Goal: Task Accomplishment & Management: Use online tool/utility

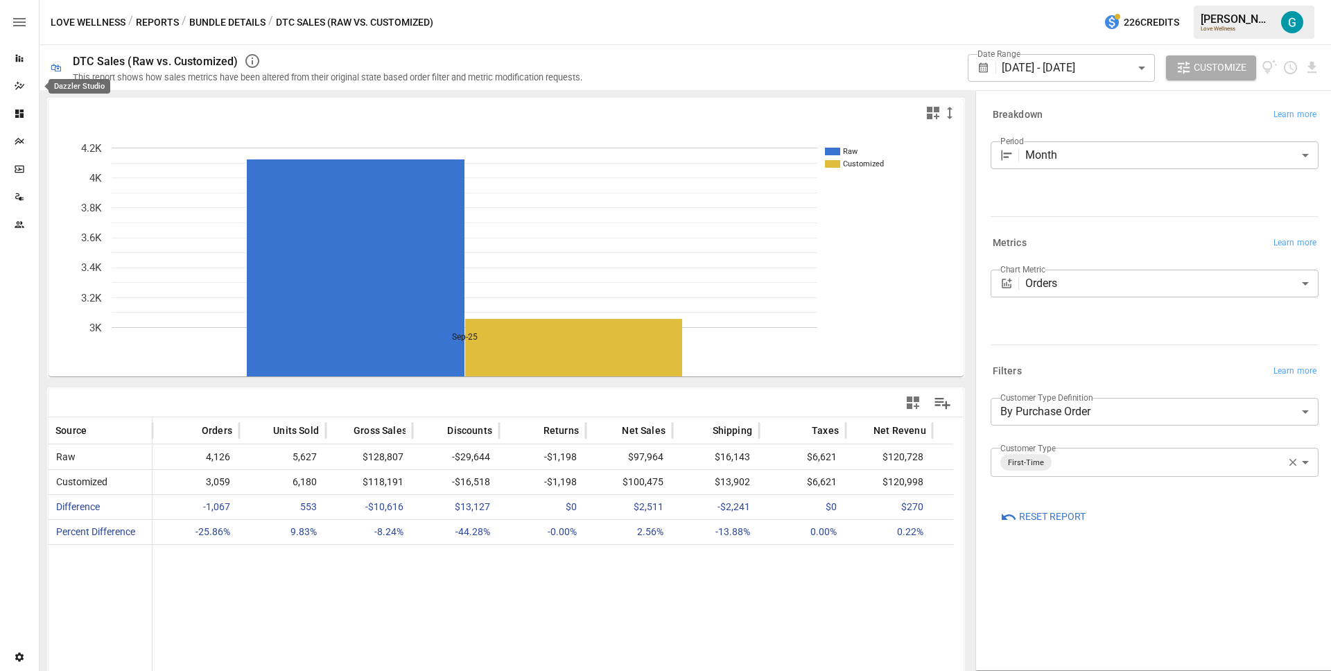
click at [19, 82] on icon "Dazzler Studio" at bounding box center [19, 85] width 11 height 11
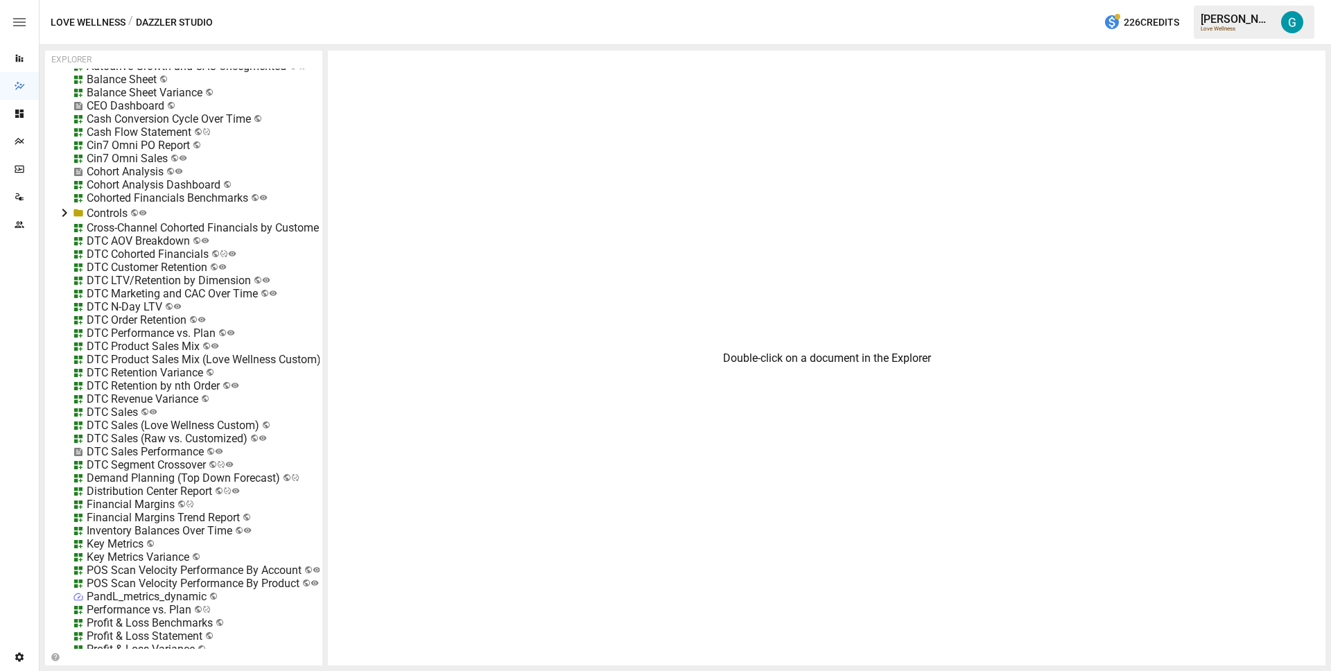
scroll to position [543, 0]
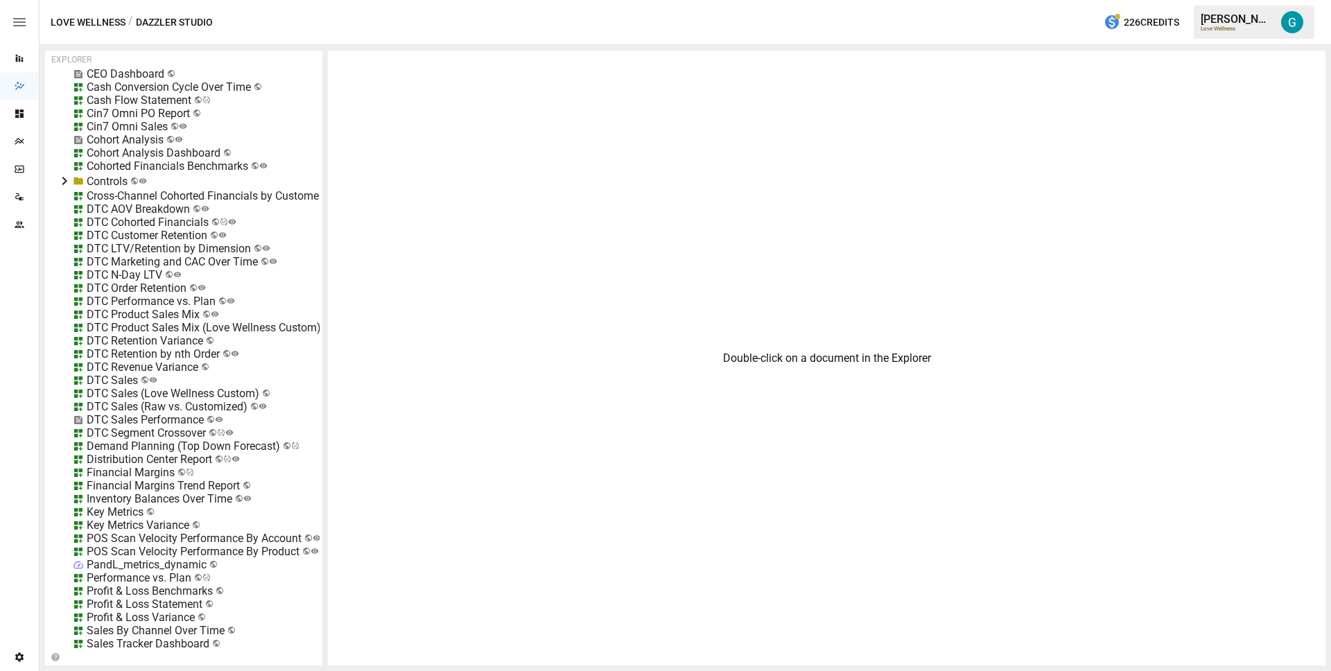
click at [144, 404] on div "DTC Sales (Raw vs. Customized)" at bounding box center [167, 406] width 161 height 13
click at [214, 488] on li "Edit" at bounding box center [220, 484] width 95 height 28
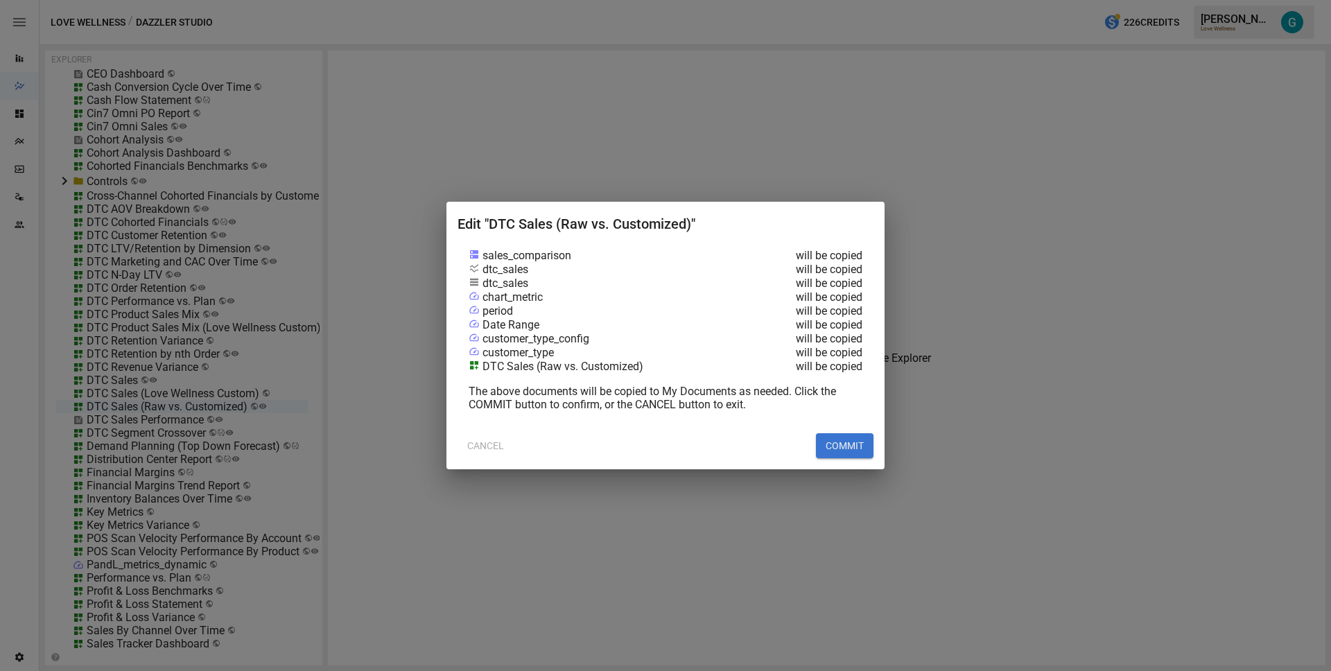
click at [849, 439] on button "COMMIT" at bounding box center [845, 445] width 58 height 25
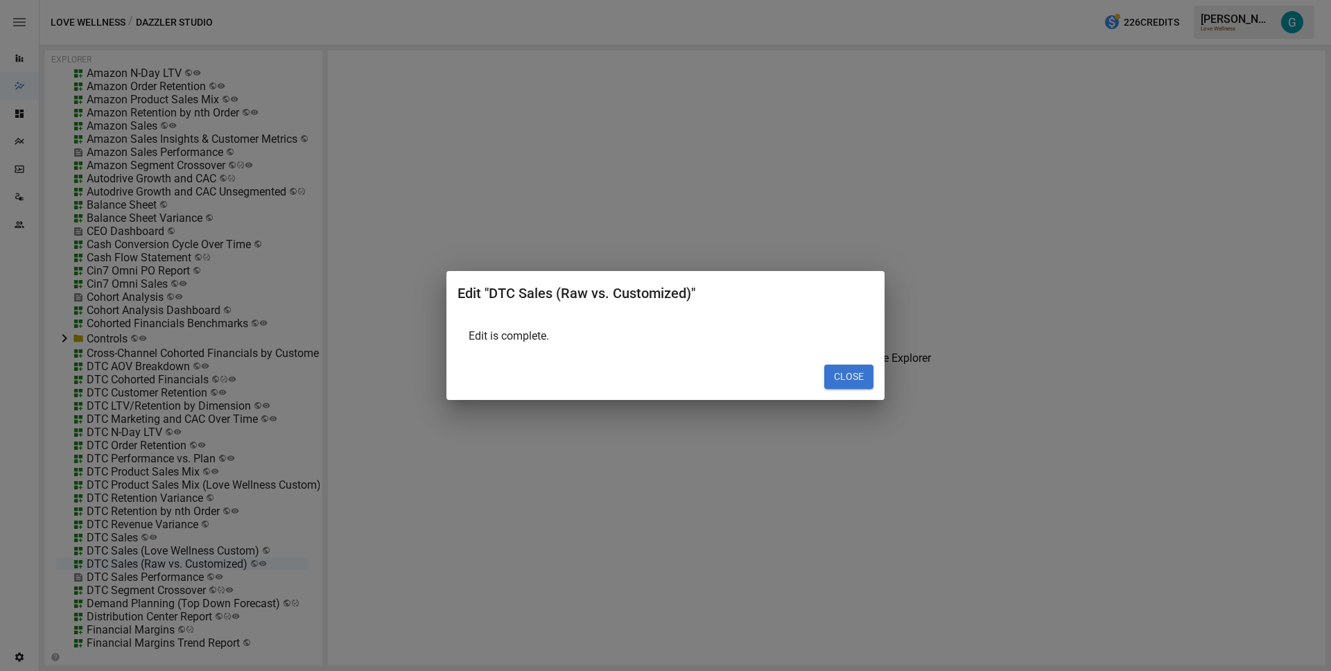
click at [840, 375] on button "CLOSE" at bounding box center [848, 377] width 49 height 25
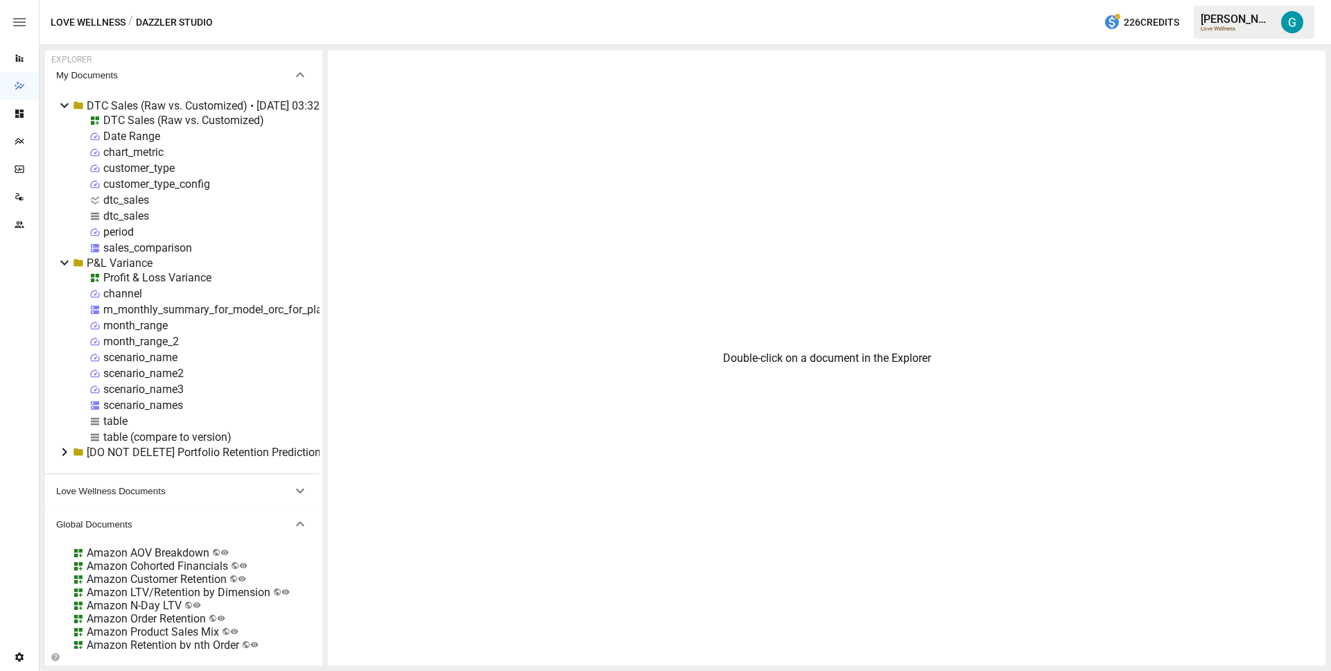
scroll to position [0, 0]
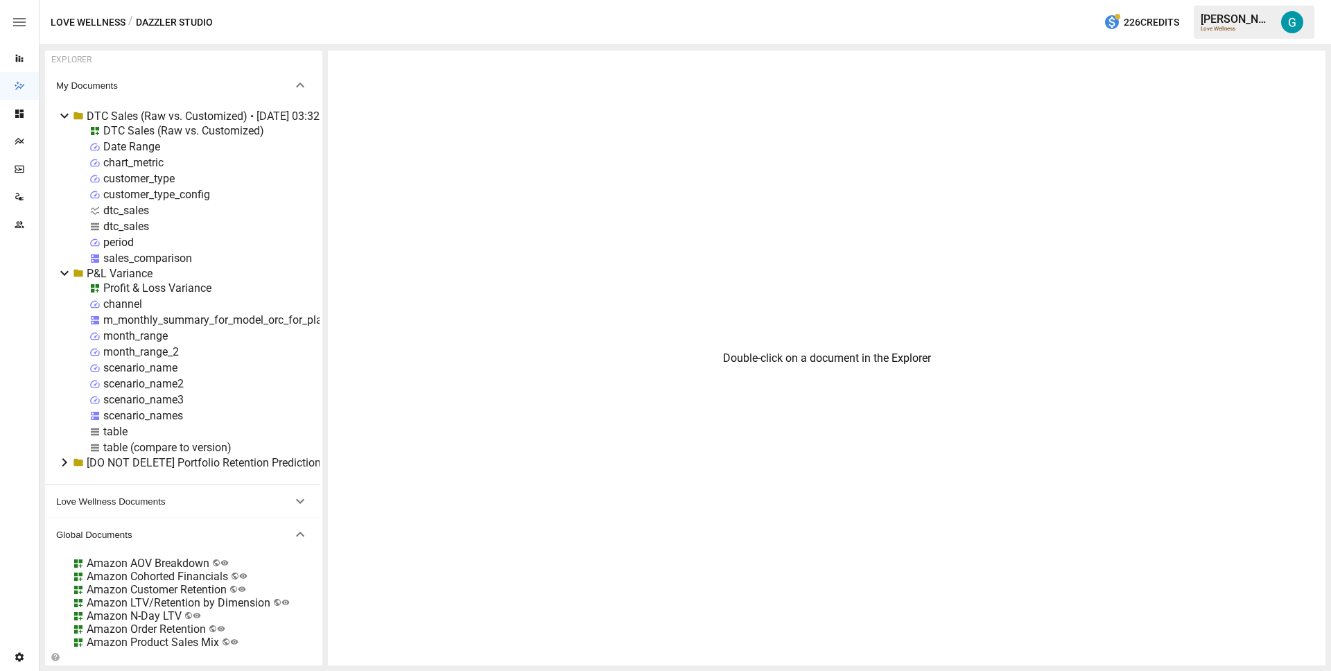
click at [148, 256] on div "sales_comparison" at bounding box center [147, 258] width 89 height 13
click at [119, 213] on div "dtc_sales" at bounding box center [126, 210] width 46 height 13
select select "**********"
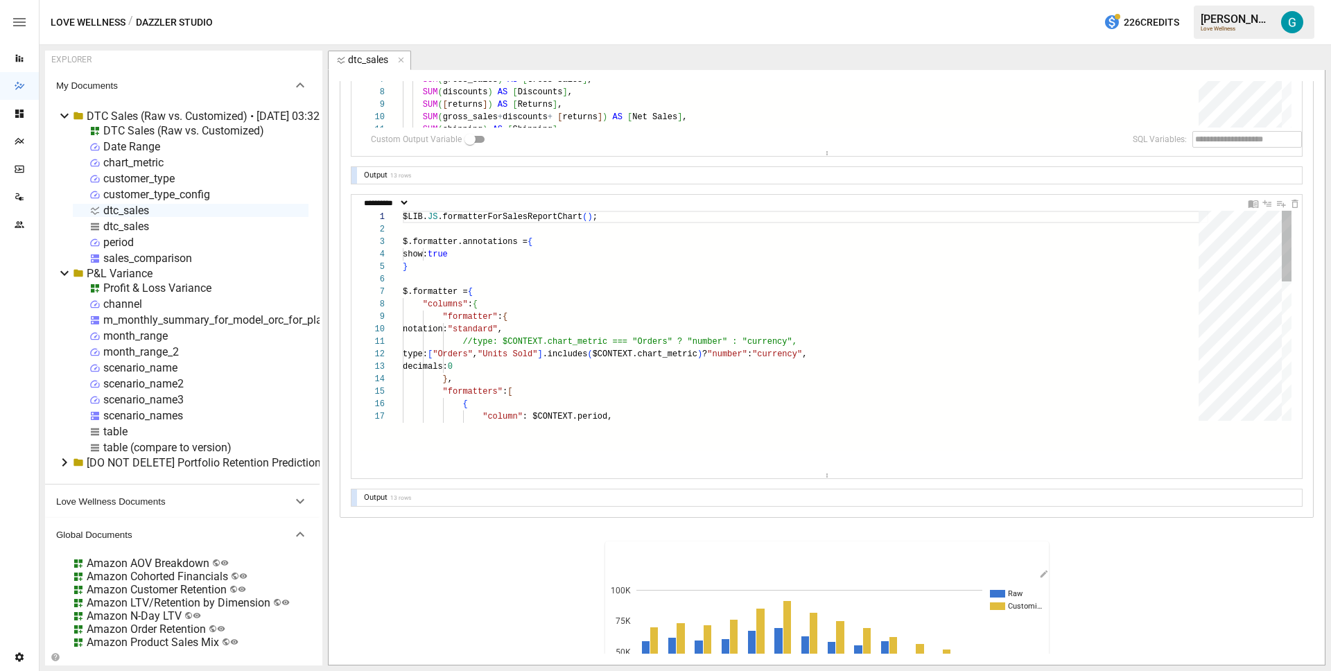
scroll to position [394, 0]
drag, startPoint x: 816, startPoint y: 362, endPoint x: 817, endPoint y: 547, distance: 184.3
click at [818, 506] on div "**********" at bounding box center [826, 124] width 950 height 763
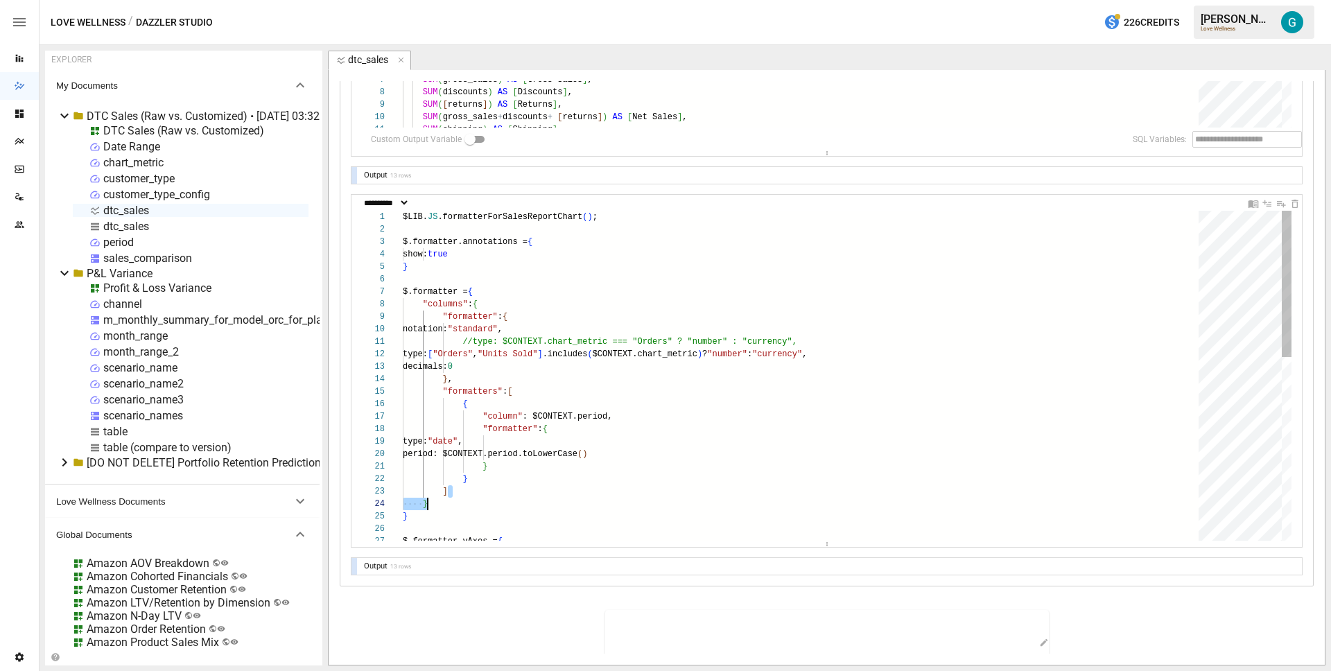
click at [471, 498] on div "$.formatter.annotations = { show: true } $.formatter = { "columns" : { "formatt…" at bounding box center [805, 582] width 805 height 742
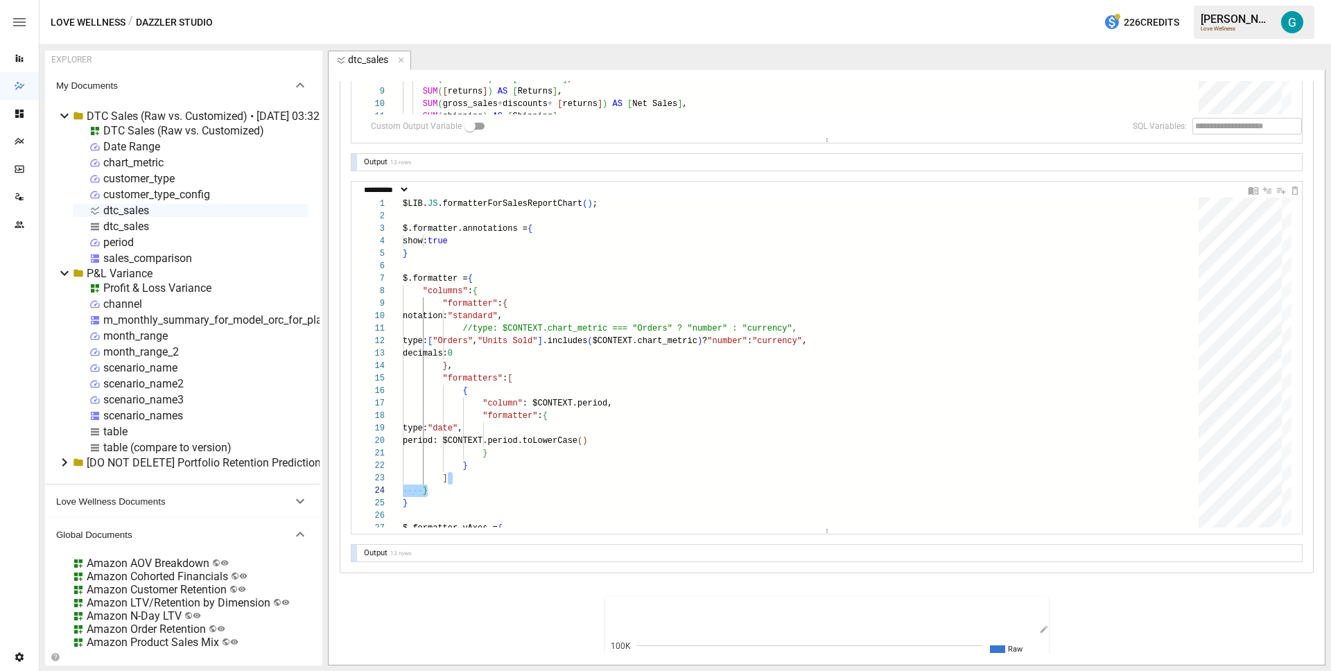
scroll to position [427, 0]
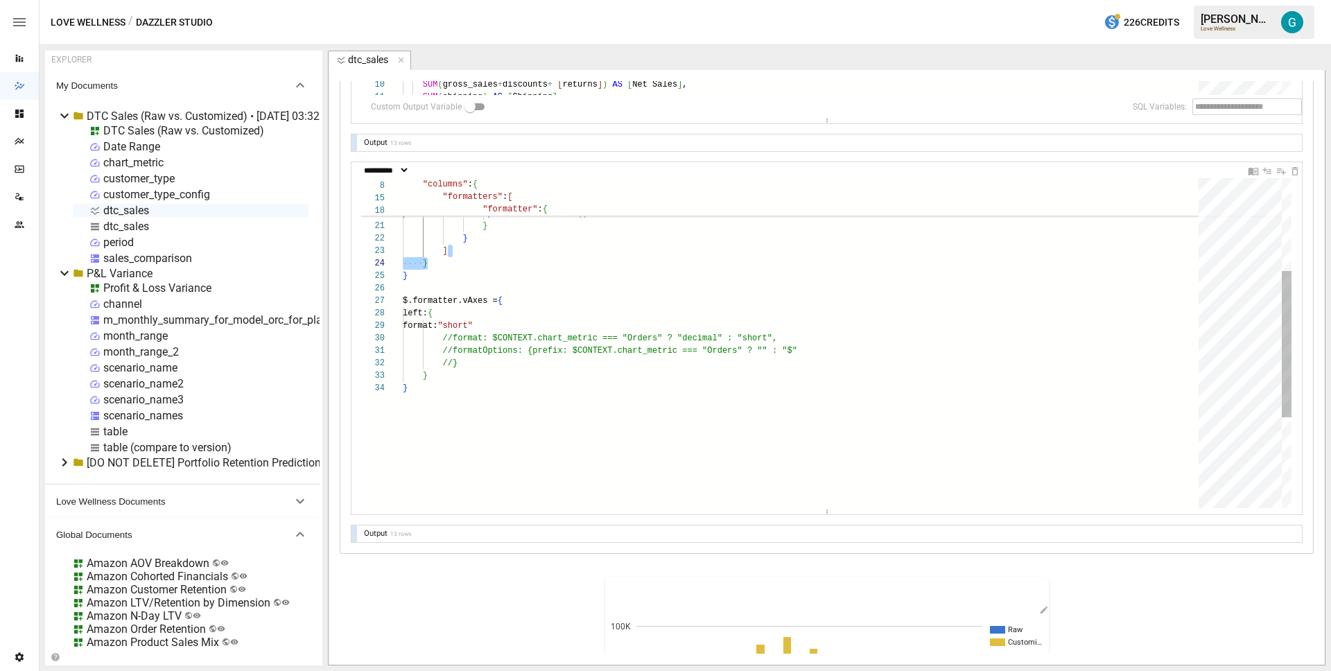
click at [538, 365] on div ""column" : $CONTEXT.period, "formatter" : { type: "date" , period: $CONTEXT.per…" at bounding box center [805, 341] width 805 height 742
click at [579, 317] on div ""column" : $CONTEXT.period, "formatter" : { type: "date" , period: $CONTEXT.per…" at bounding box center [805, 341] width 805 height 742
click at [581, 328] on div ""column" : $CONTEXT.period, "formatter" : { type: "date" , period: $CONTEXT.per…" at bounding box center [805, 341] width 805 height 742
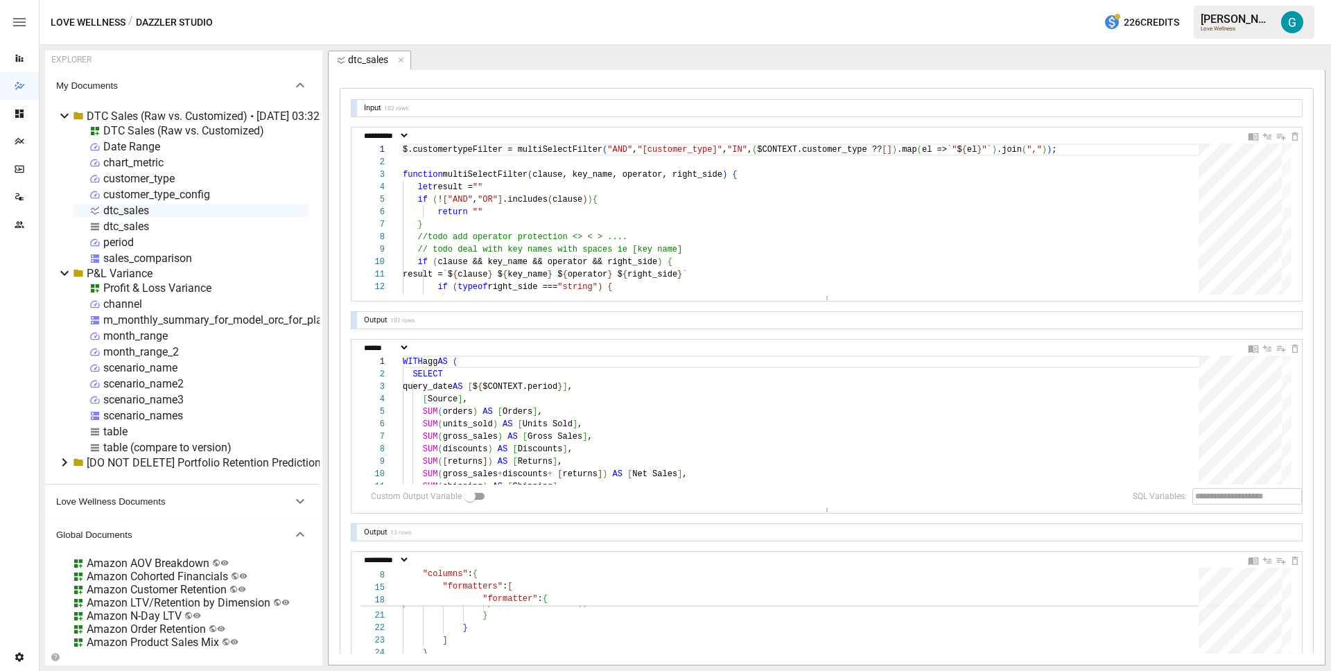
scroll to position [0, 0]
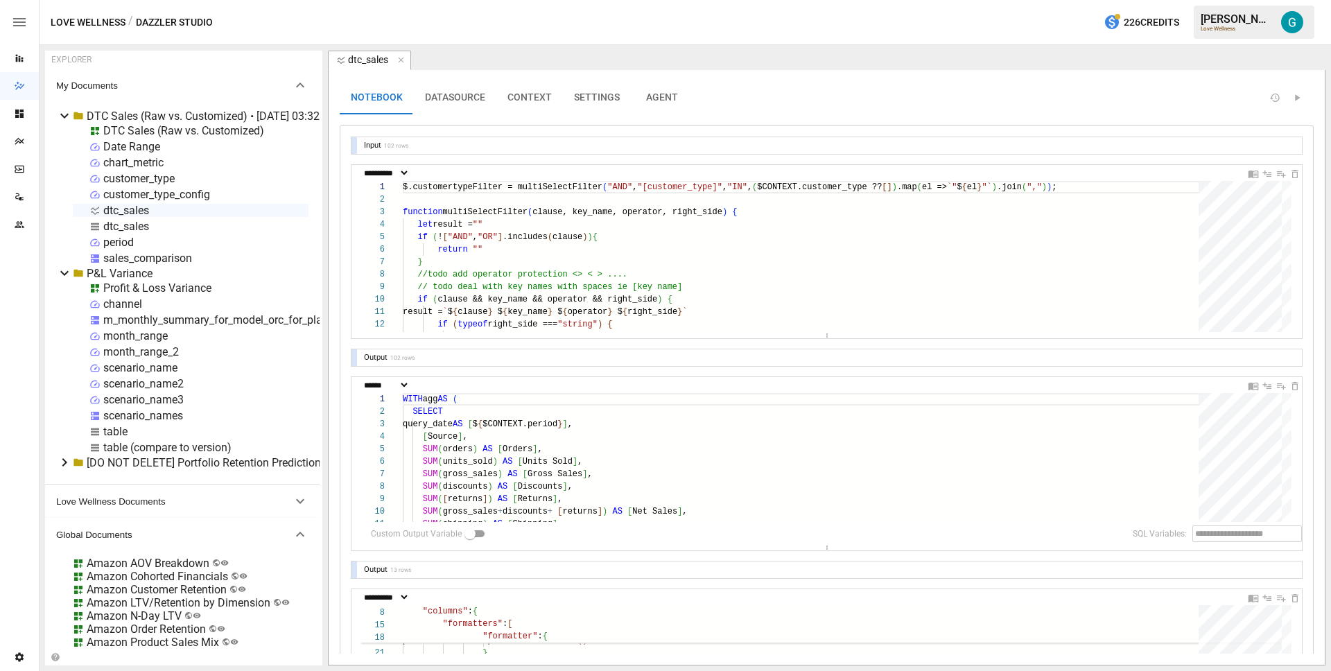
type textarea "****** ********* ***** *"
click at [135, 128] on div "DTC Sales (Raw vs. Customized)" at bounding box center [183, 130] width 161 height 13
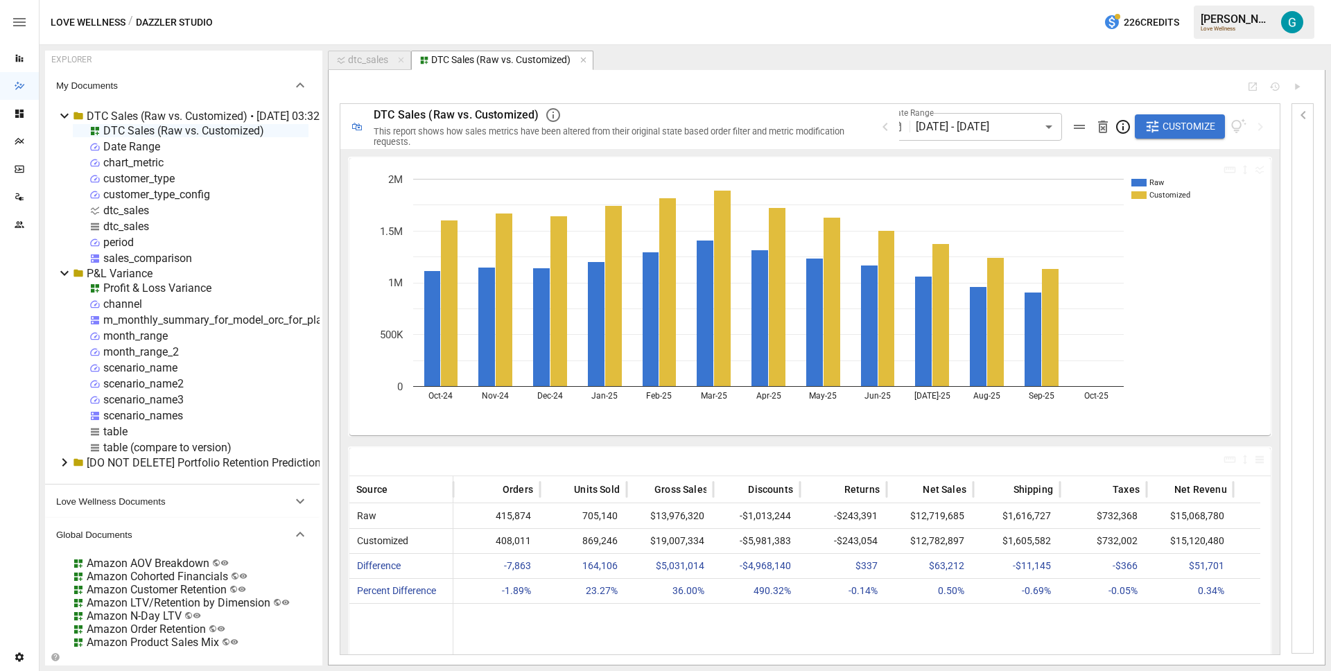
click at [1010, 0] on body "Reports Dazzler Studio Dashboards Plans SmartModel ™ Data Sources Team Settings…" at bounding box center [665, 0] width 1331 height 0
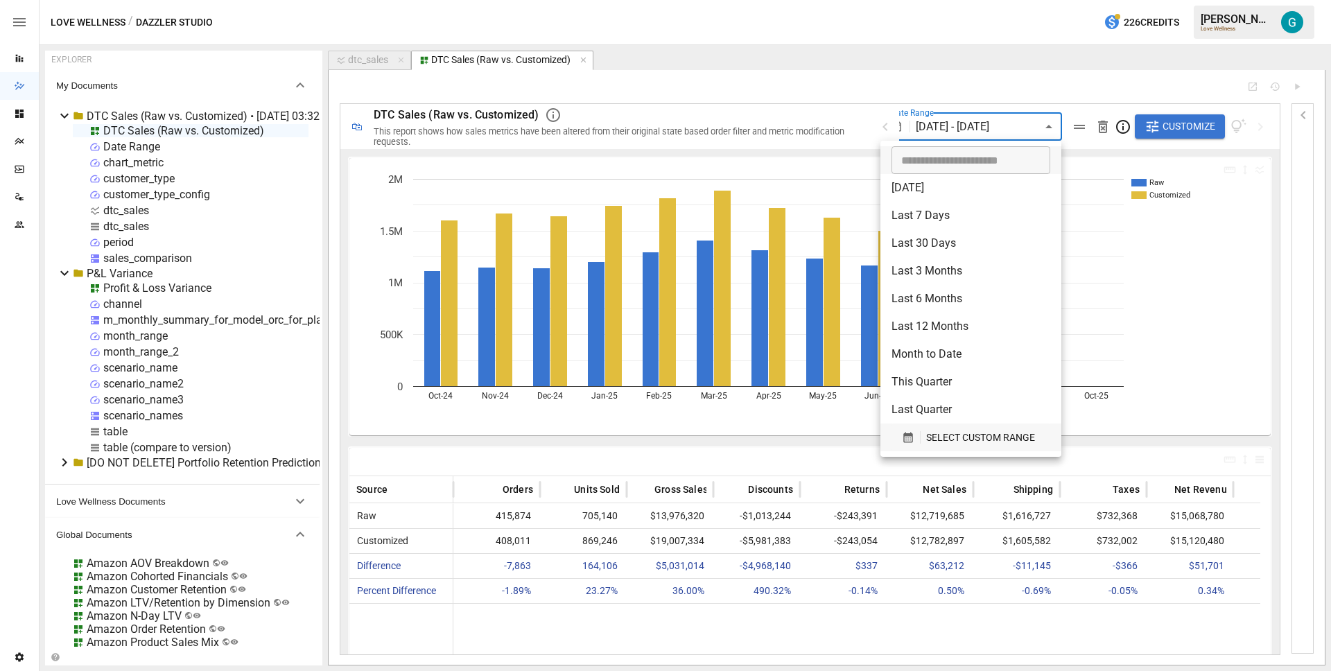
click at [967, 432] on span "SELECT CUSTOM RANGE" at bounding box center [980, 437] width 109 height 17
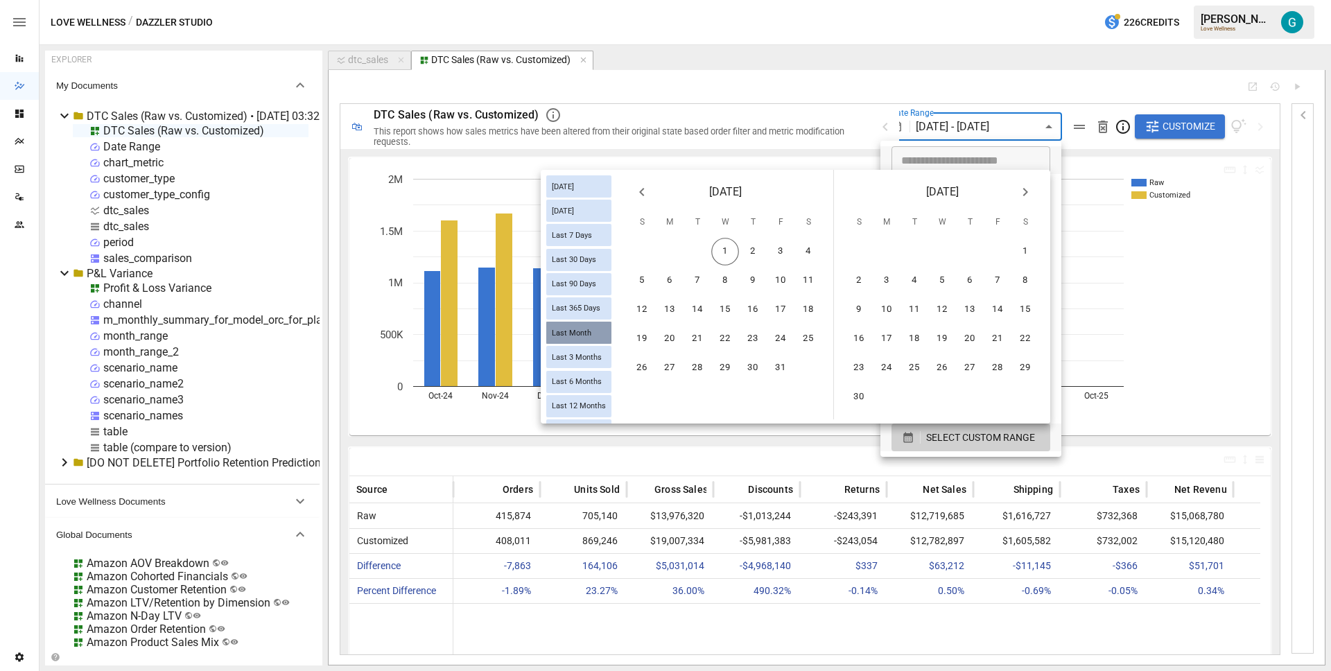
click at [549, 325] on div "Last Month" at bounding box center [578, 333] width 65 height 22
type input "**********"
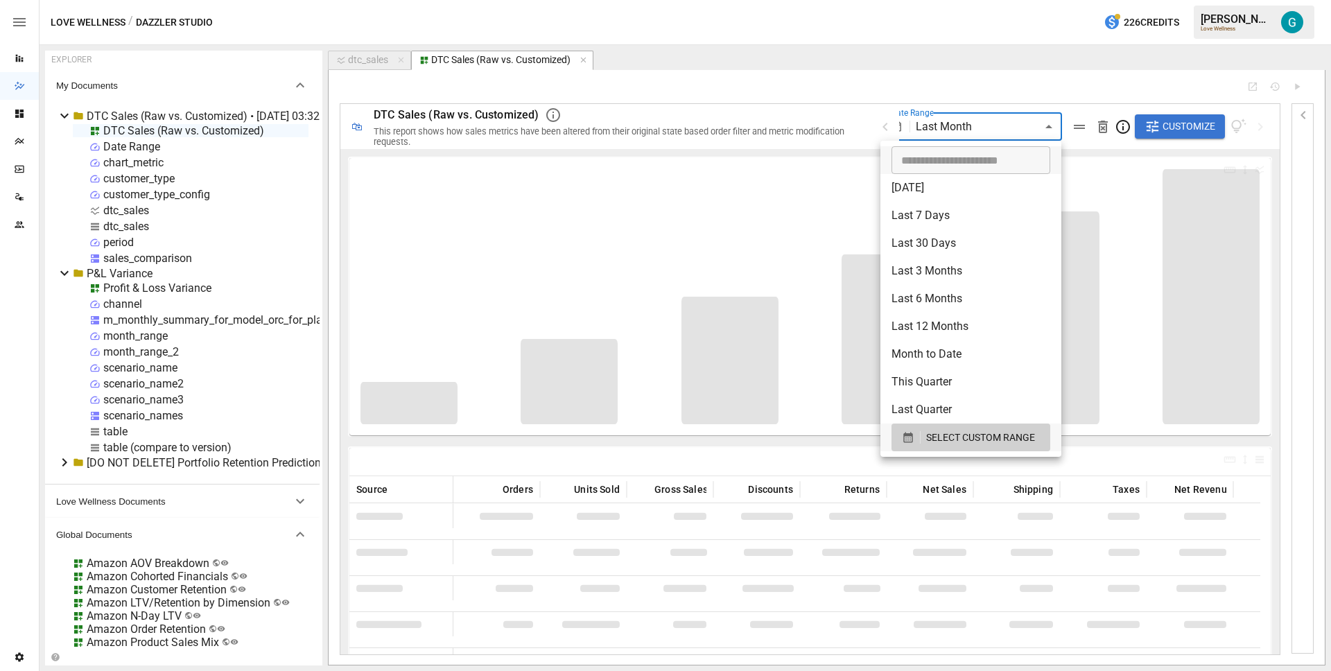
click at [815, 82] on div at bounding box center [665, 335] width 1331 height 671
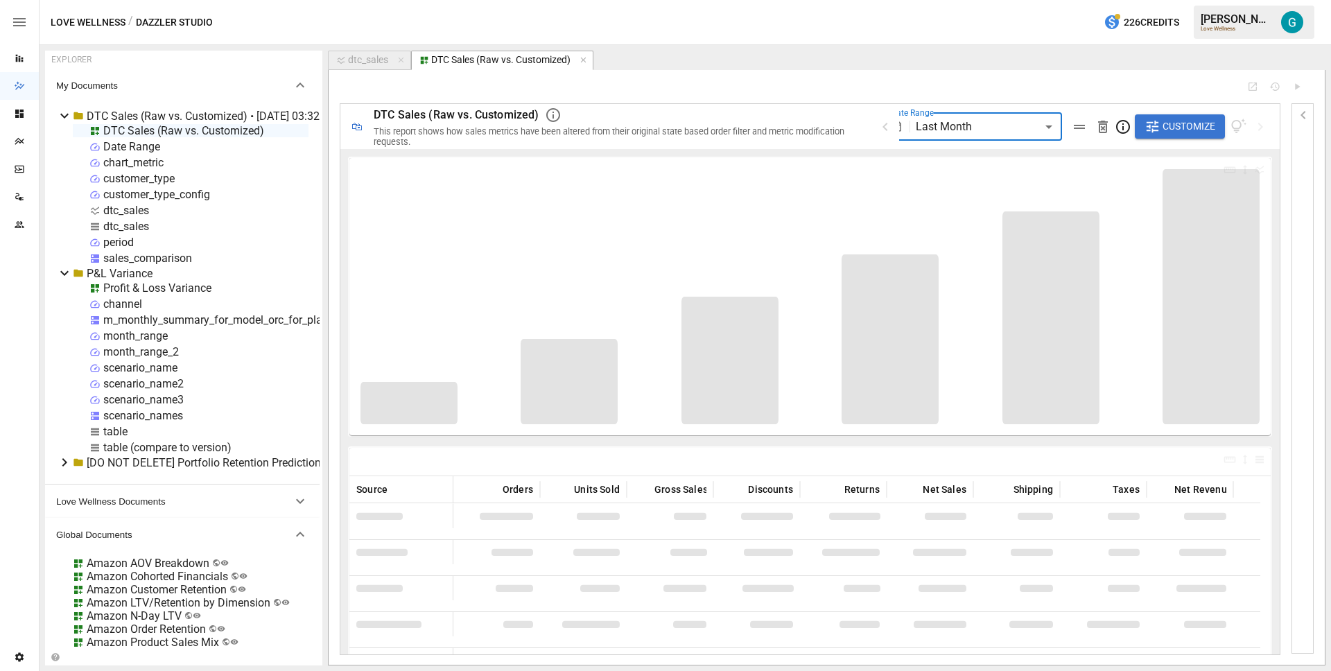
click at [967, 0] on body "Reports Dazzler Studio Dashboards Plans SmartModel ™ Data Sources Team Settings…" at bounding box center [665, 0] width 1331 height 0
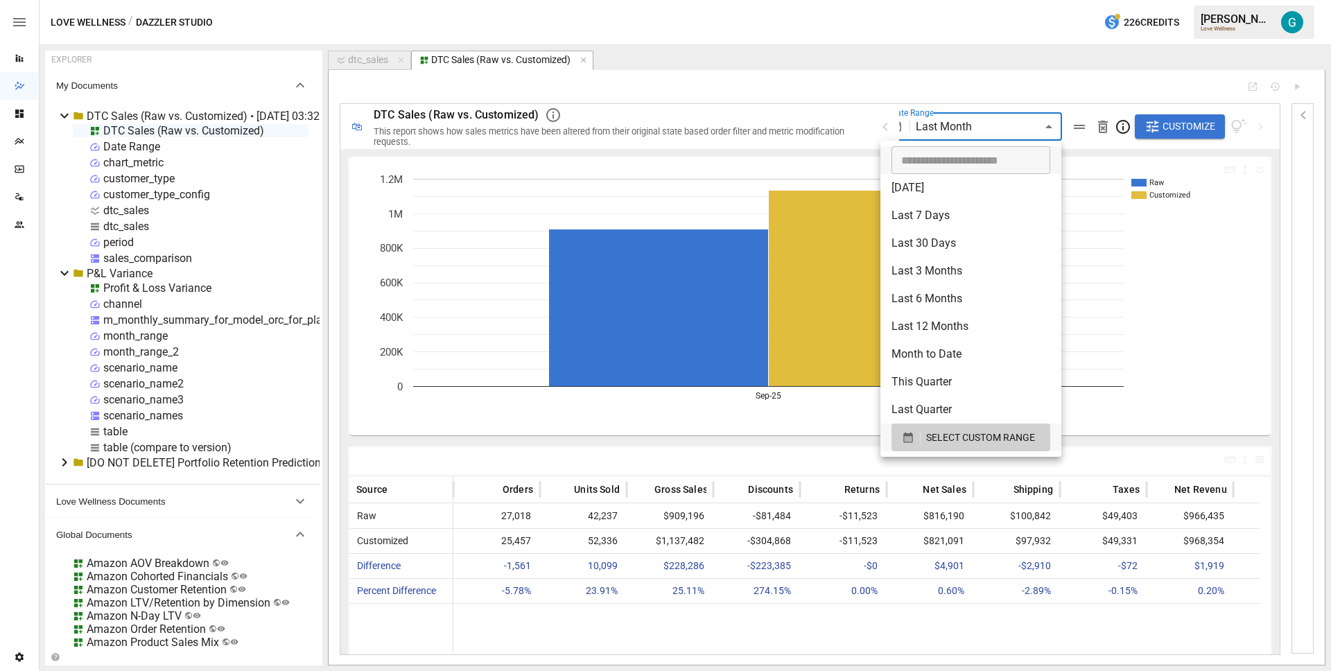
click at [837, 94] on div at bounding box center [665, 335] width 1331 height 671
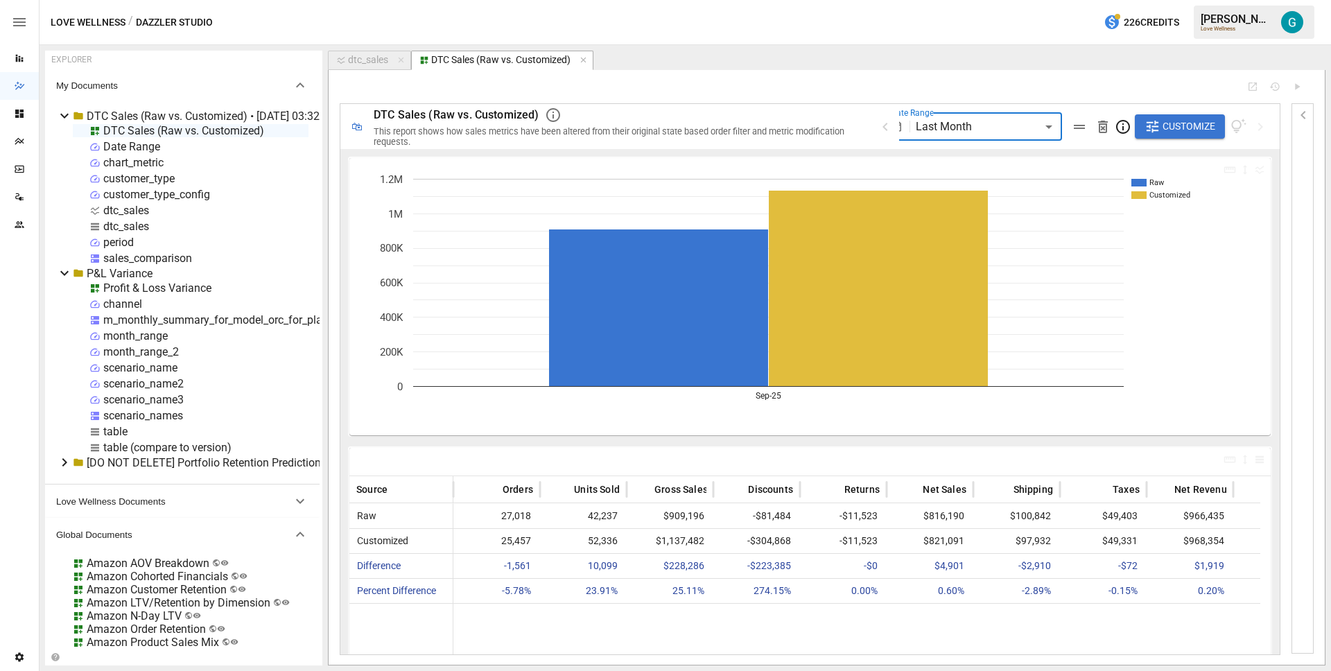
click at [1166, 125] on span "Customize" at bounding box center [1188, 126] width 53 height 17
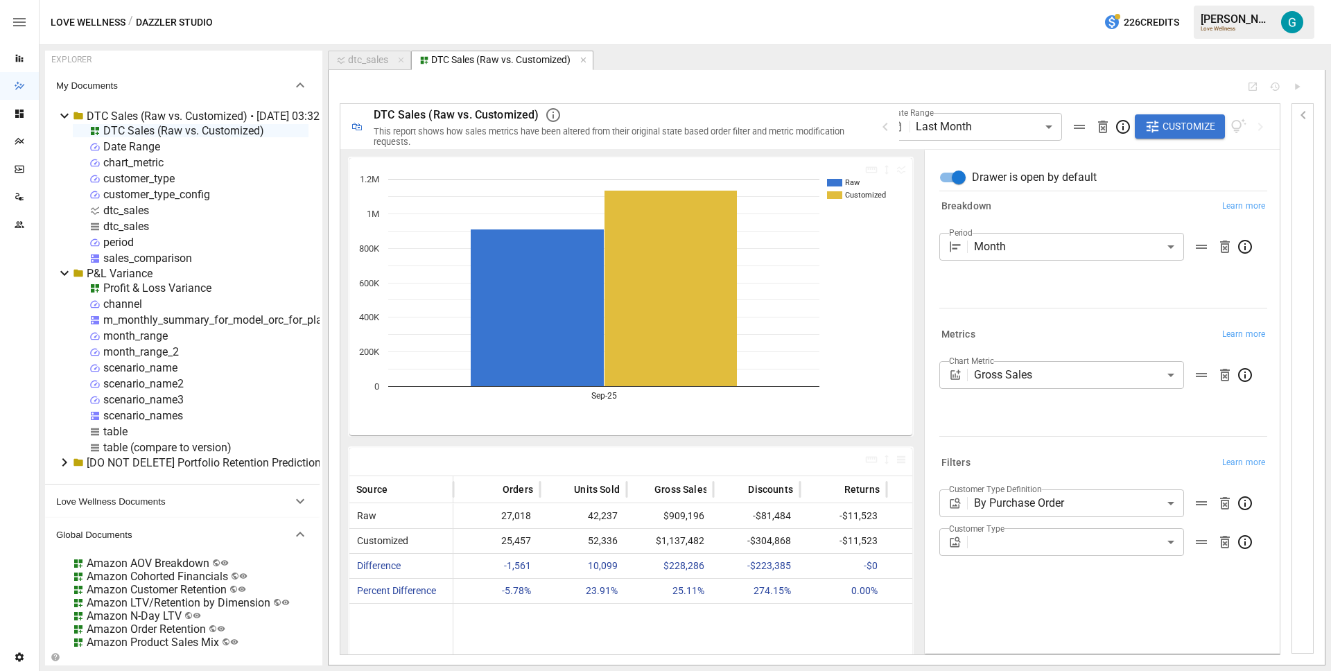
click at [1101, 0] on body "Reports Dazzler Studio Dashboards Plans SmartModel ™ Data Sources Team Settings…" at bounding box center [665, 0] width 1331 height 0
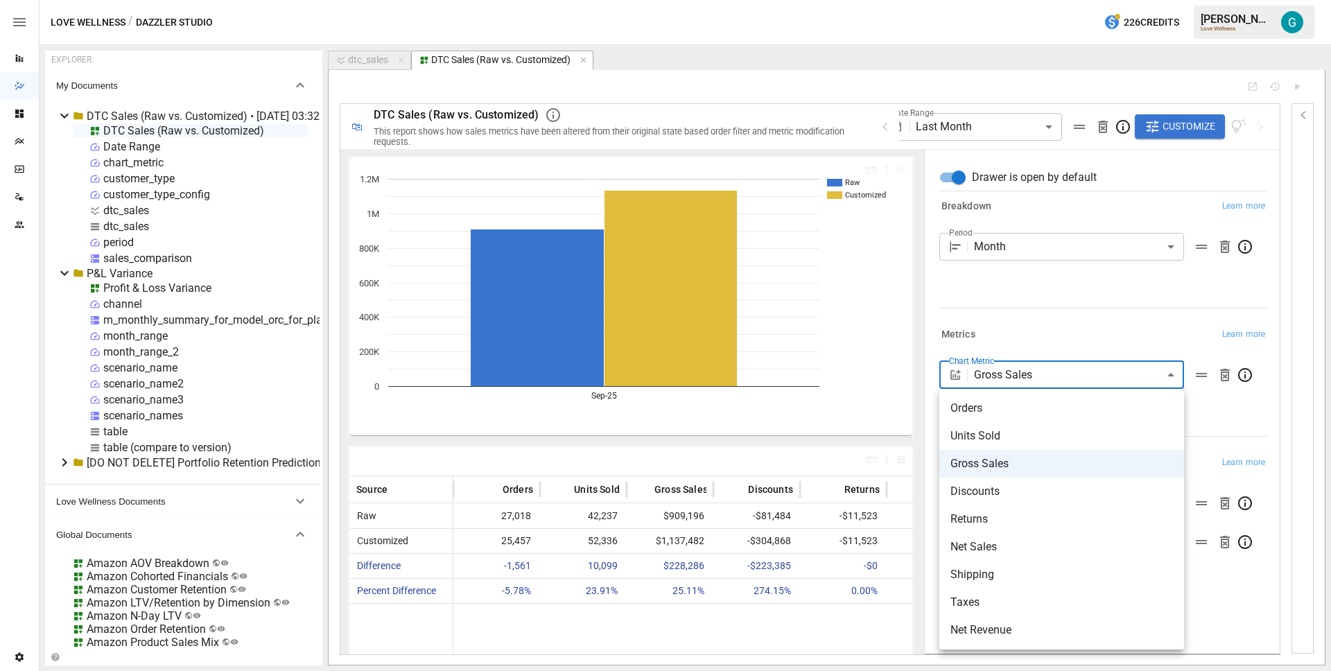
click at [988, 410] on span "Orders" at bounding box center [1061, 408] width 222 height 17
type input "******"
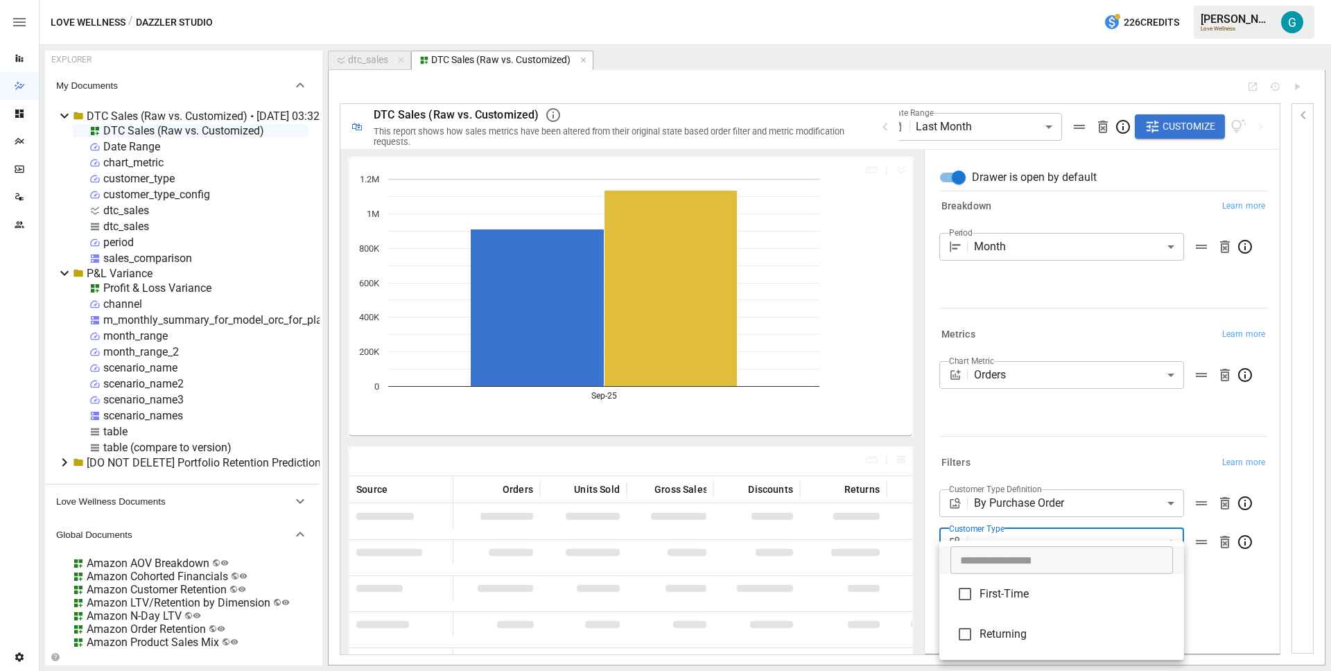
click at [1064, 0] on body "Reports Dazzler Studio Dashboards Plans SmartModel ™ Data Sources Team Settings…" at bounding box center [665, 0] width 1331 height 0
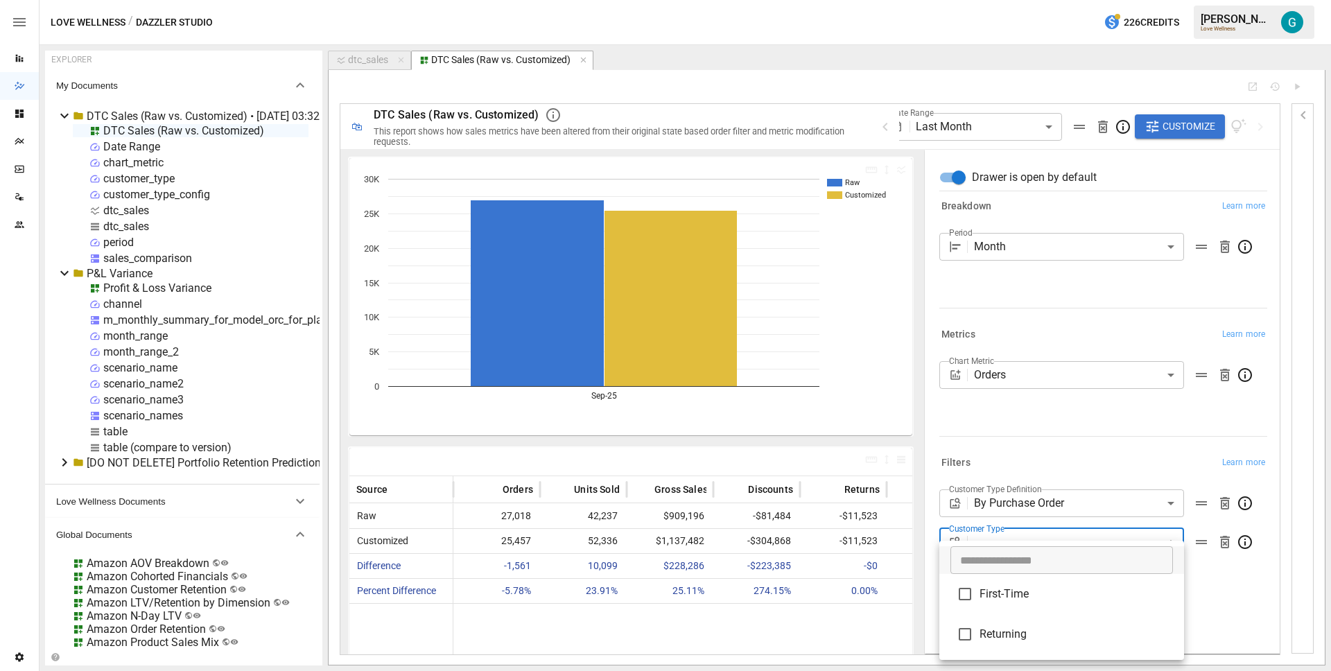
click at [1021, 594] on span "First-Time" at bounding box center [1075, 594] width 193 height 17
type input "**********"
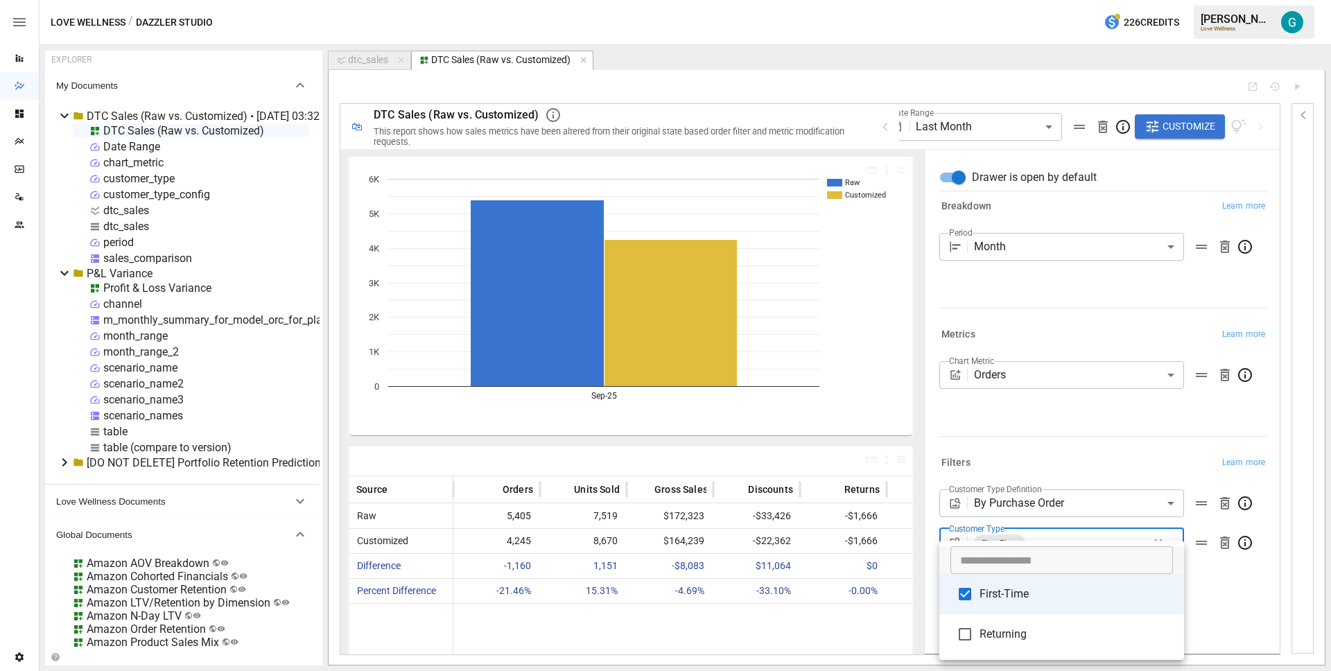
click at [1067, 383] on div at bounding box center [665, 335] width 1331 height 671
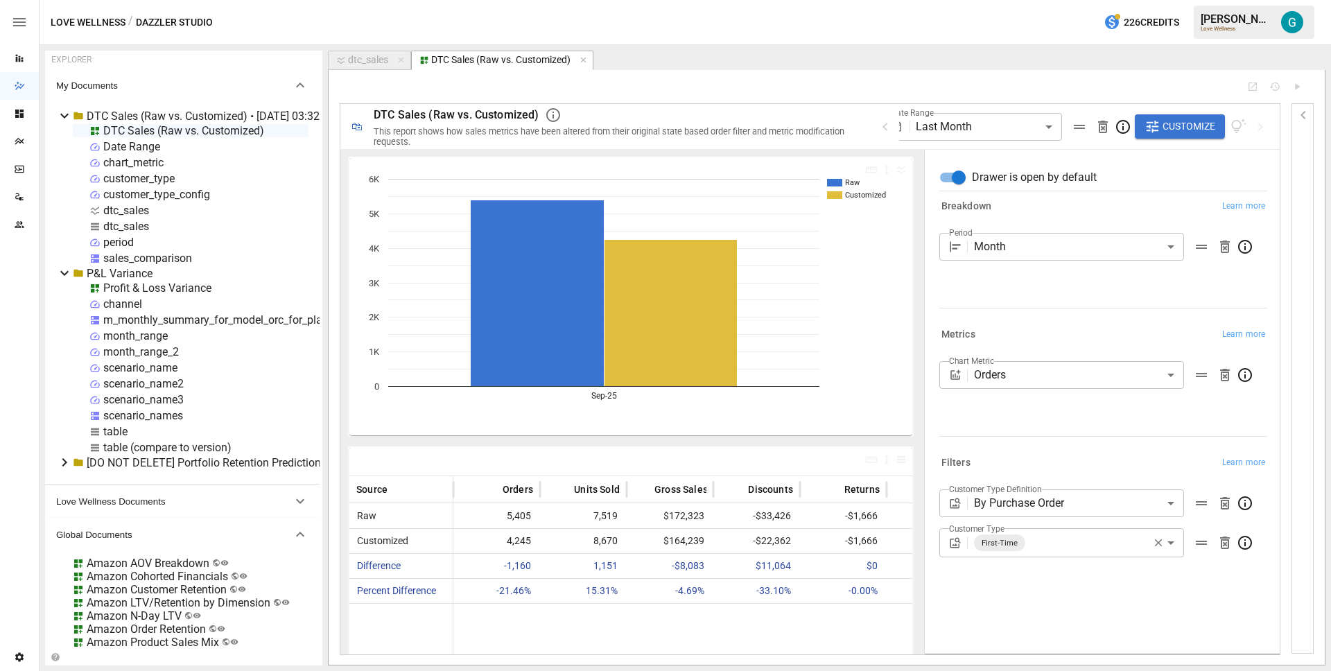
click at [1058, 0] on body "Reports Dazzler Studio Dashboards Plans SmartModel ™ Data Sources Team Settings…" at bounding box center [665, 0] width 1331 height 0
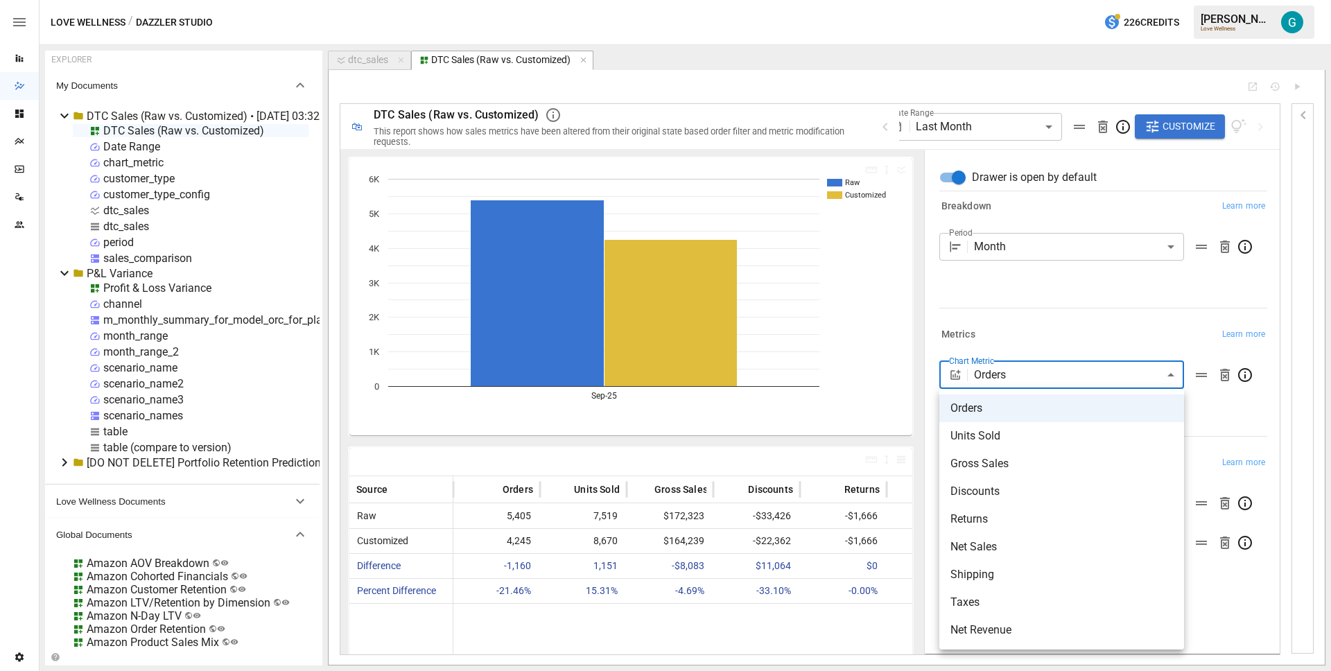
click at [1006, 523] on span "Returns" at bounding box center [1061, 519] width 222 height 17
type input "*******"
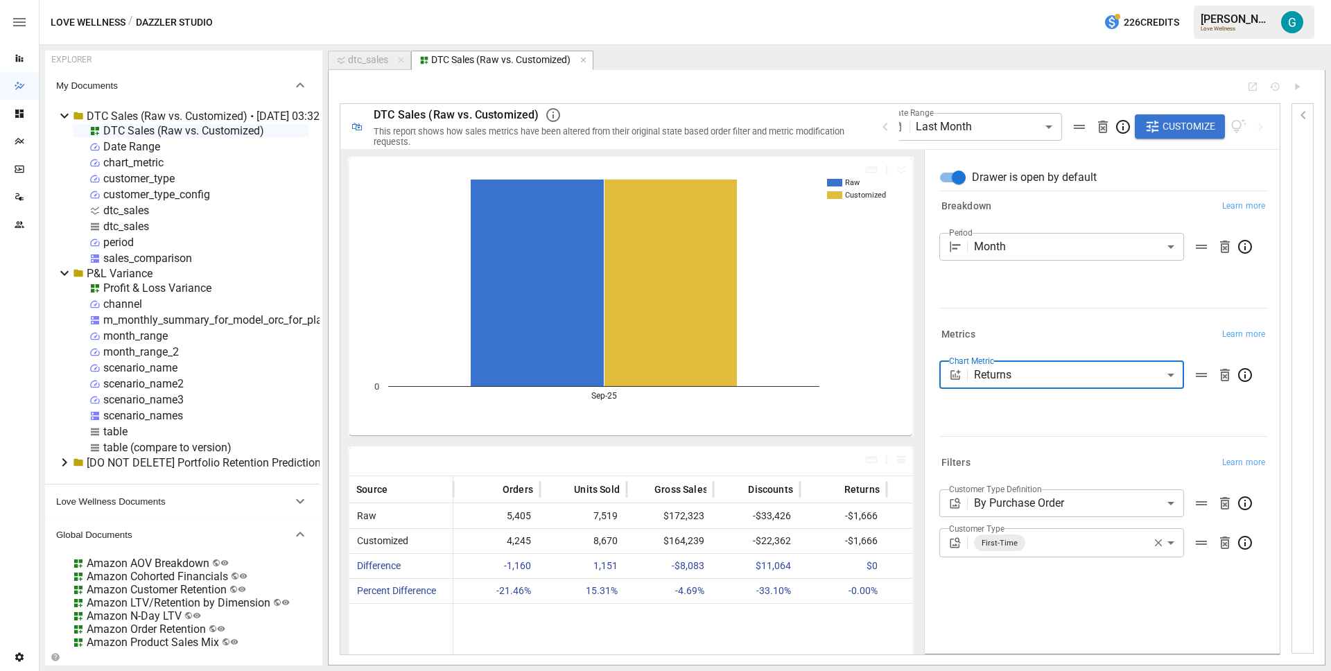
click at [378, 63] on div "dtc_sales" at bounding box center [368, 60] width 40 height 12
select select "**********"
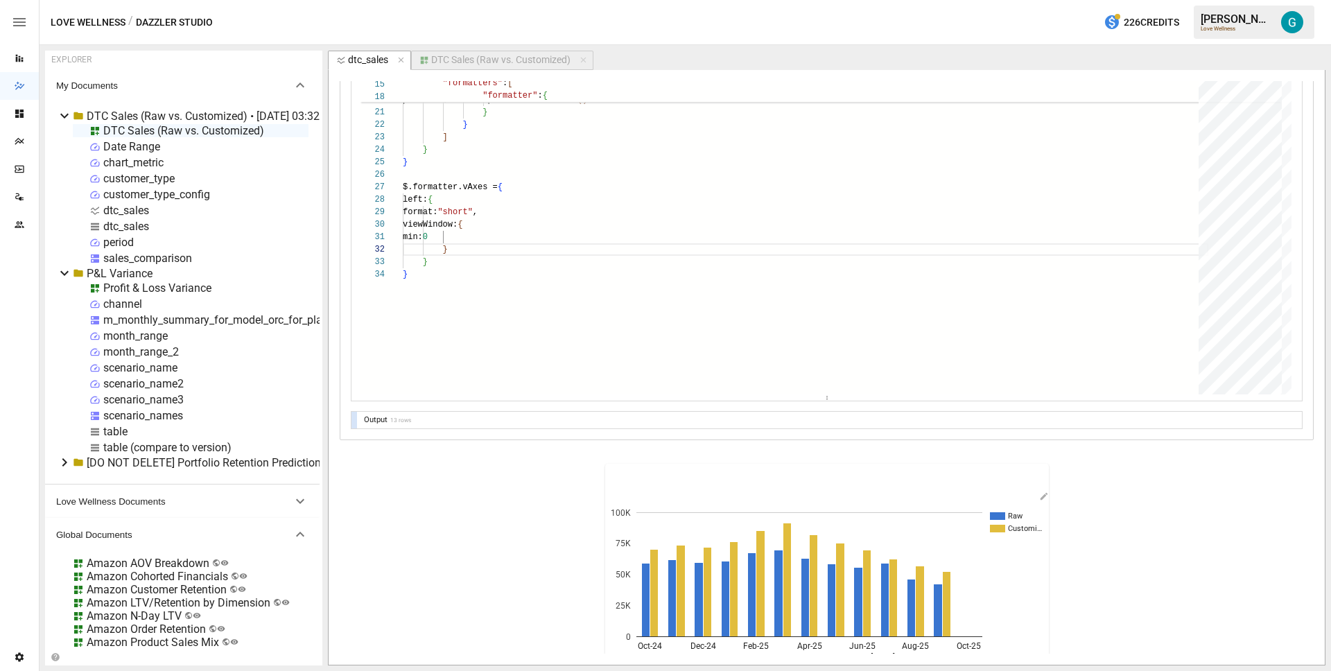
scroll to position [541, 0]
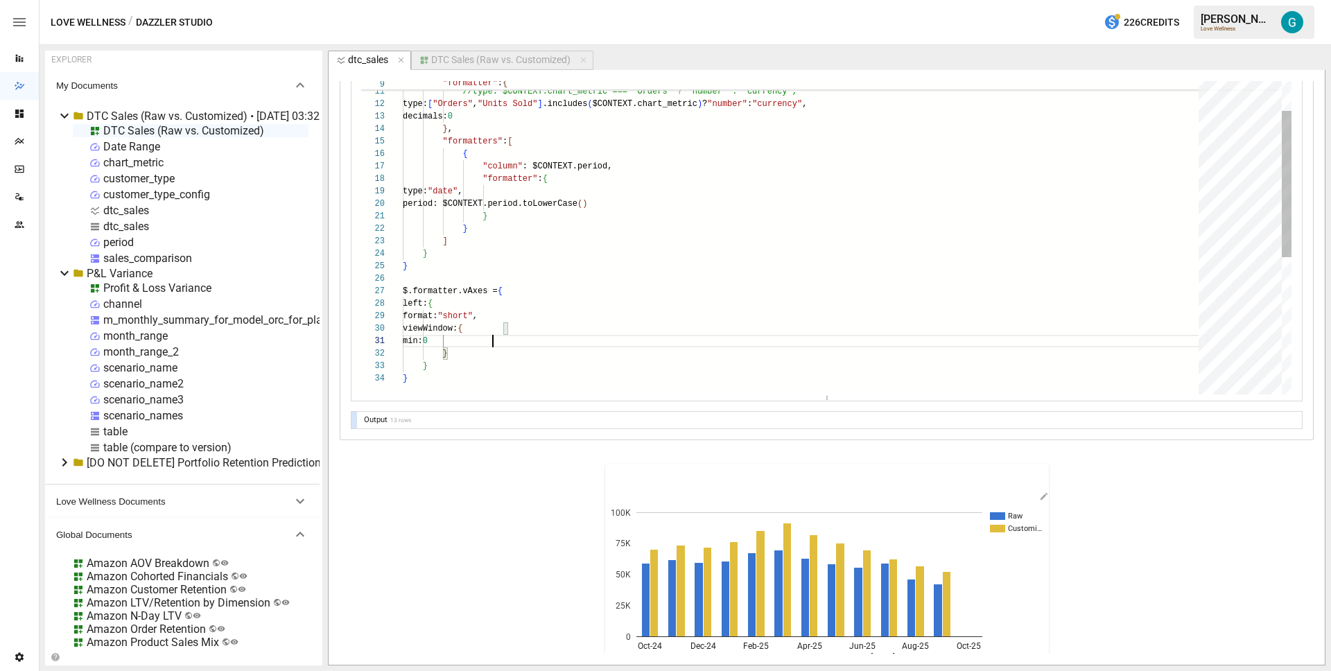
click at [536, 337] on div ""column" : $CONTEXT.period, "formatter" : { type: "date" , period: $CONTEXT.per…" at bounding box center [805, 331] width 805 height 742
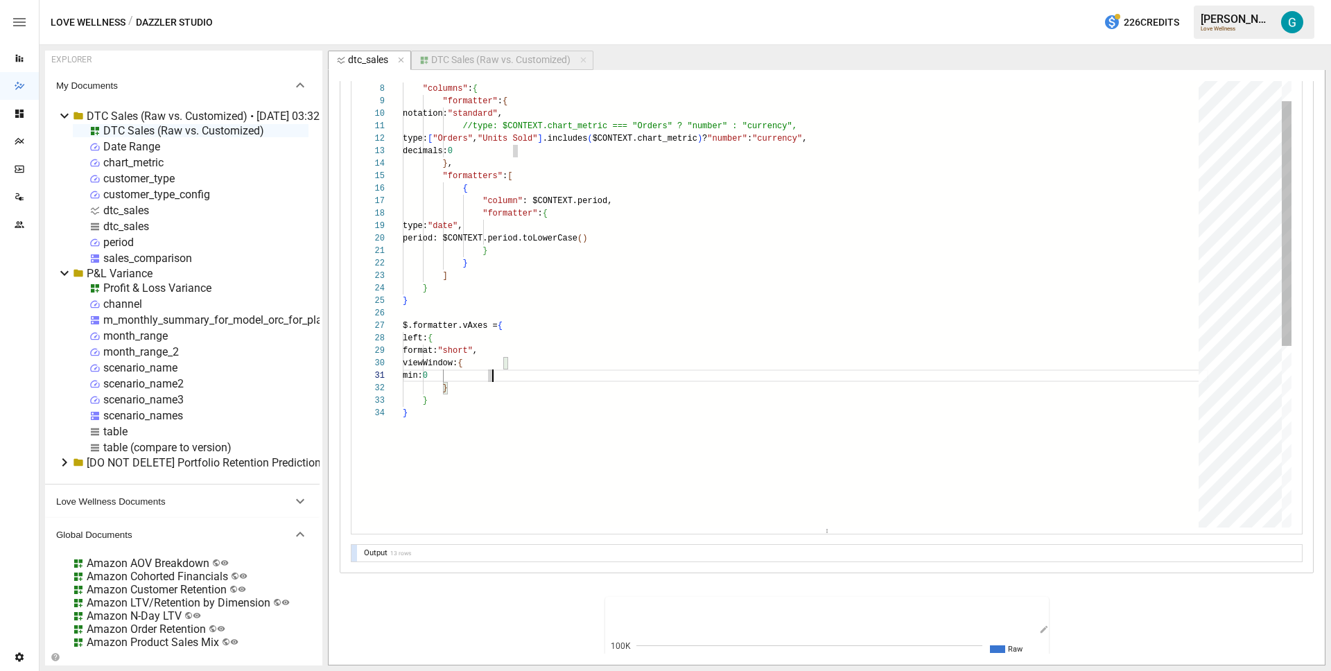
drag, startPoint x: 809, startPoint y: 396, endPoint x: 800, endPoint y: 544, distance: 148.5
click at [801, 544] on div "**********" at bounding box center [826, 79] width 950 height 965
drag, startPoint x: 434, startPoint y: 410, endPoint x: 343, endPoint y: 324, distance: 124.5
click at [403, 324] on div ""column" : $CONTEXT.period, "formatter" : { type: "date" , period: $CONTEXT.per…" at bounding box center [805, 432] width 805 height 875
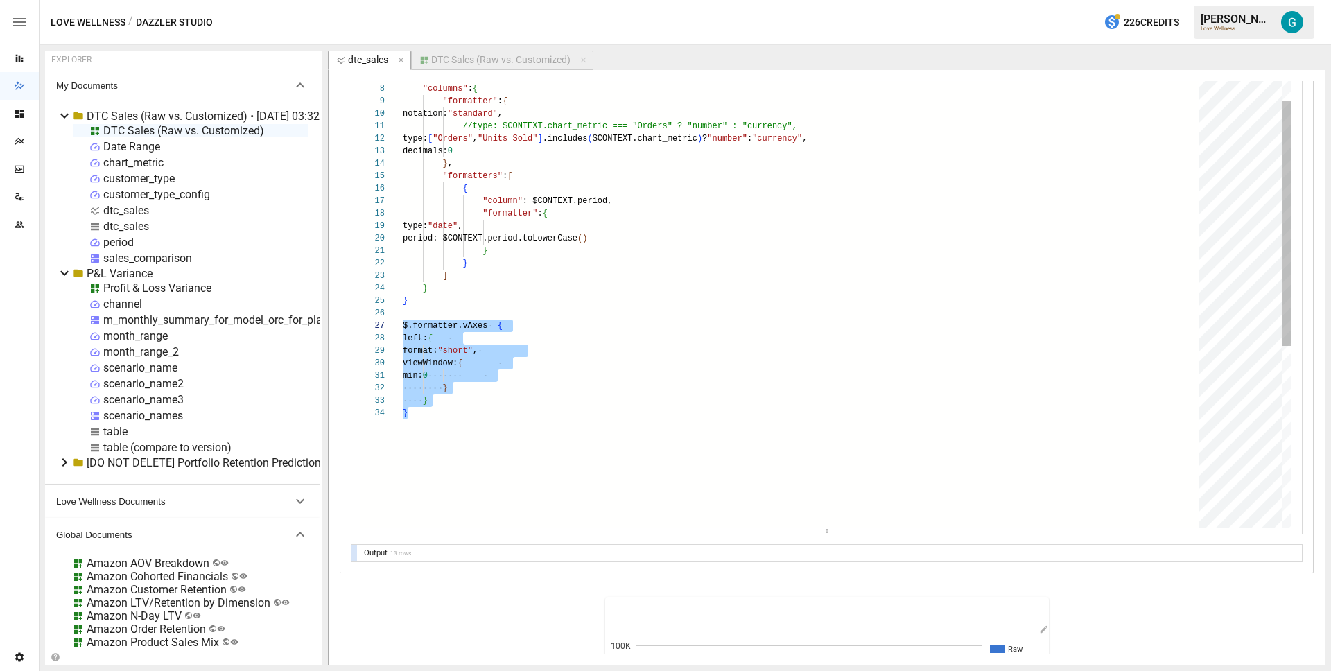
click at [586, 249] on div ""column" : $CONTEXT.period, "formatter" : { type: "date" , period: $CONTEXT.per…" at bounding box center [805, 432] width 805 height 875
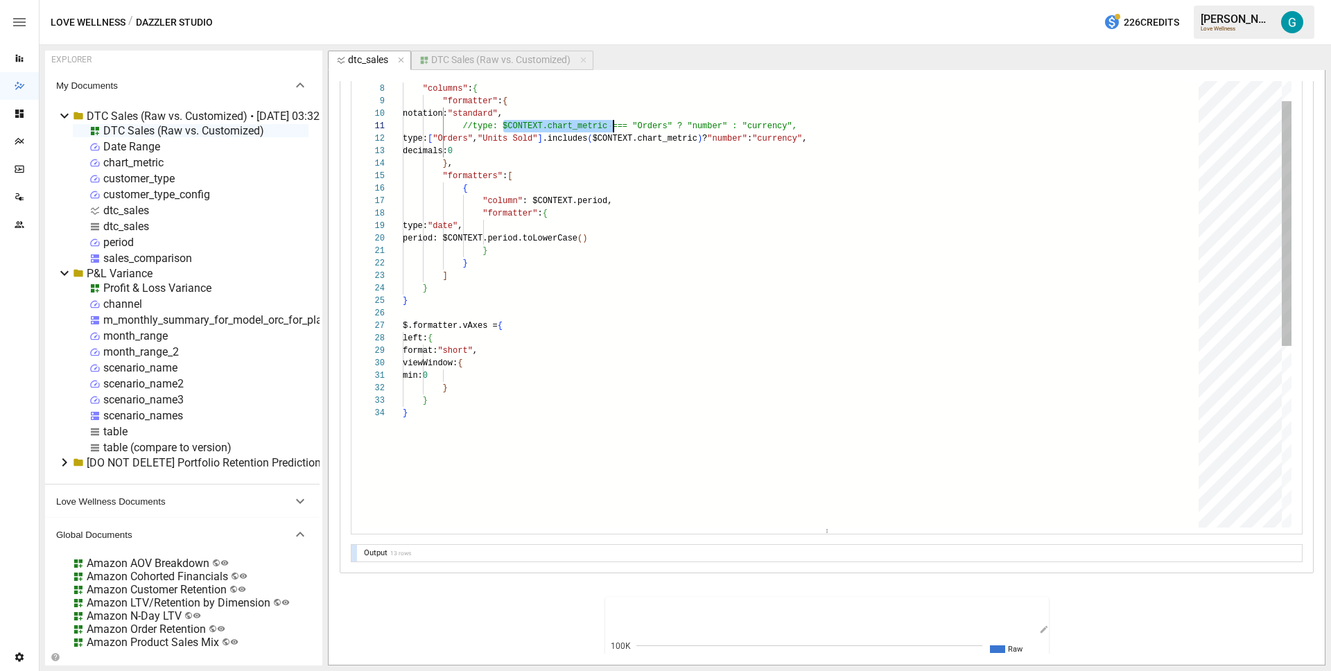
scroll to position [0, 205]
drag, startPoint x: 505, startPoint y: 125, endPoint x: 608, endPoint y: 125, distance: 104.0
click at [608, 125] on div ""column" : $CONTEXT.period, "formatter" : { type: "date" , period: $CONTEXT.per…" at bounding box center [805, 432] width 805 height 875
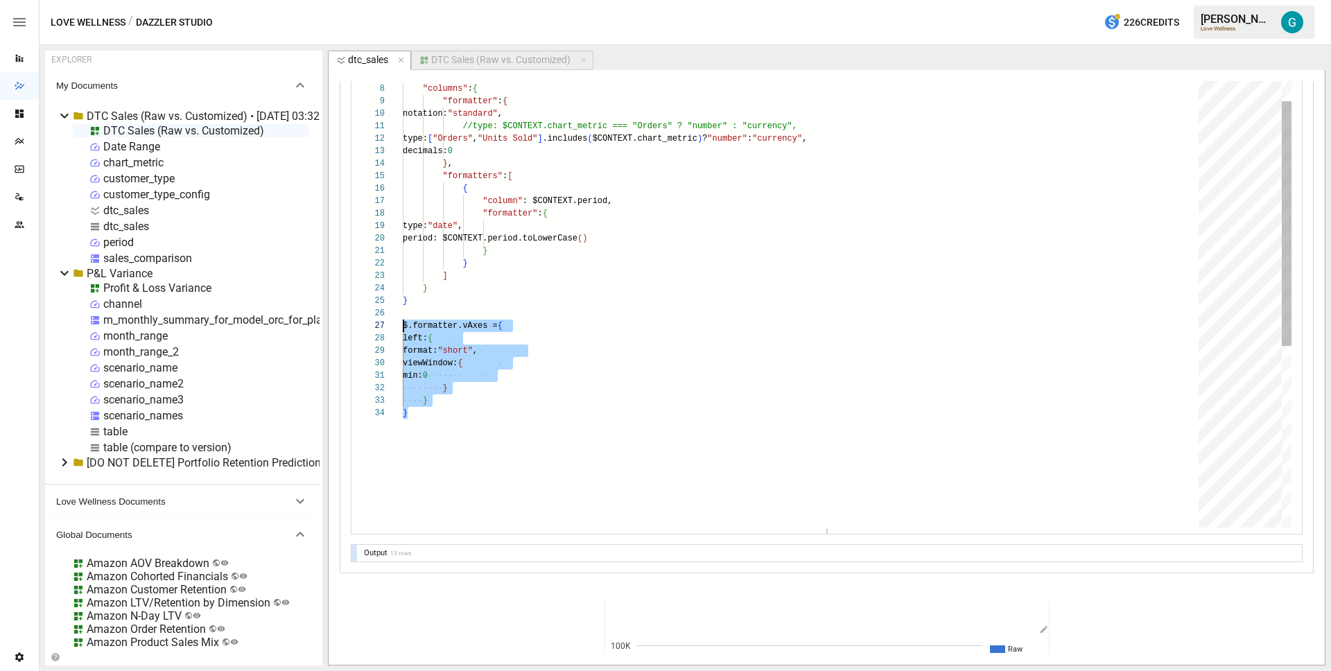
scroll to position [75, 0]
drag, startPoint x: 467, startPoint y: 418, endPoint x: 358, endPoint y: 326, distance: 142.1
click at [403, 326] on div ""column" : $CONTEXT.period, "formatter" : { type: "date" , period: $CONTEXT.per…" at bounding box center [805, 432] width 805 height 875
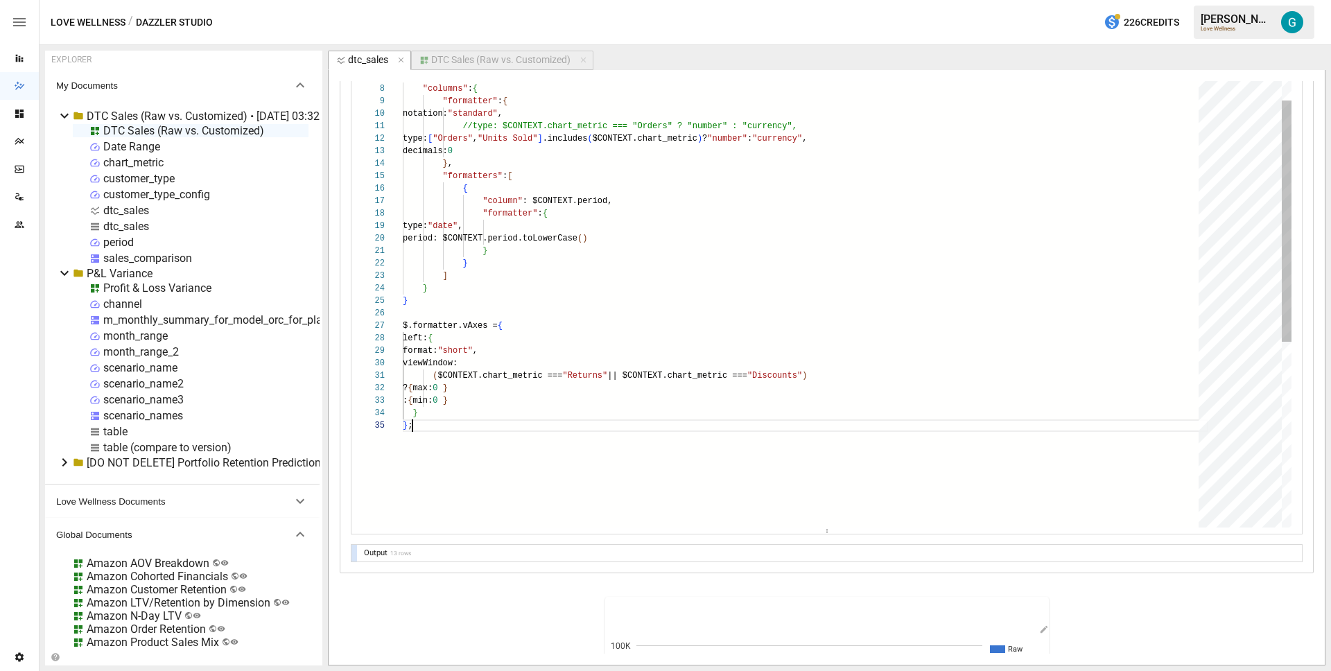
scroll to position [50, 10]
click at [414, 342] on div ""column" : $CONTEXT.period, "formatter" : { type: "date" , period: $CONTEXT.per…" at bounding box center [805, 438] width 805 height 887
type textarea "**********"
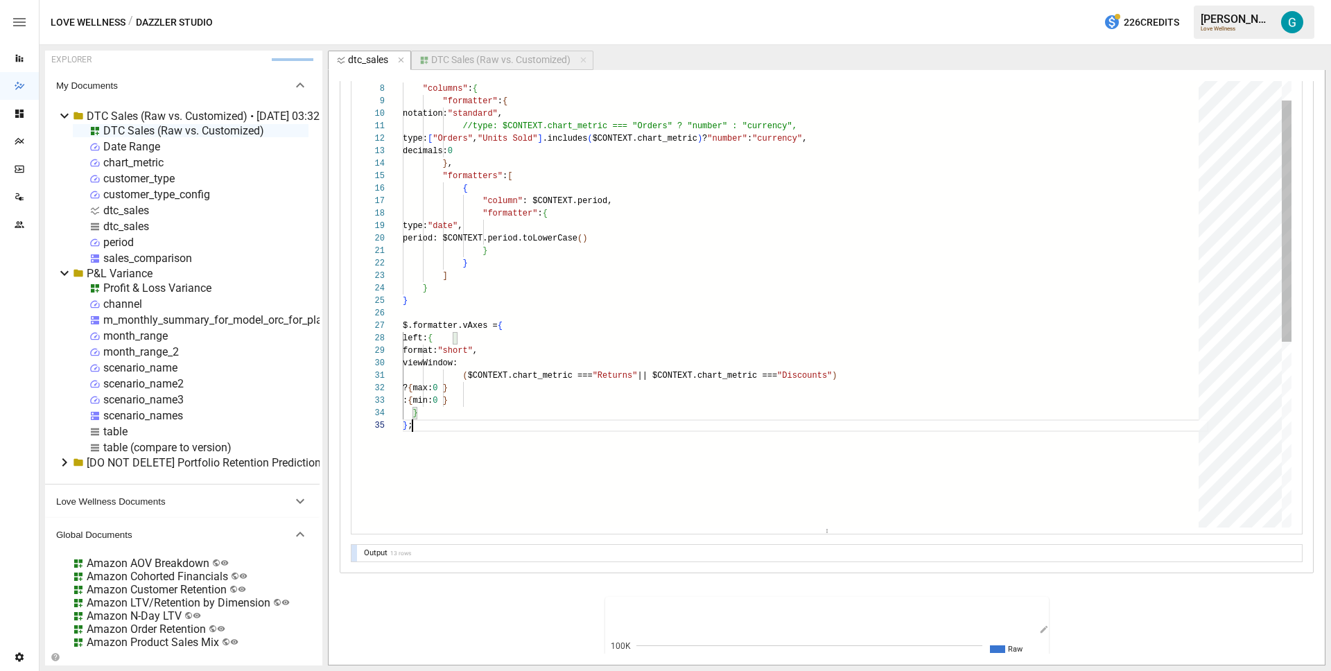
click at [489, 464] on div ""column" : $CONTEXT.period, "formatter" : { type: "date" , period: $CONTEXT.per…" at bounding box center [805, 438] width 805 height 887
click at [666, 420] on div ""column" : $CONTEXT.period, "formatter" : { type: "date" , period: $CONTEXT.per…" at bounding box center [805, 438] width 805 height 887
click at [489, 63] on div "DTC Sales (Raw vs. Customized)" at bounding box center [500, 60] width 139 height 12
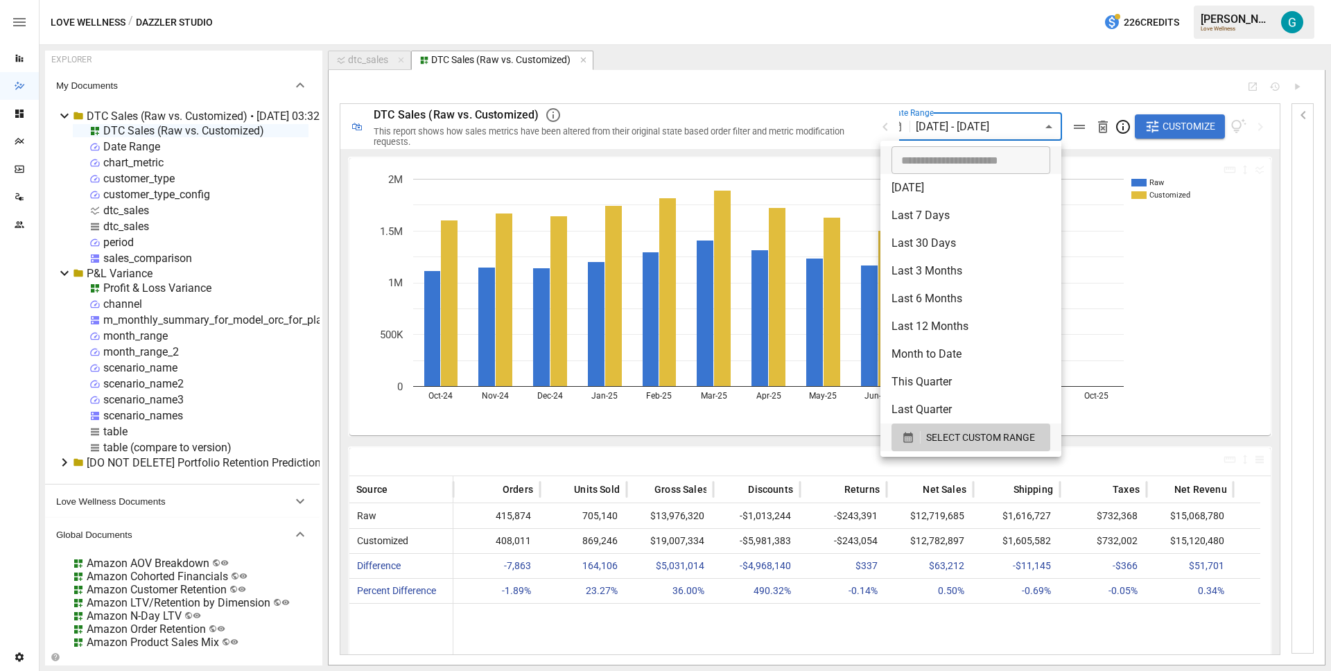
click at [1015, 0] on body "Reports Dazzler Studio Dashboards Plans SmartModel ™ Data Sources Team Settings…" at bounding box center [665, 0] width 1331 height 0
click at [987, 440] on span "SELECT CUSTOM RANGE" at bounding box center [980, 437] width 109 height 17
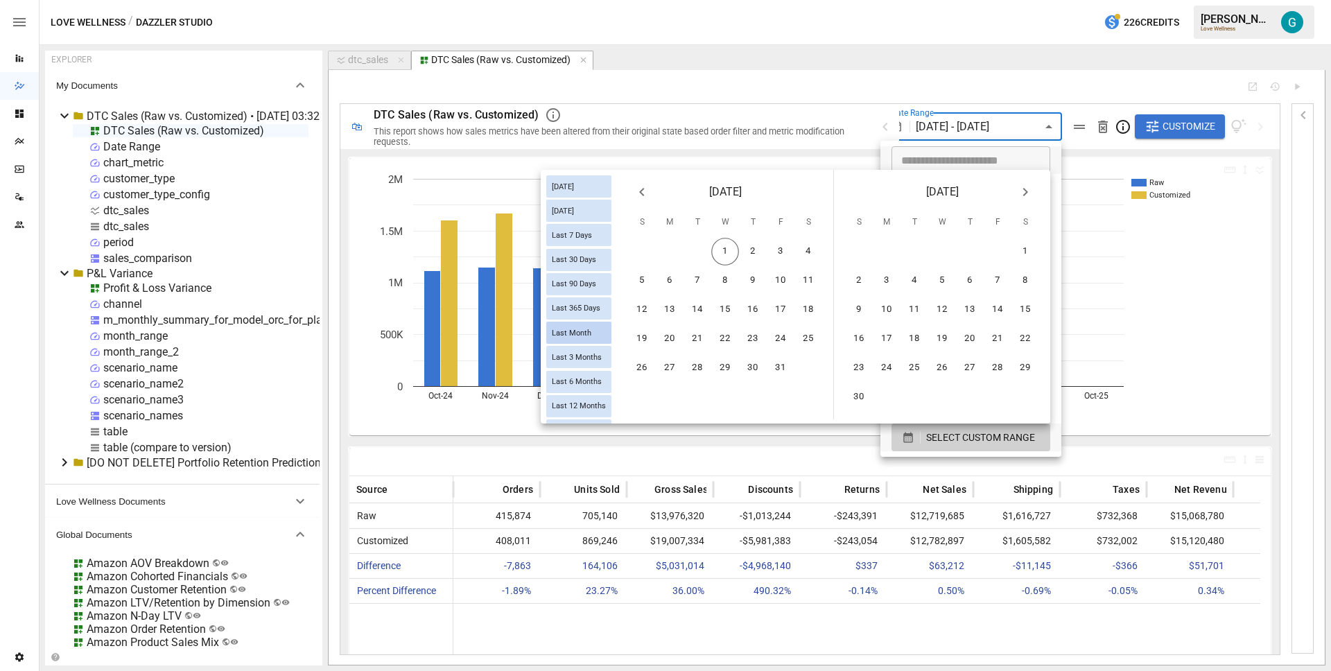
click at [585, 340] on div "Last Month" at bounding box center [578, 333] width 65 height 22
type input "**********"
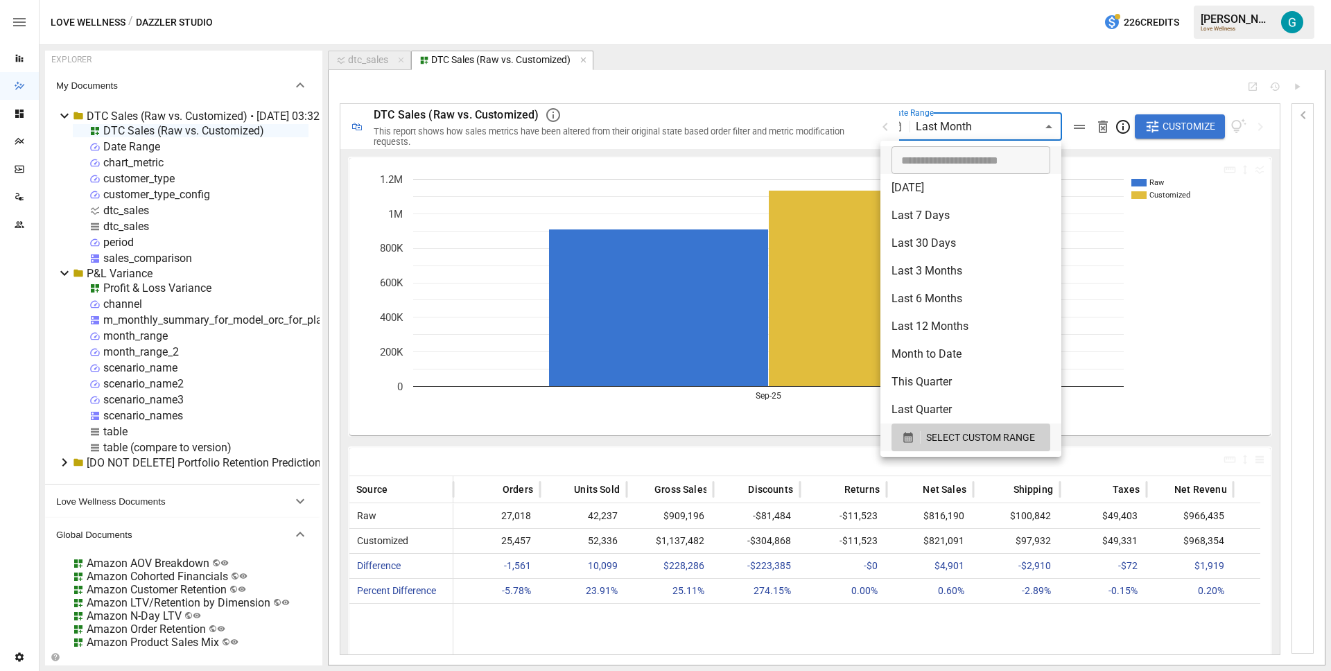
click at [861, 109] on div at bounding box center [665, 335] width 1331 height 671
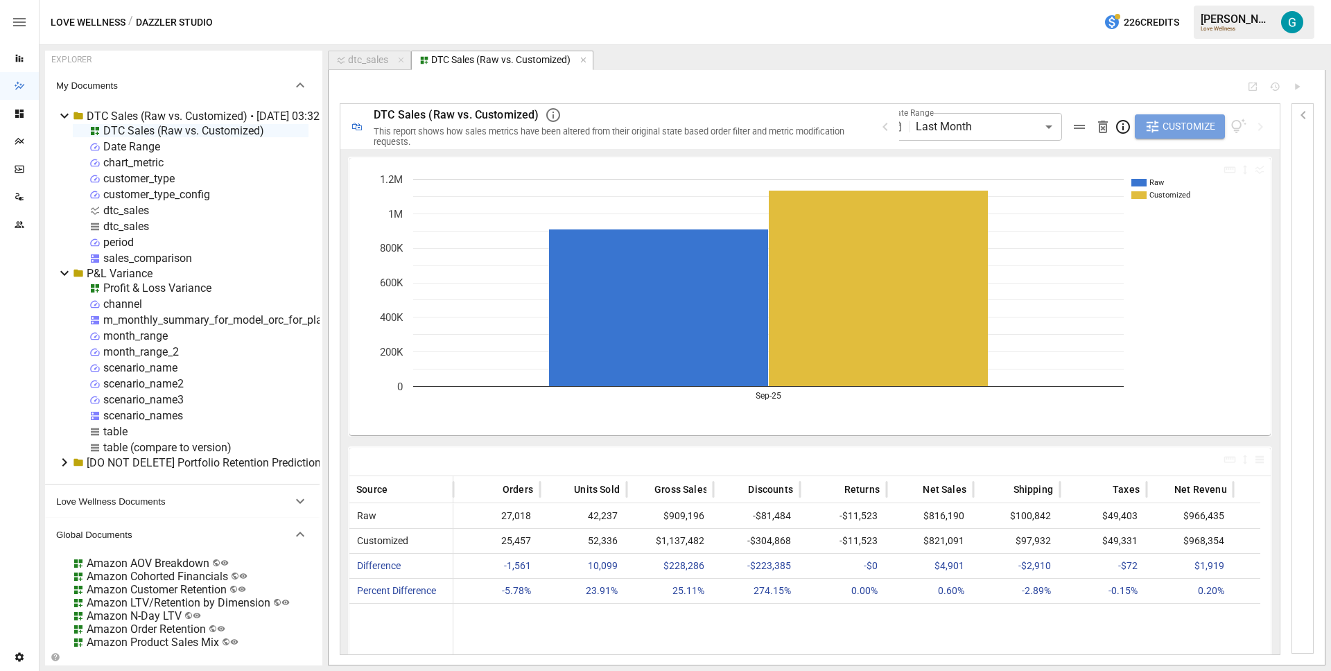
click at [1206, 126] on span "Customize" at bounding box center [1188, 126] width 53 height 17
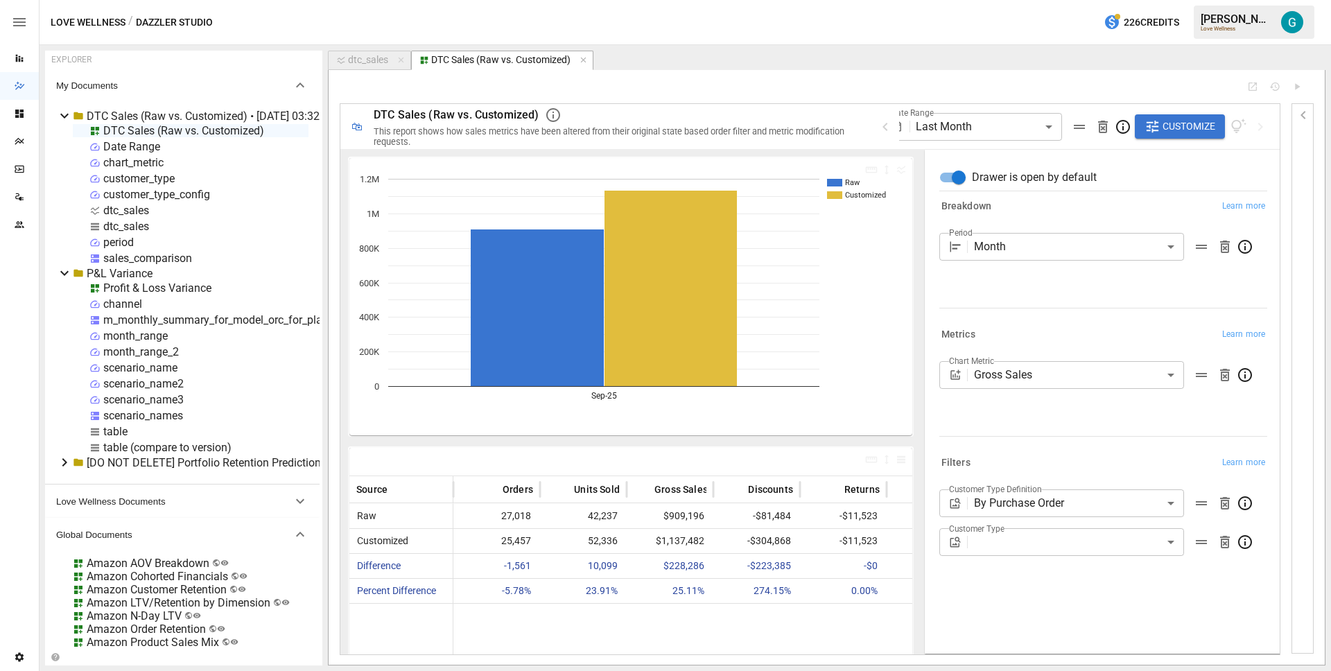
click at [1088, 0] on body "Reports Dazzler Studio Dashboards Plans SmartModel ™ Data Sources Team Settings…" at bounding box center [665, 0] width 1331 height 0
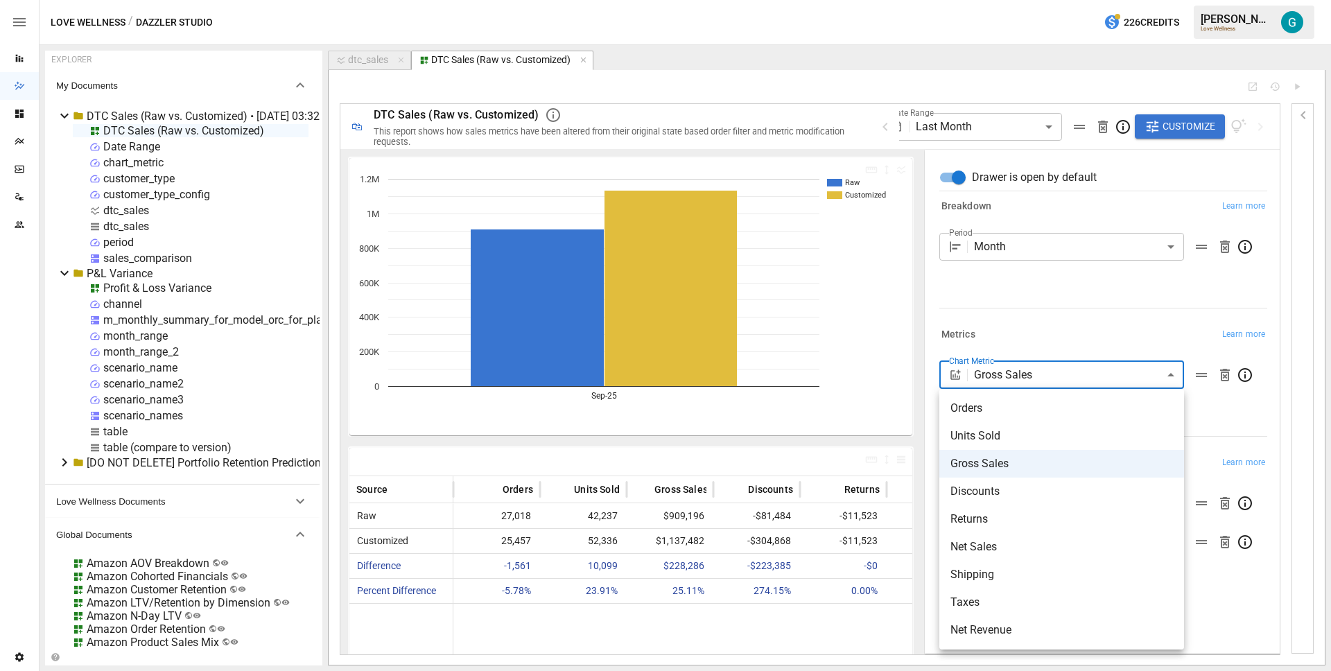
click at [1010, 407] on span "Orders" at bounding box center [1061, 408] width 222 height 17
type input "******"
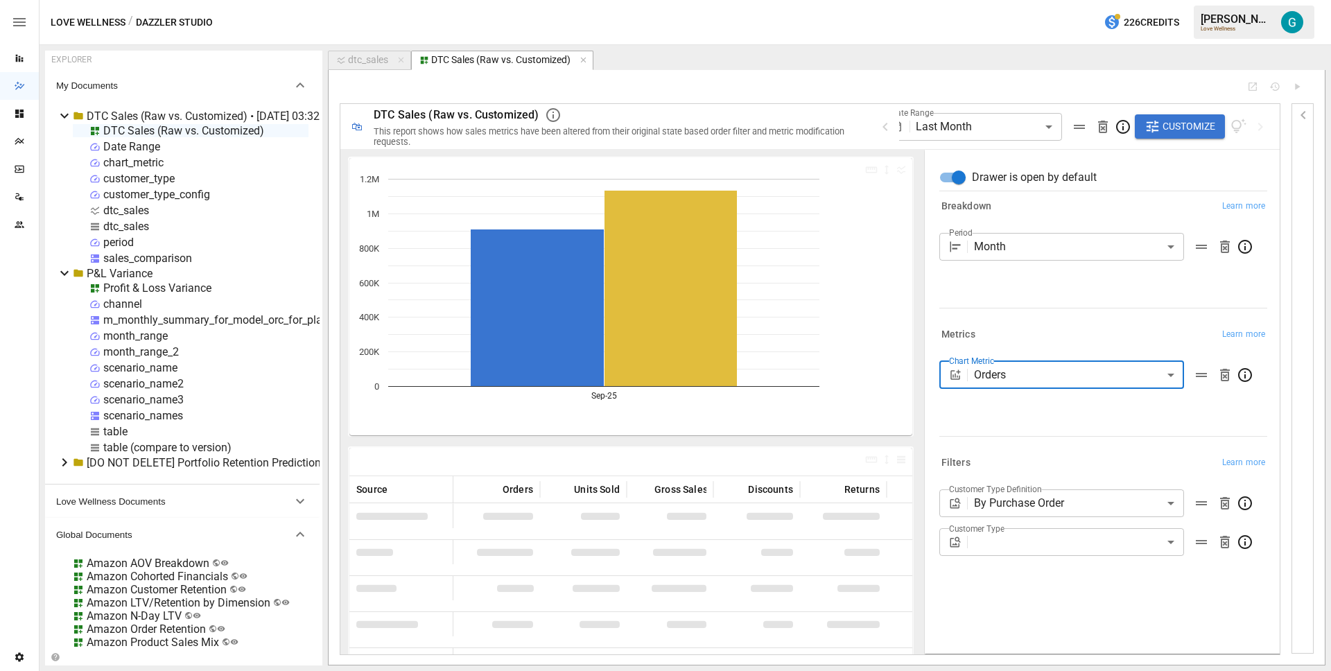
click at [1070, 0] on body "Reports Dazzler Studio Dashboards Plans SmartModel ™ Data Sources Team Settings…" at bounding box center [665, 0] width 1331 height 0
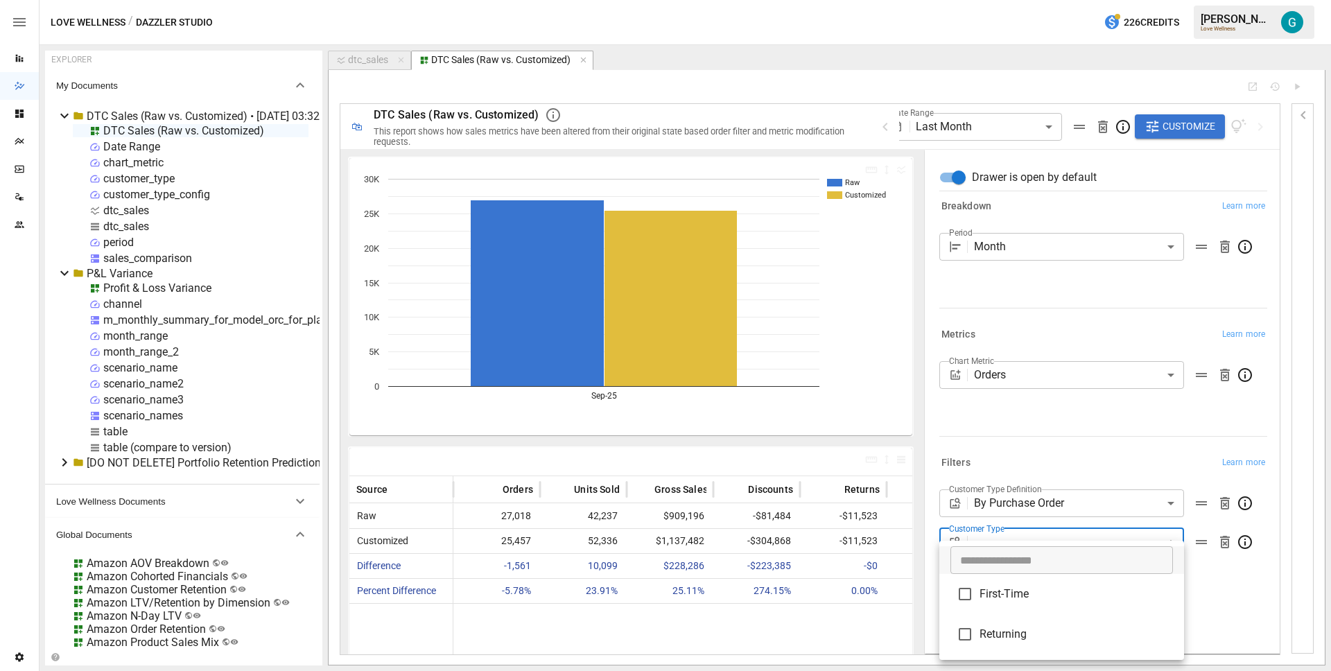
click at [1044, 598] on span "First-Time" at bounding box center [1075, 594] width 193 height 17
type input "**********"
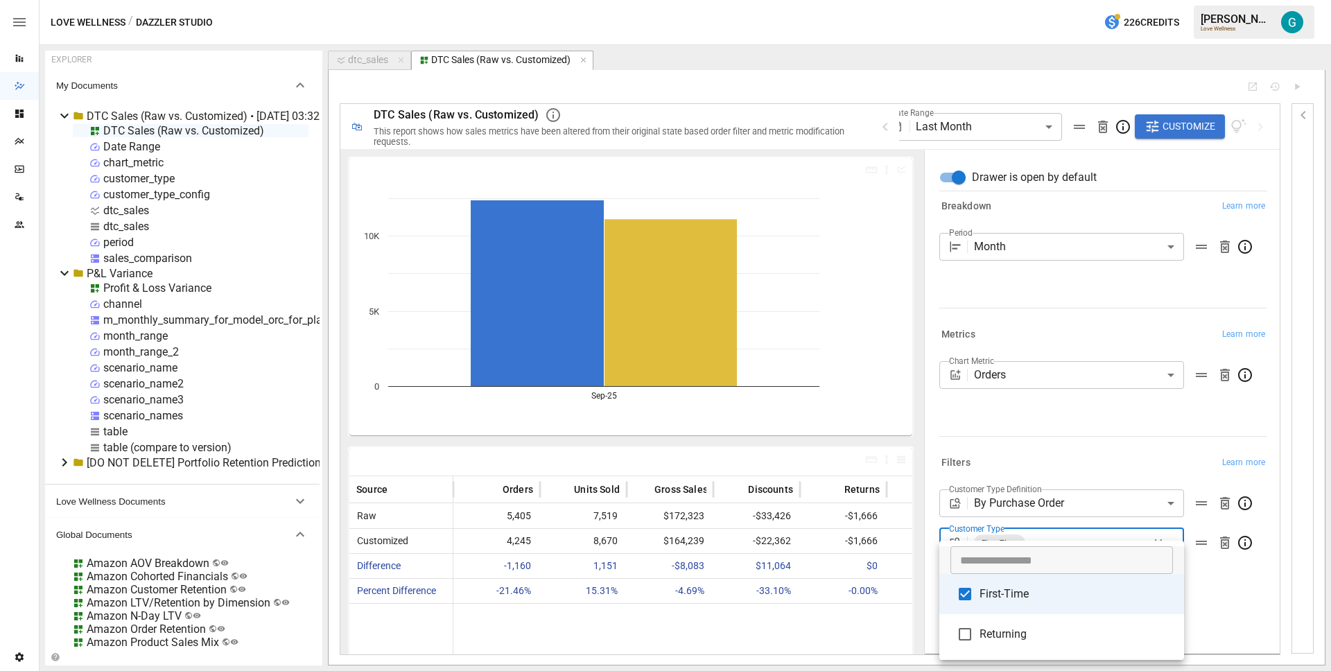
click at [1062, 424] on div at bounding box center [665, 335] width 1331 height 671
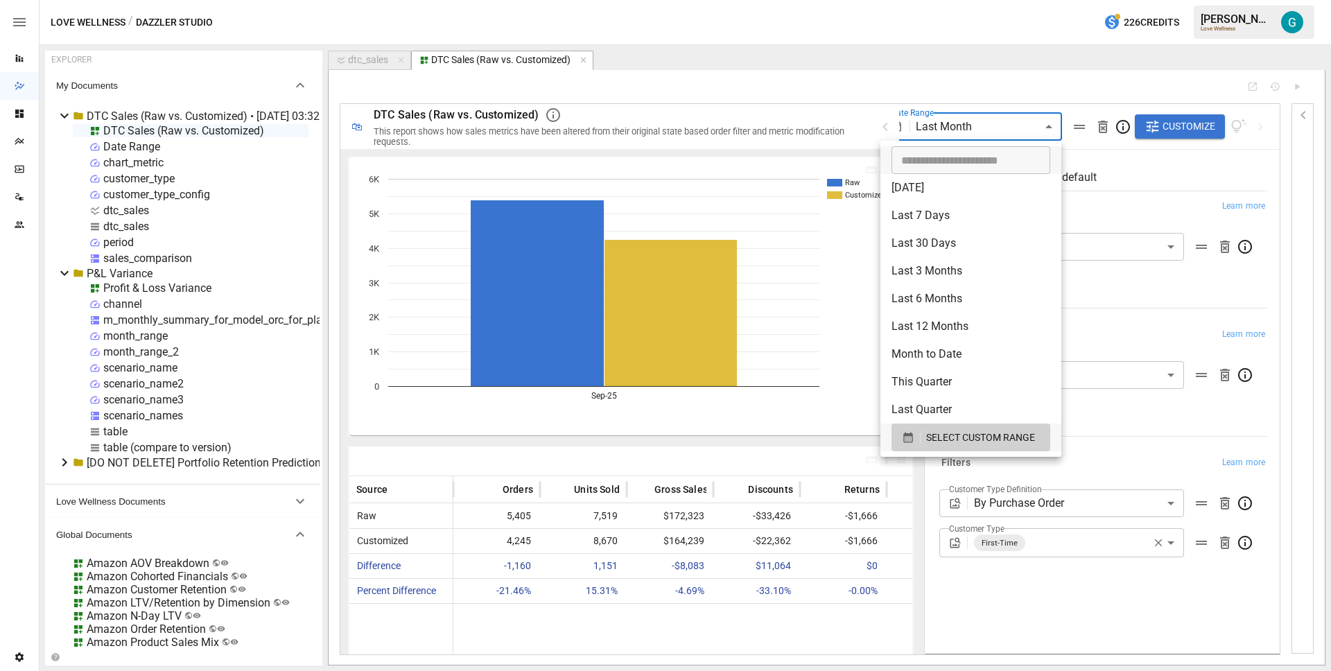
click at [999, 0] on body "Reports Dazzler Studio Dashboards Plans SmartModel ™ Data Sources Team Settings…" at bounding box center [665, 0] width 1331 height 0
click at [976, 352] on li "Month to Date" at bounding box center [970, 354] width 181 height 28
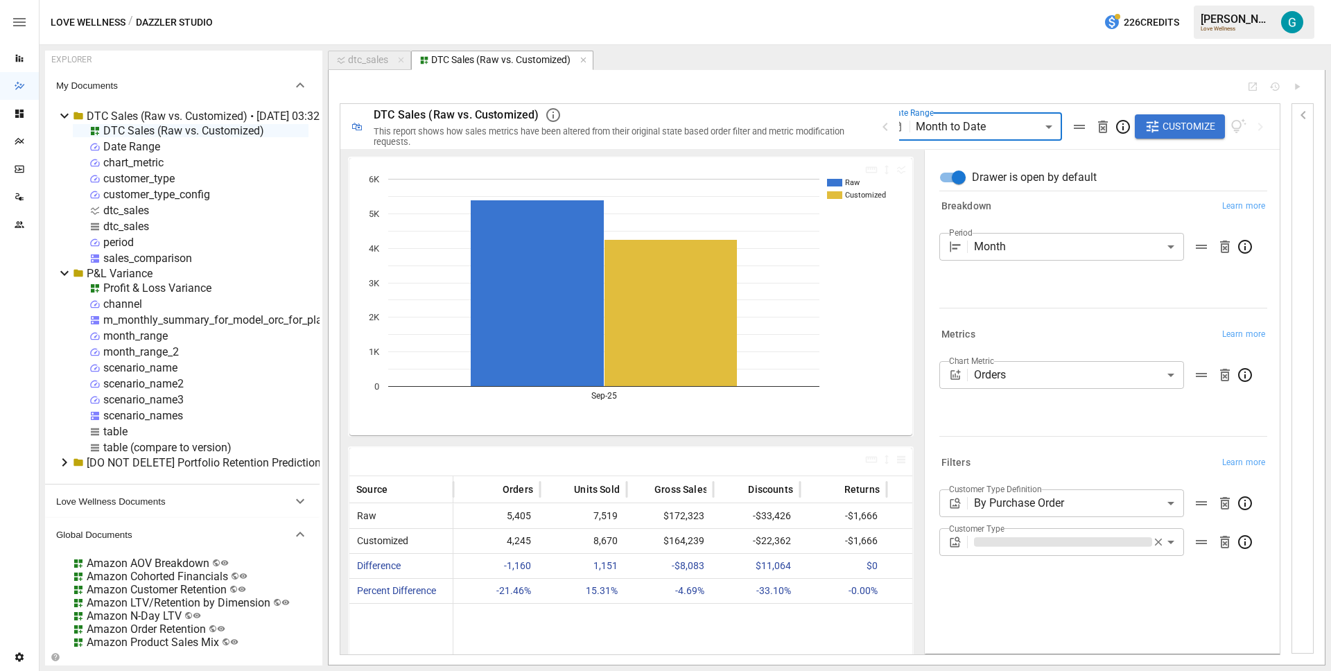
click at [1080, 304] on div at bounding box center [1099, 305] width 333 height 6
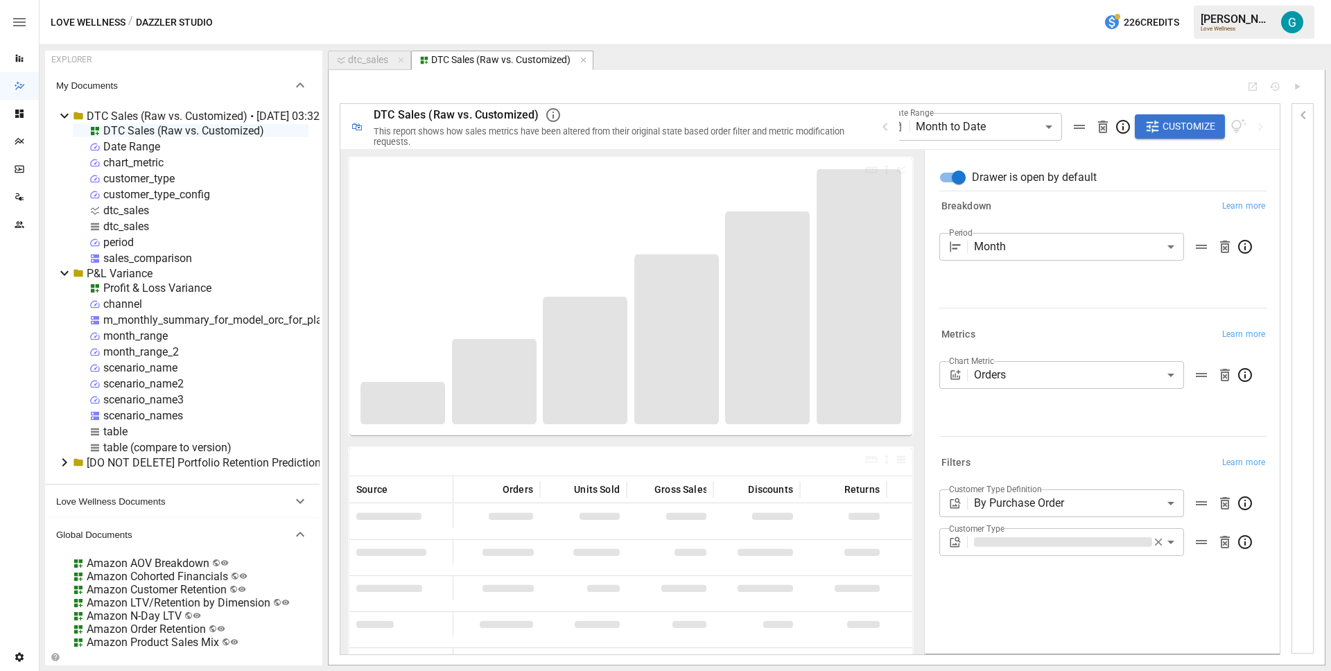
click at [1002, 0] on body "Reports Dazzler Studio Dashboards Plans SmartModel ™ Data Sources Team Settings…" at bounding box center [665, 0] width 1331 height 0
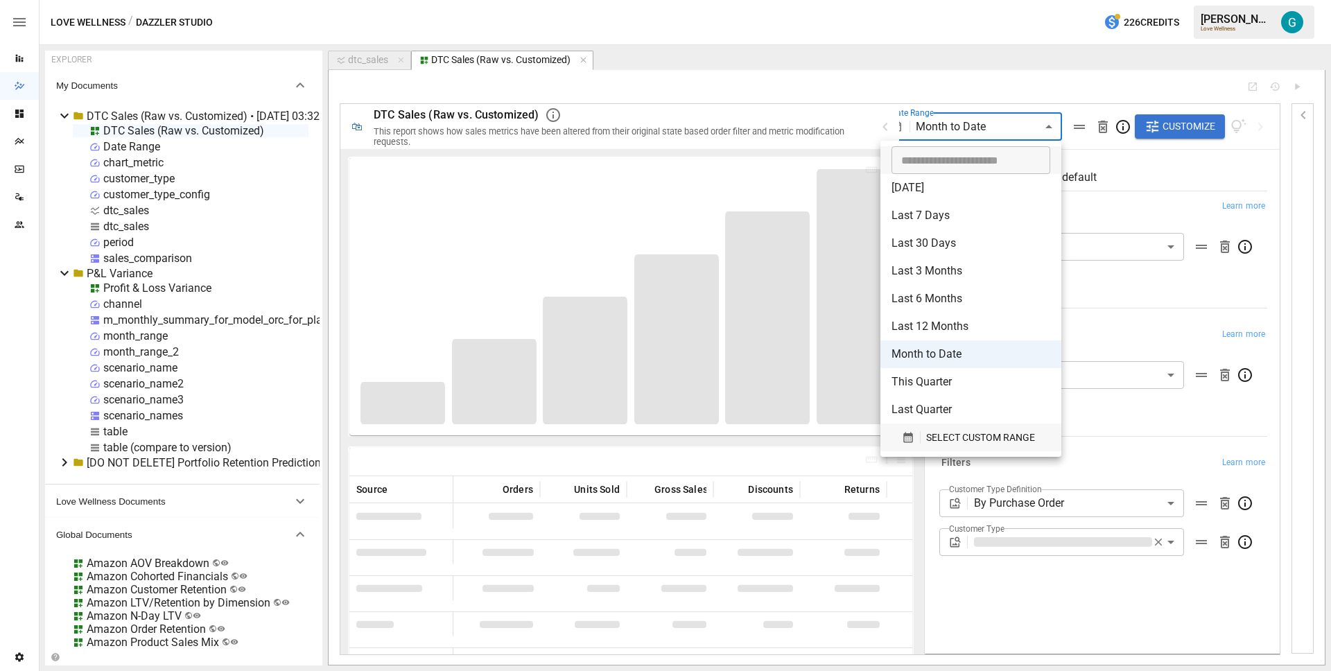
click at [997, 432] on span "SELECT CUSTOM RANGE" at bounding box center [980, 437] width 109 height 17
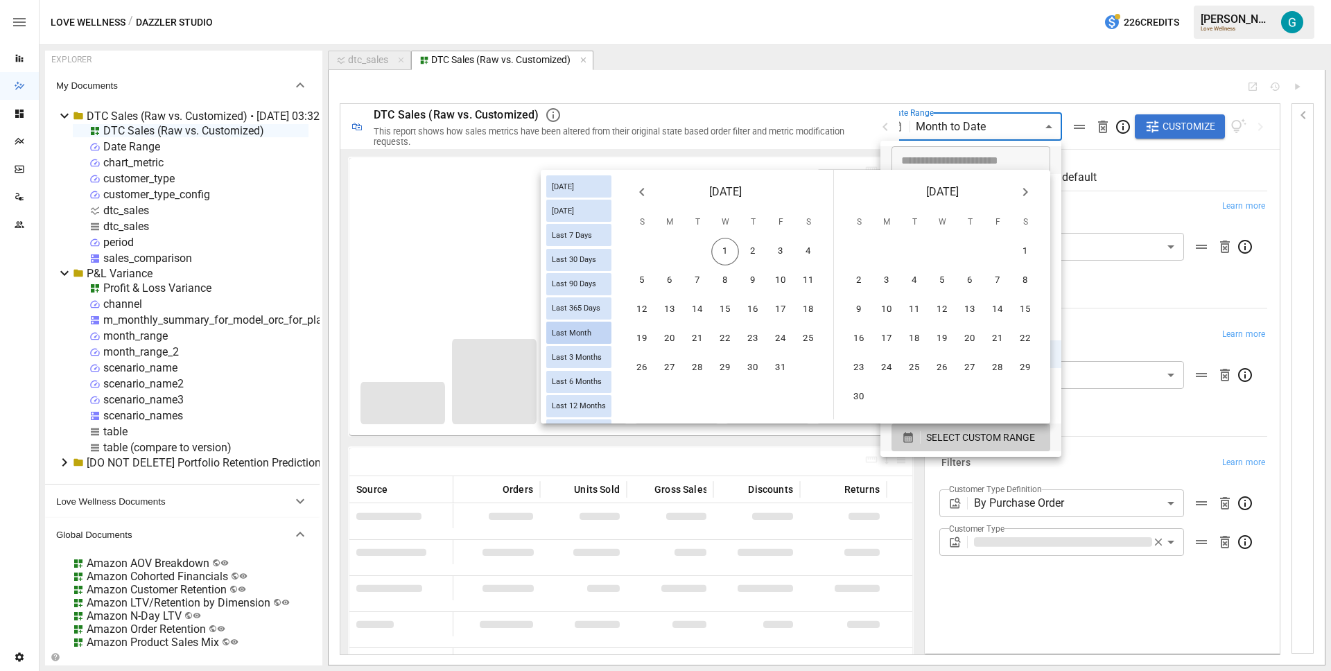
click at [578, 327] on div "Last Month" at bounding box center [578, 333] width 65 height 22
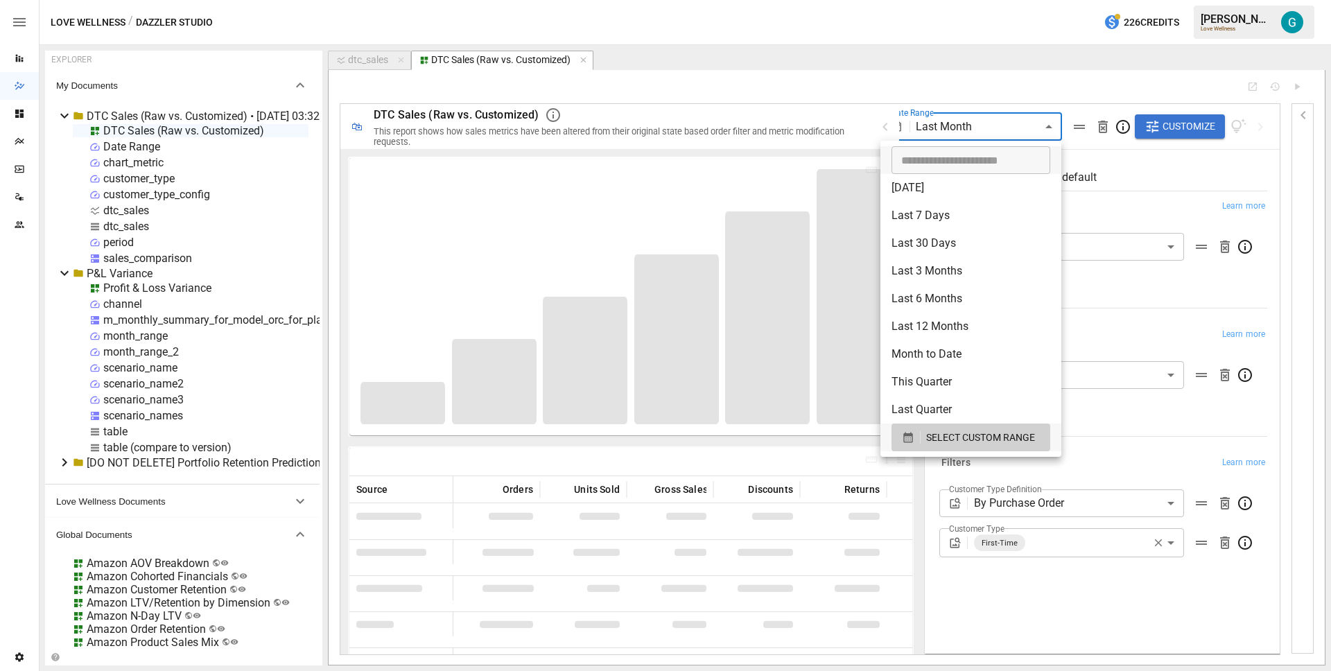
click at [1213, 284] on div at bounding box center [665, 335] width 1331 height 671
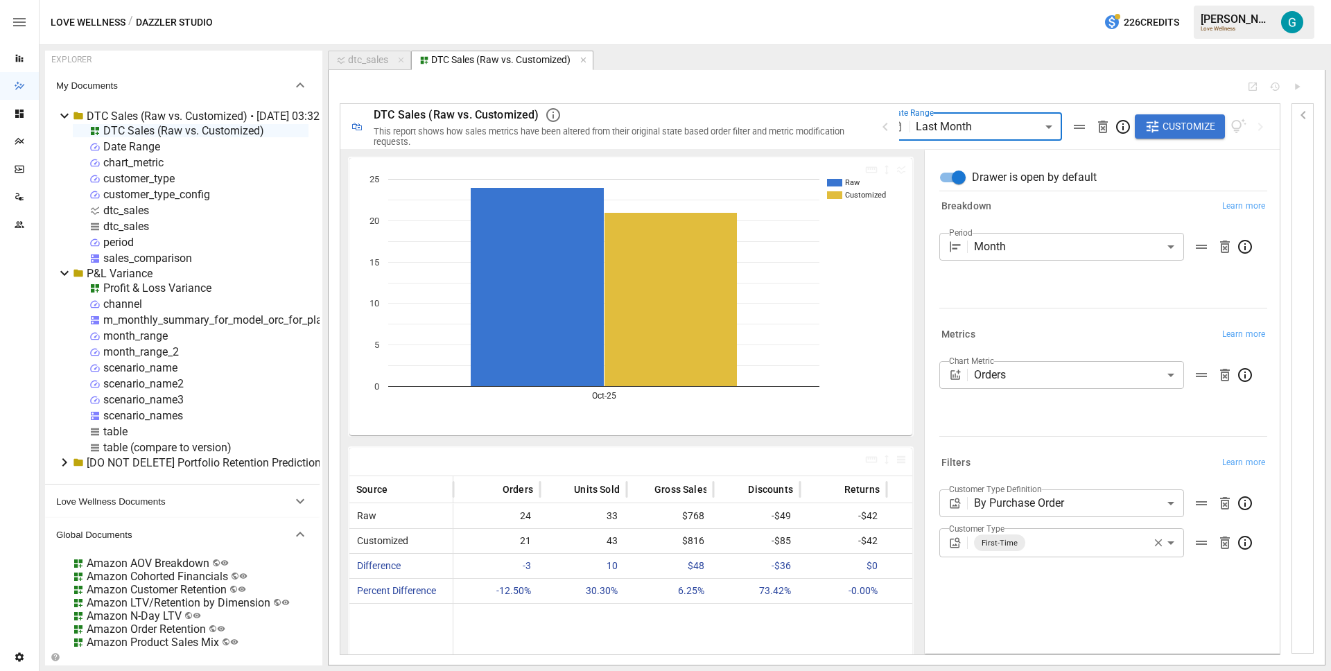
click at [1082, 325] on div "Metrics Learn more" at bounding box center [1103, 334] width 328 height 19
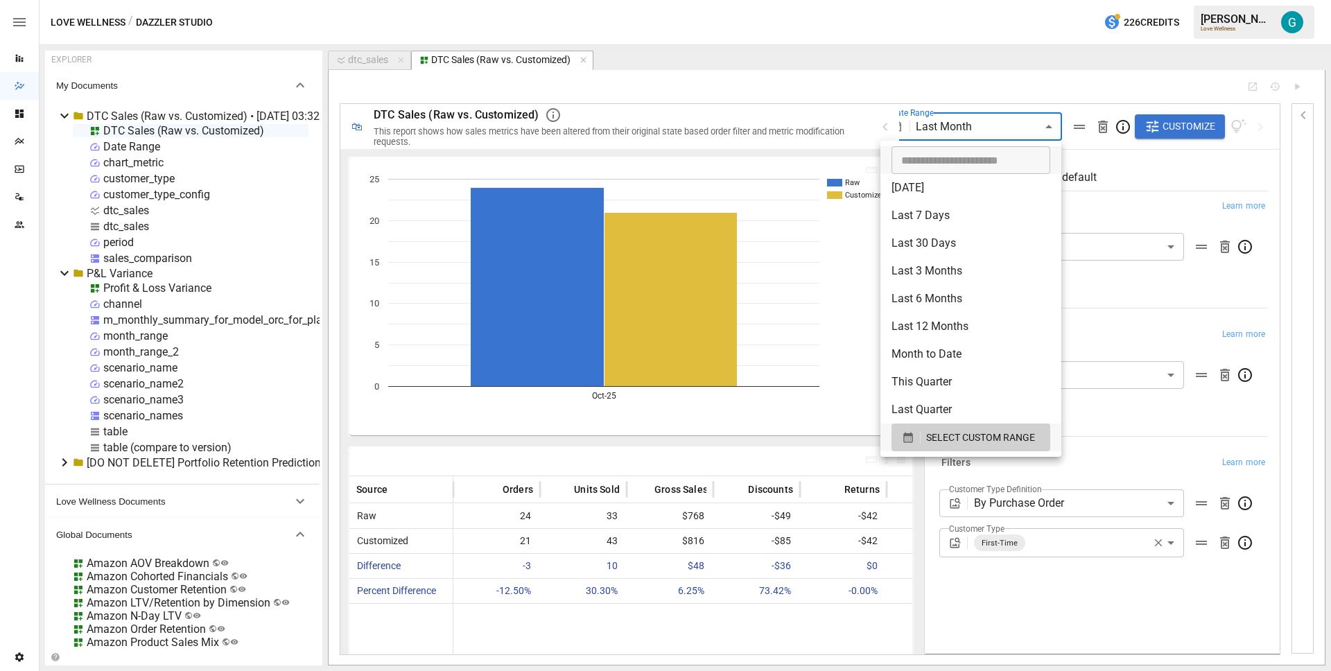
drag, startPoint x: 1004, startPoint y: 131, endPoint x: 1010, endPoint y: 161, distance: 30.3
click at [1005, 0] on body "Reports Dazzler Studio Dashboards Plans SmartModel ™ Data Sources Team Settings…" at bounding box center [665, 0] width 1331 height 0
click at [1000, 446] on button "SELECT CUSTOM RANGE" at bounding box center [970, 437] width 159 height 28
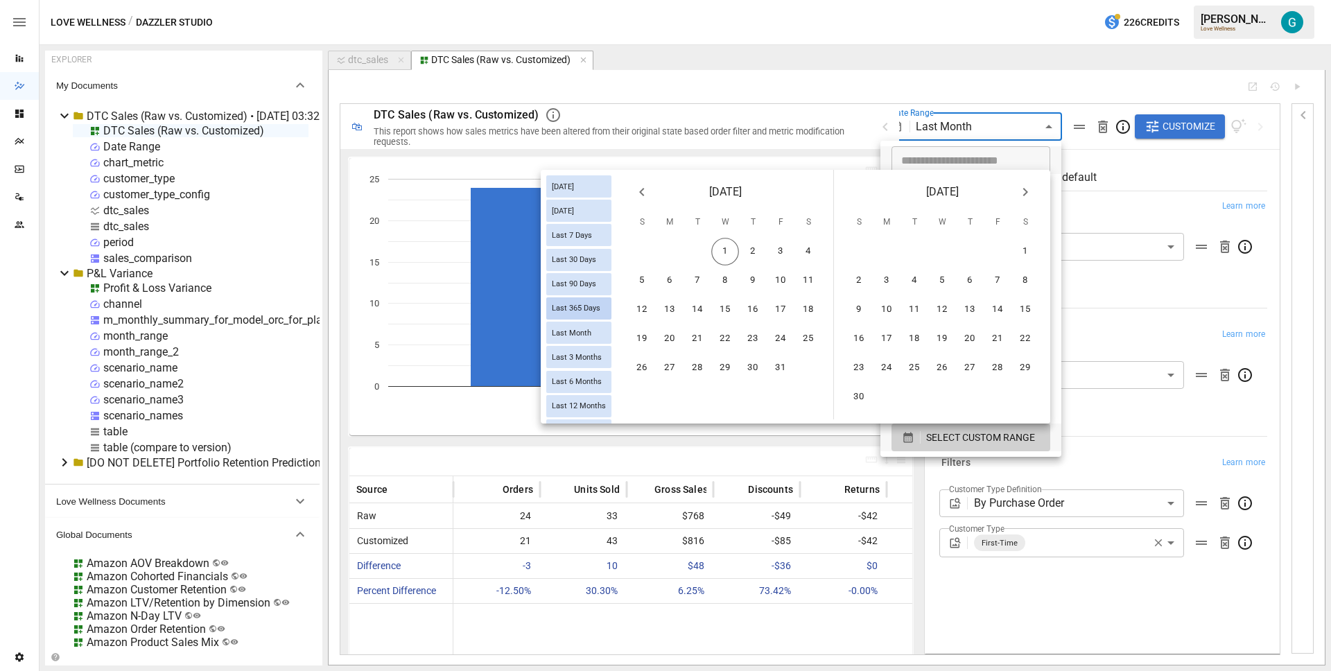
click at [567, 299] on div "Last 365 Days" at bounding box center [578, 308] width 65 height 22
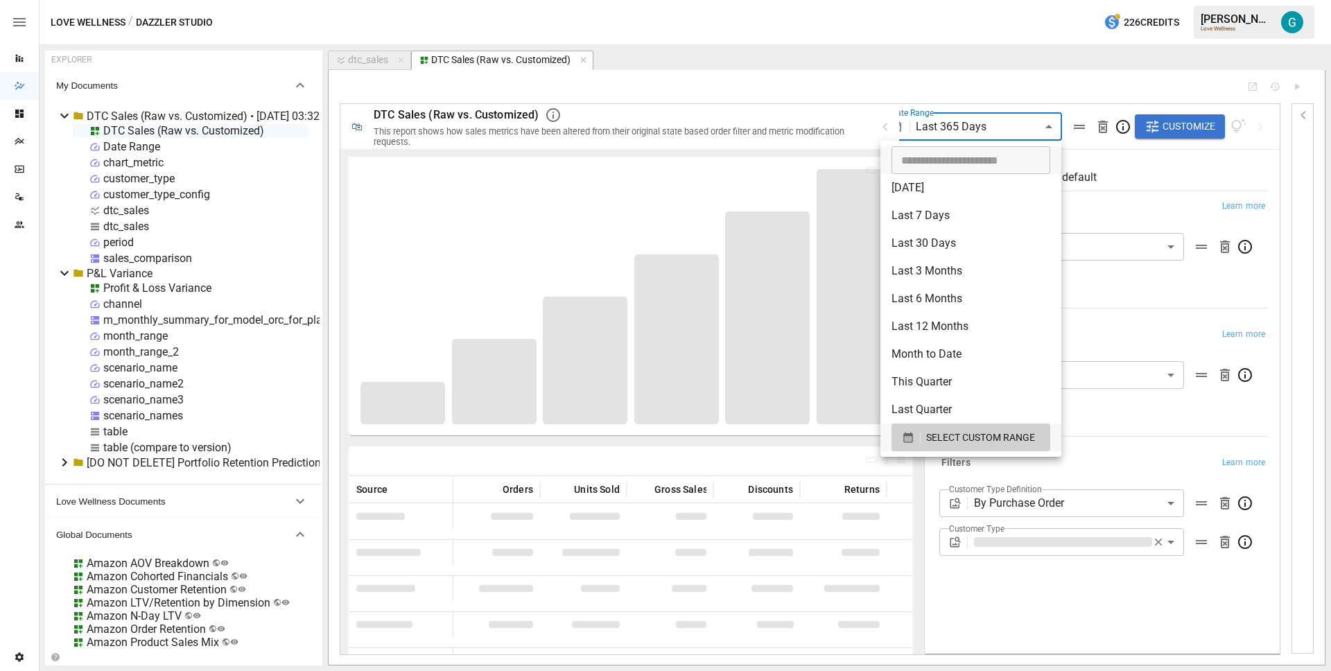
click at [959, 129] on div at bounding box center [665, 335] width 1331 height 671
click at [972, 0] on body "Reports Dazzler Studio Dashboards Plans SmartModel ™ Data Sources Team Settings…" at bounding box center [665, 0] width 1331 height 0
click at [978, 432] on span "SELECT CUSTOM RANGE" at bounding box center [980, 437] width 109 height 17
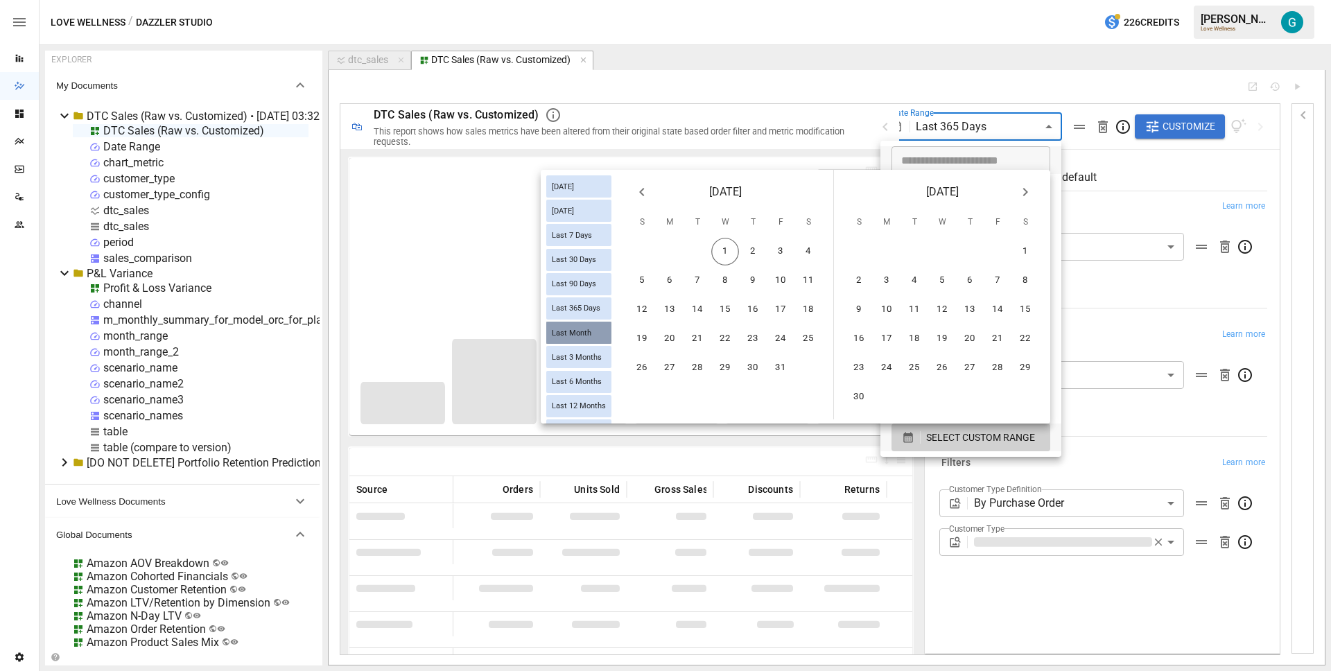
click at [588, 333] on div "Last Month" at bounding box center [578, 333] width 65 height 22
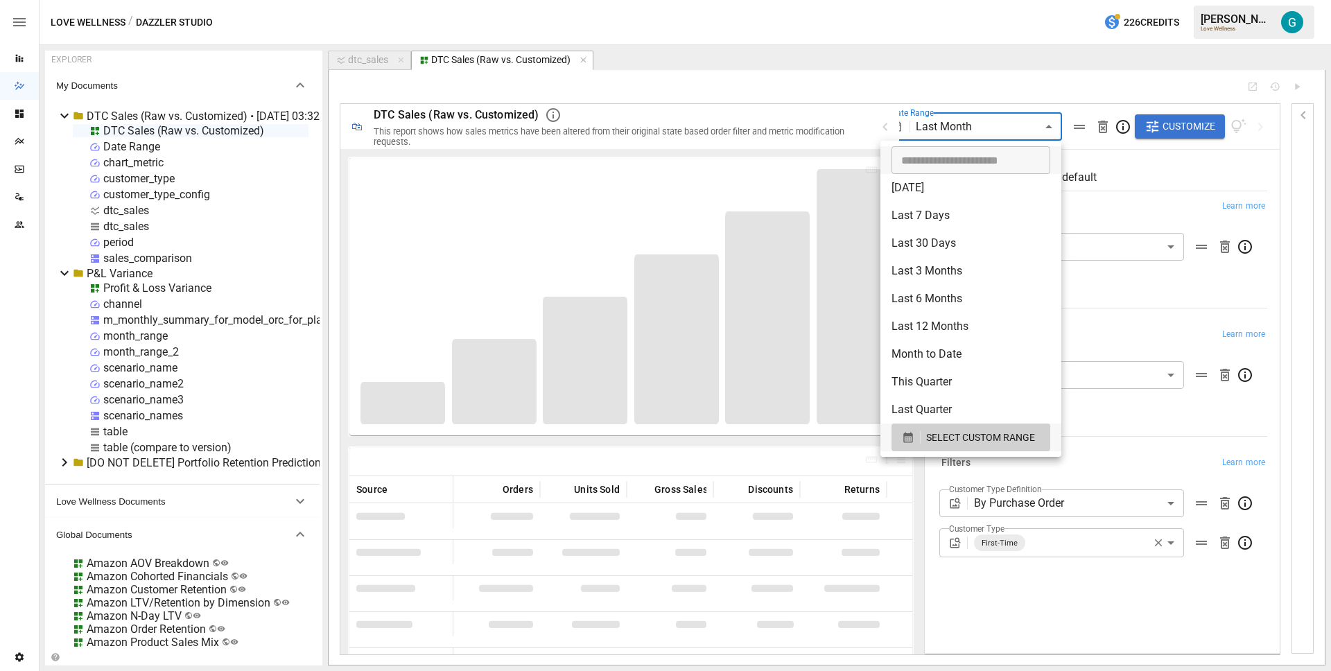
click at [1185, 297] on div at bounding box center [665, 335] width 1331 height 671
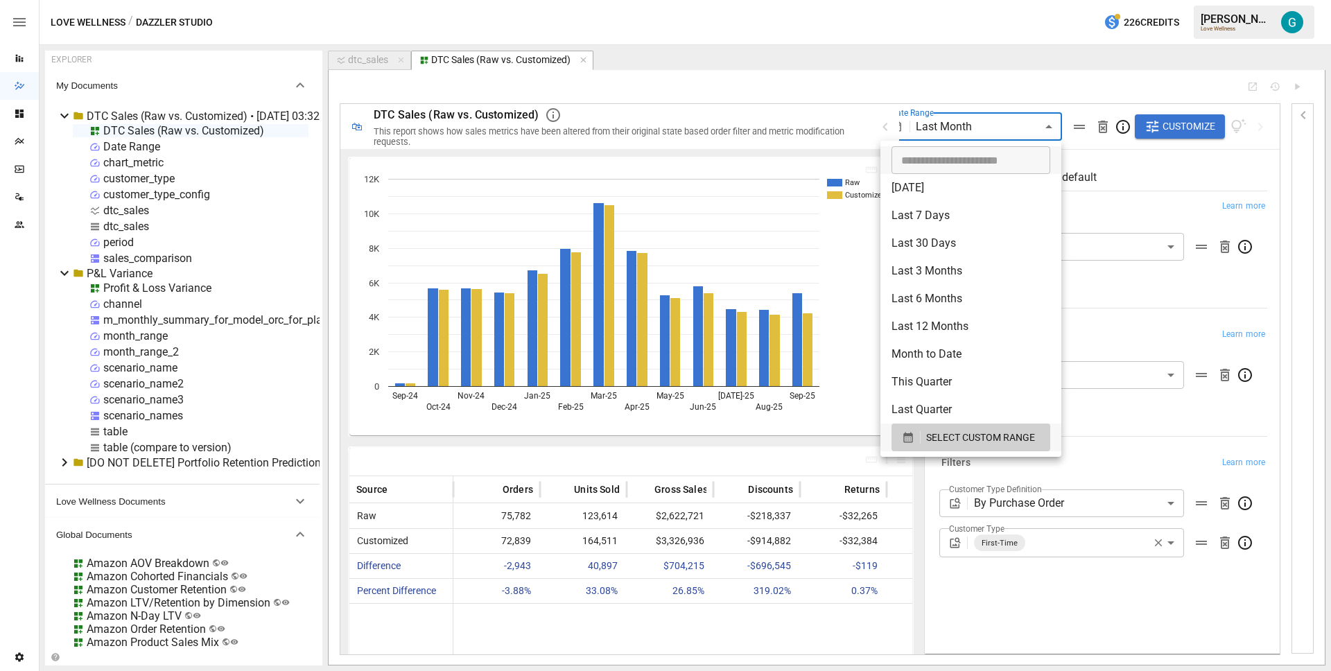
click at [1031, 0] on body "Reports Dazzler Studio Dashboards Plans SmartModel ™ Data Sources Team Settings…" at bounding box center [665, 0] width 1331 height 0
click at [983, 439] on span "SELECT CUSTOM RANGE" at bounding box center [980, 437] width 109 height 17
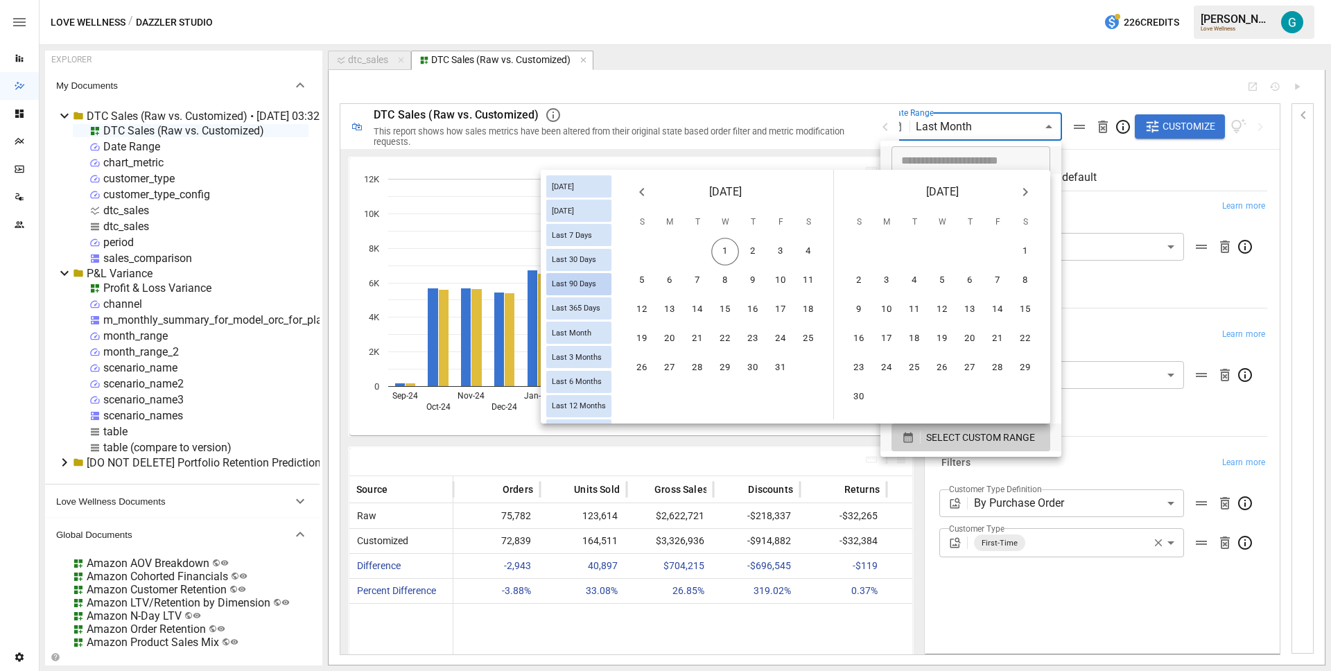
click at [576, 279] on div "Last 90 Days" at bounding box center [578, 284] width 65 height 22
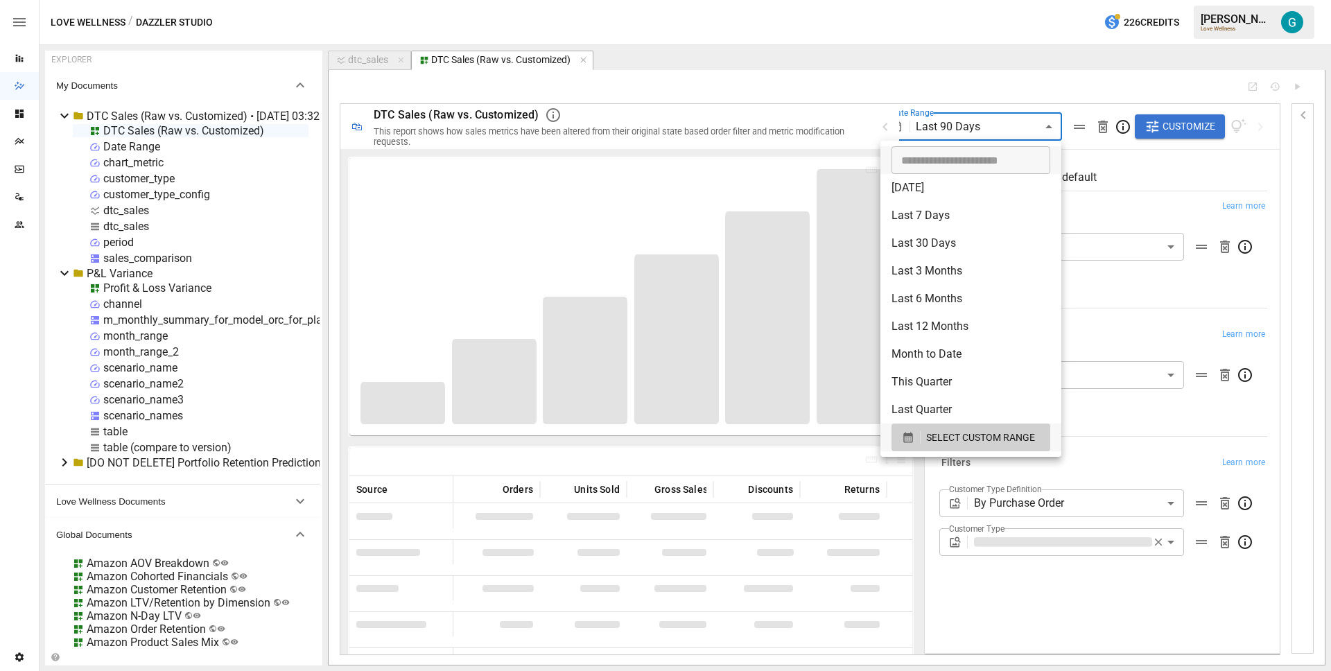
click at [976, 134] on div at bounding box center [665, 335] width 1331 height 671
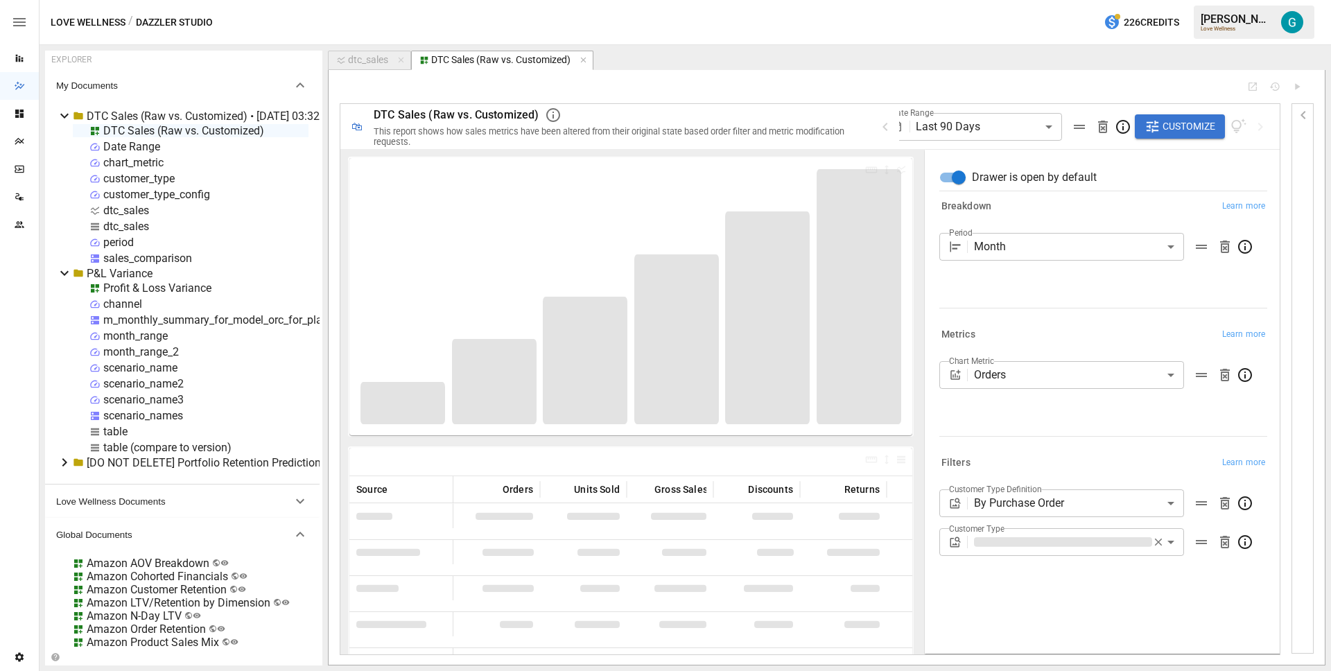
click at [970, 0] on body "Reports Dazzler Studio Dashboards Plans SmartModel ™ Data Sources Team Settings…" at bounding box center [665, 0] width 1331 height 0
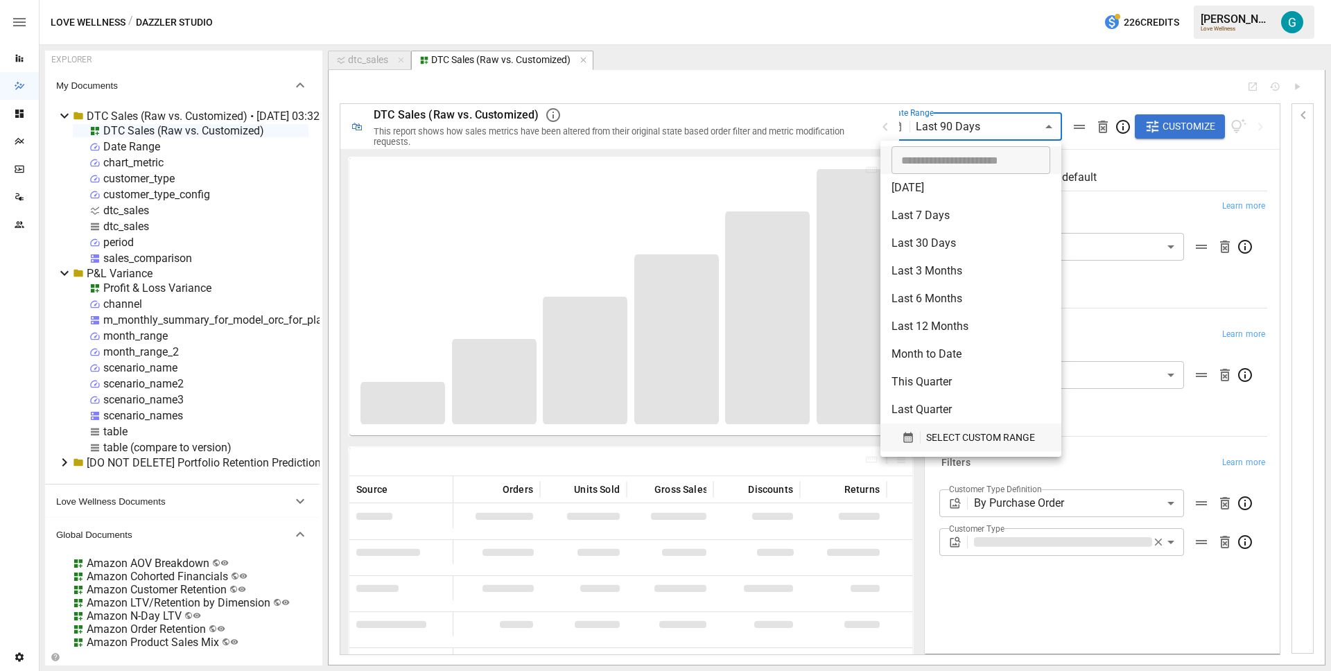
click at [971, 432] on span "SELECT CUSTOM RANGE" at bounding box center [980, 437] width 109 height 17
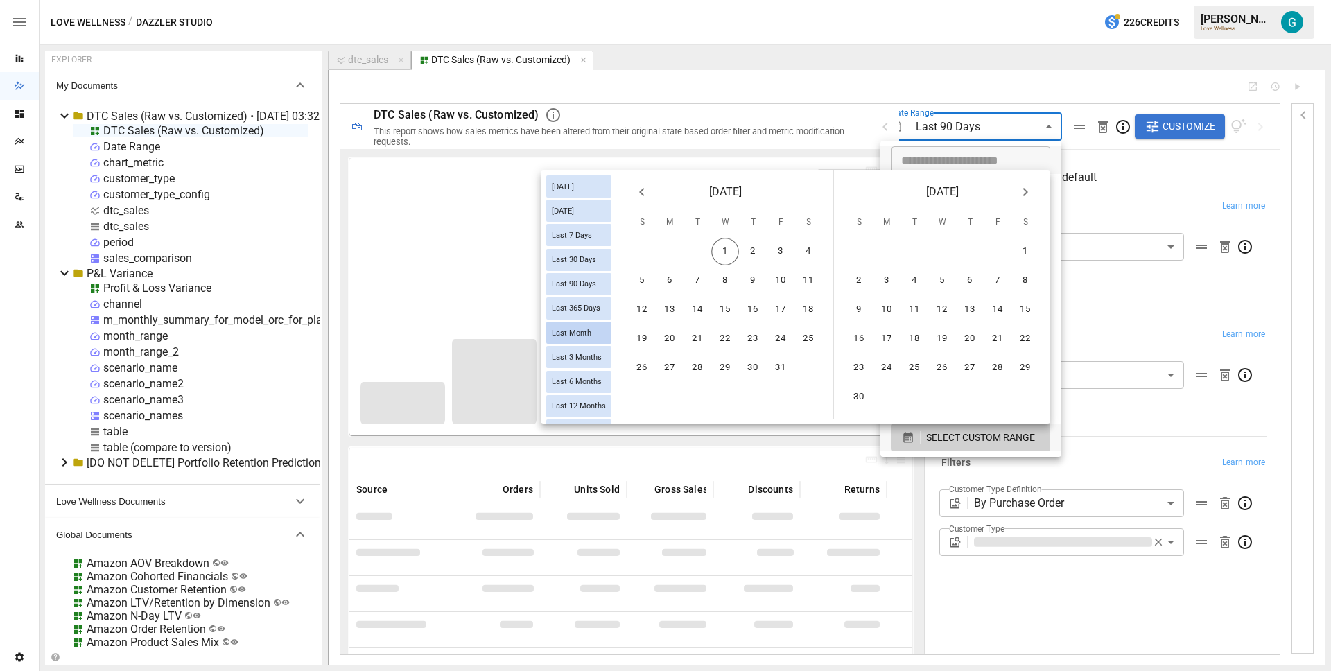
click at [562, 329] on span "Last Month" at bounding box center [571, 332] width 51 height 9
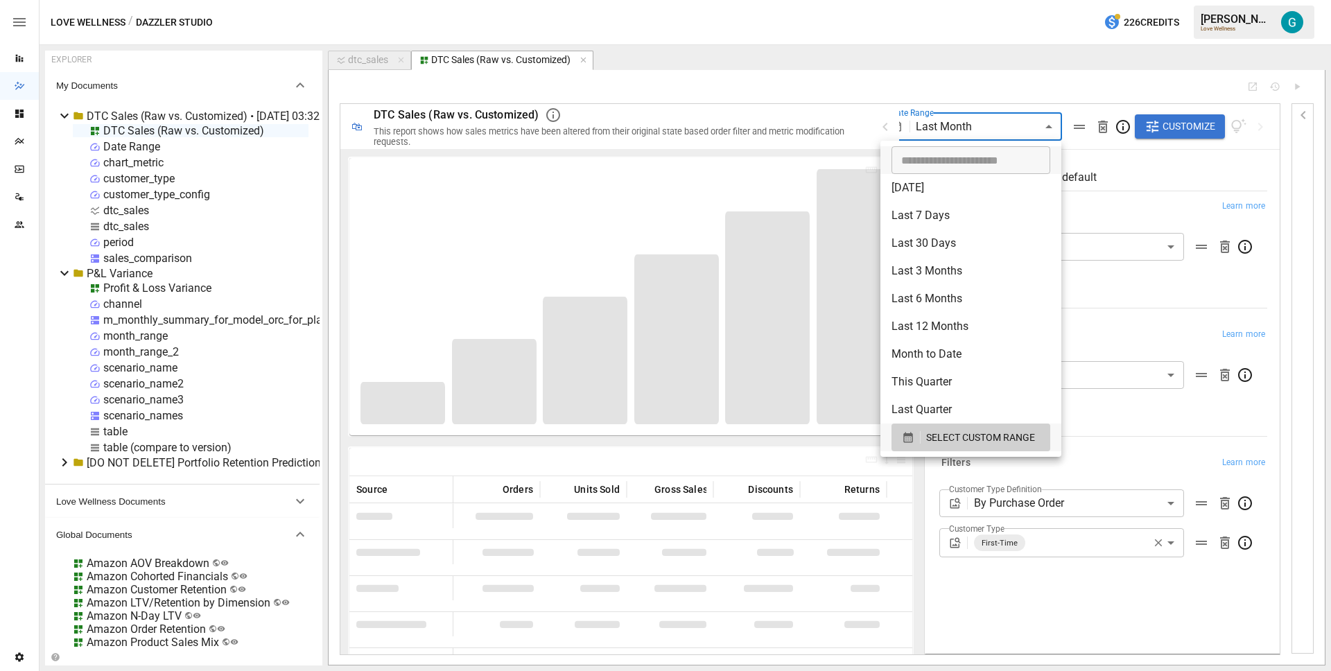
click at [1026, 64] on div at bounding box center [665, 335] width 1331 height 671
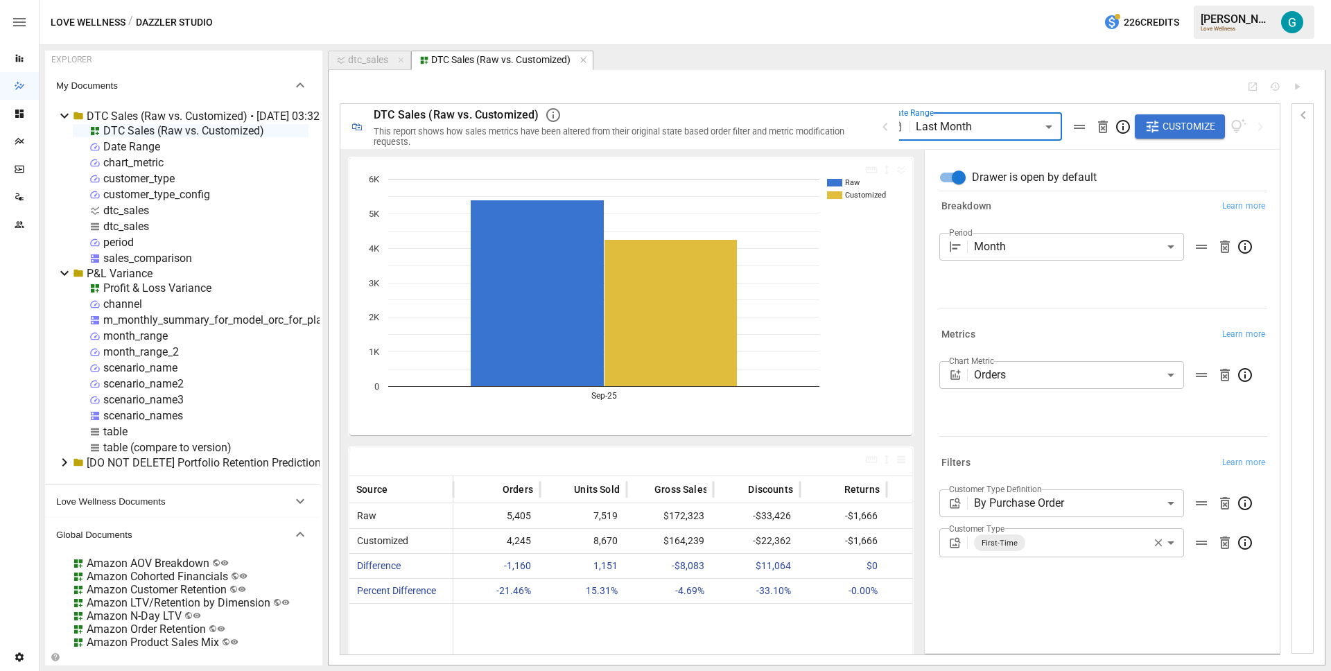
click at [1037, 82] on div at bounding box center [788, 86] width 896 height 11
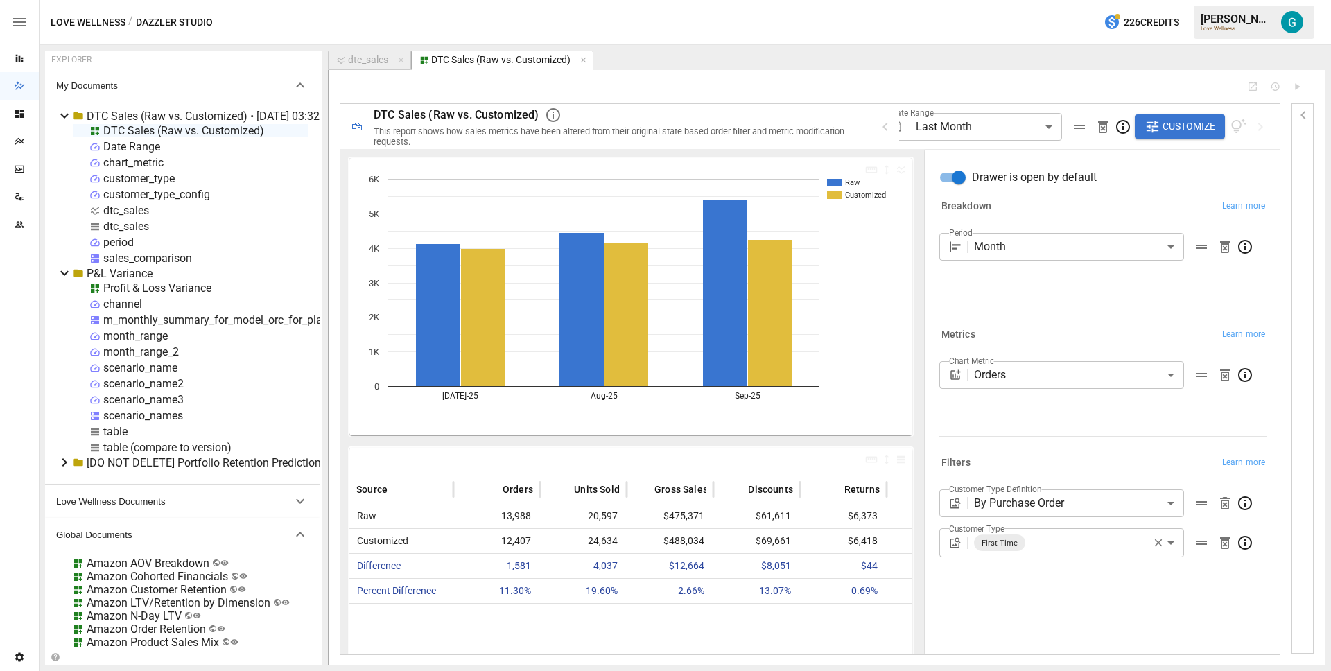
click at [1024, 0] on body "Reports Dazzler Studio Dashboards Plans SmartModel ™ Data Sources Team Settings…" at bounding box center [665, 0] width 1331 height 0
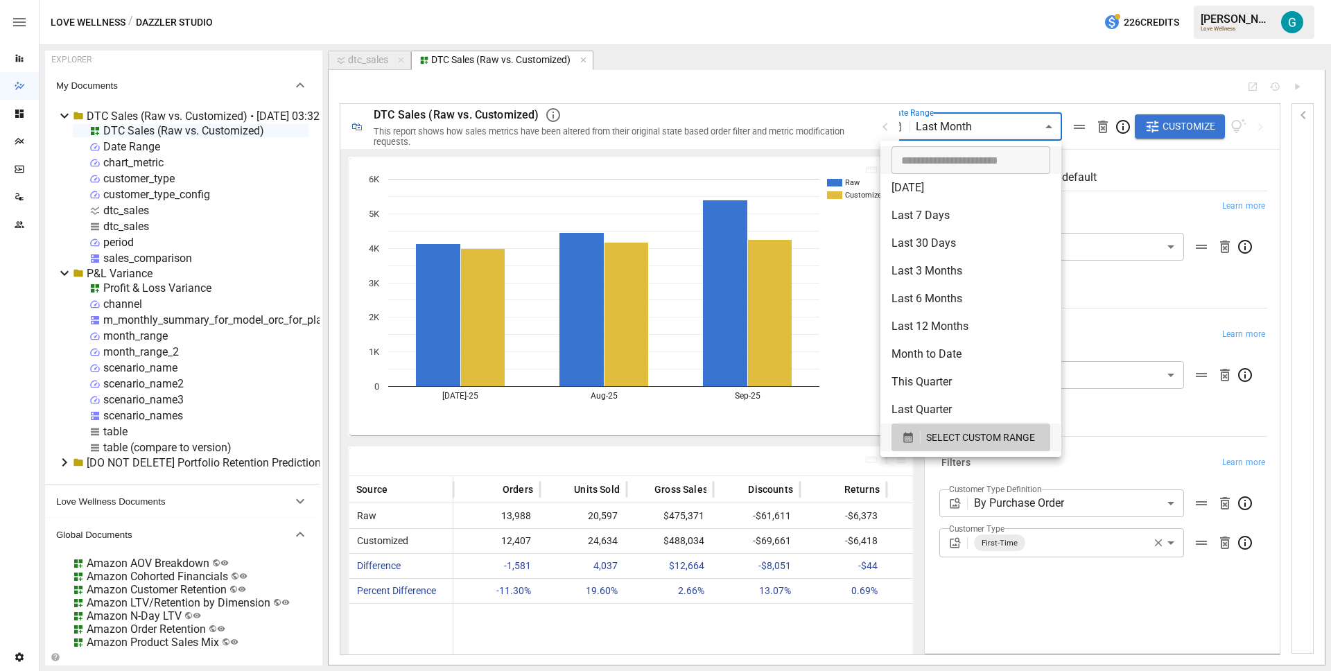
click at [966, 272] on li "Last 3 Months" at bounding box center [970, 271] width 181 height 28
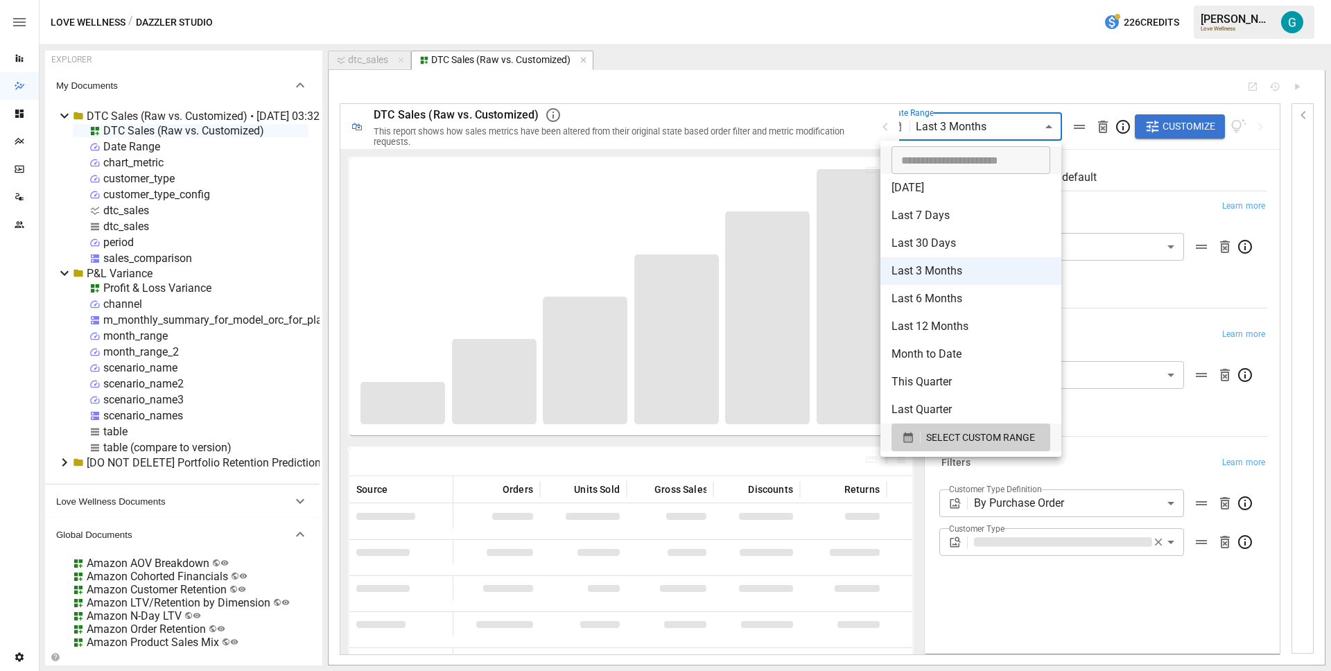
click at [1003, 0] on body "Reports Dazzler Studio Dashboards Plans SmartModel ™ Data Sources Team Settings…" at bounding box center [665, 0] width 1331 height 0
click at [983, 438] on span "SELECT CUSTOM RANGE" at bounding box center [980, 437] width 109 height 17
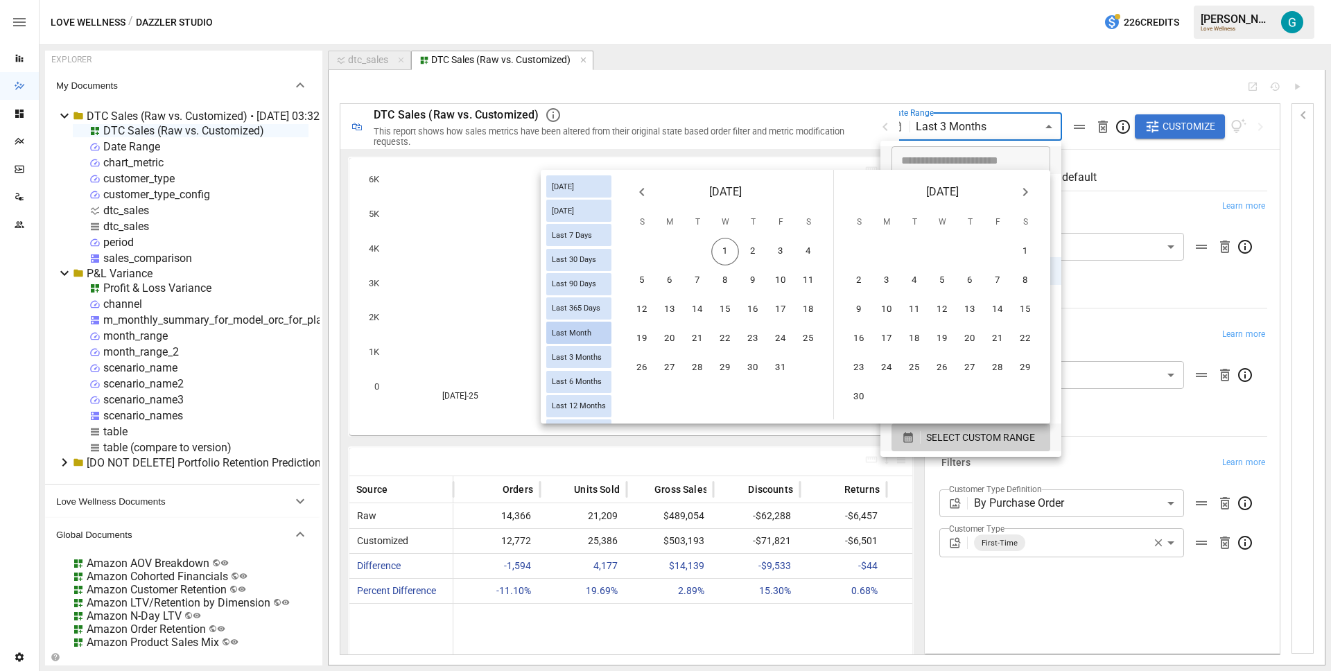
click at [580, 337] on div "Last Month" at bounding box center [578, 333] width 65 height 22
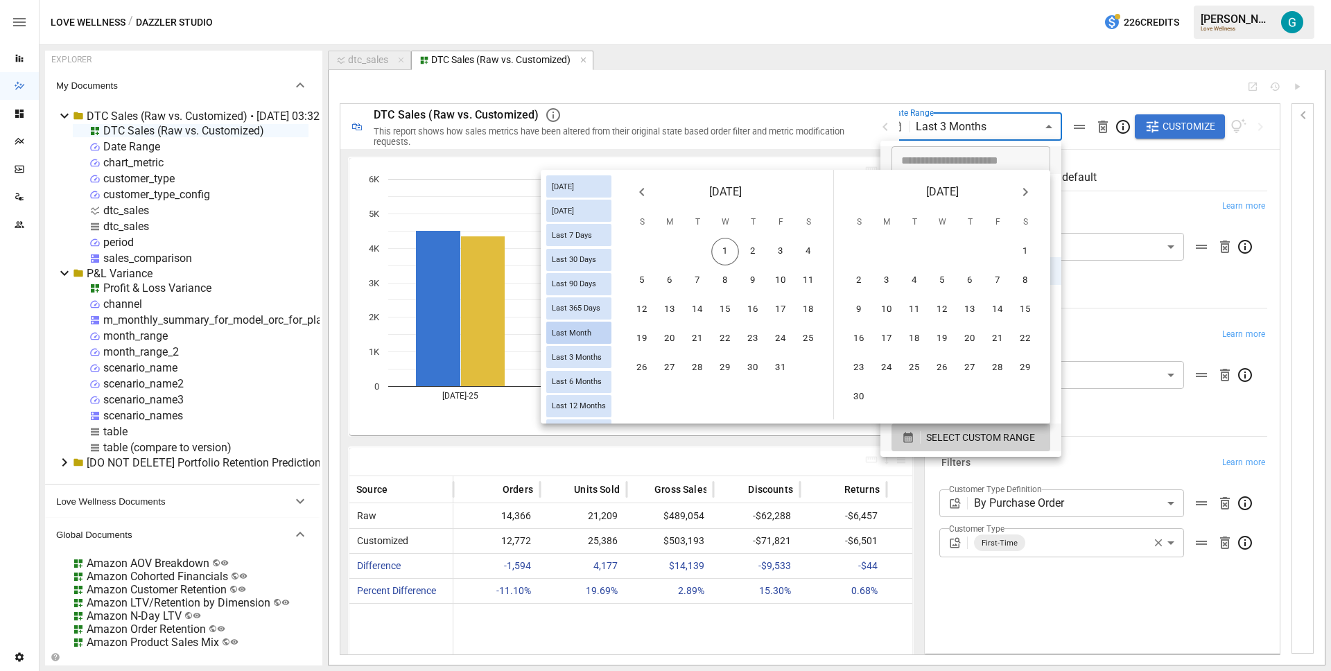
type input "**********"
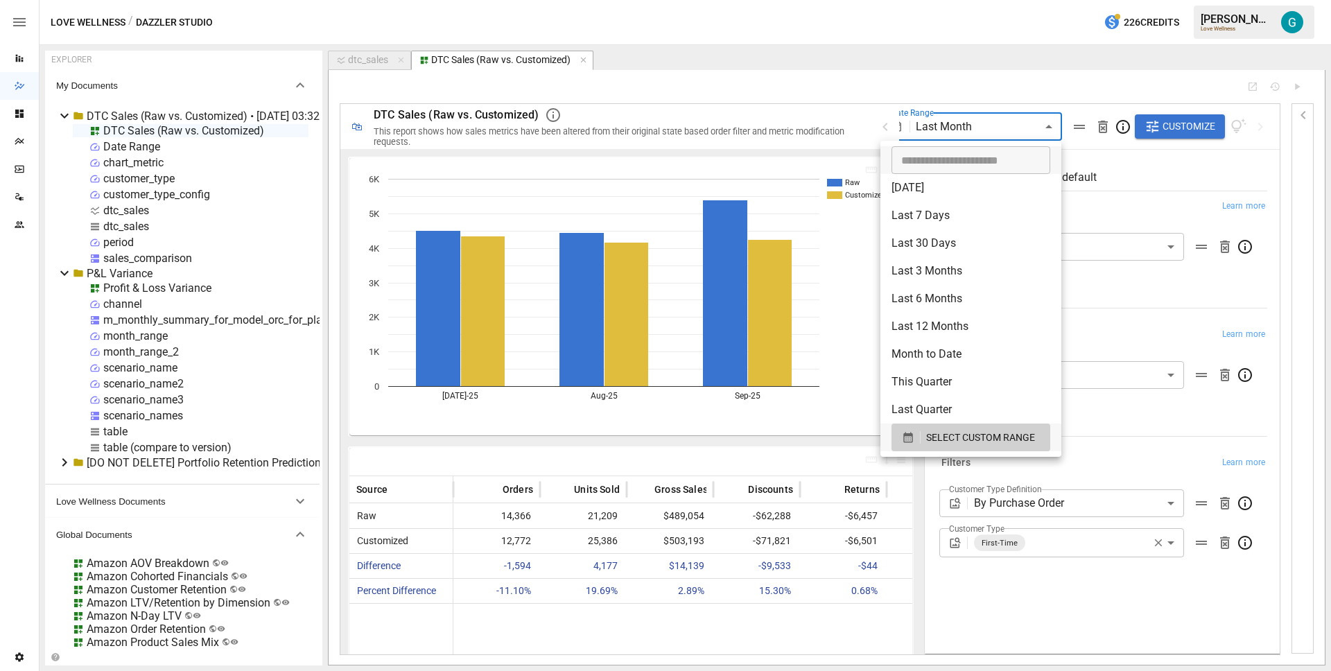
click at [1148, 300] on div at bounding box center [665, 335] width 1331 height 671
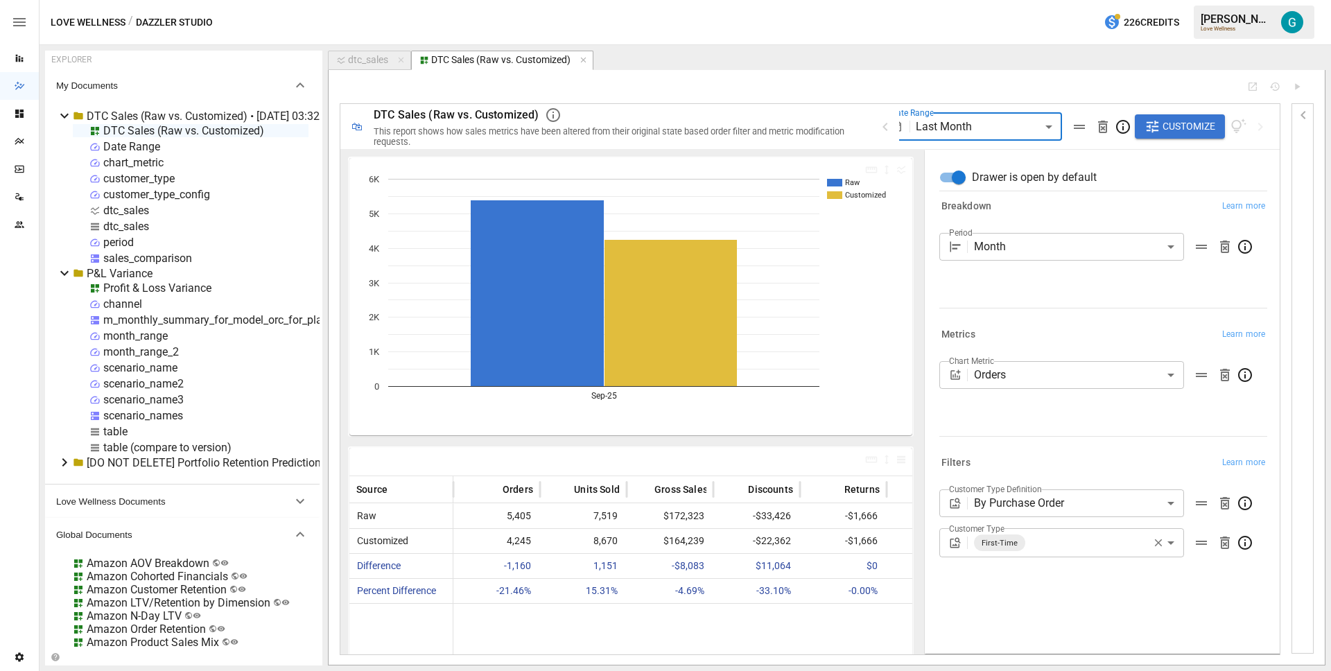
click at [1148, 300] on div "Period Month ***** ​" at bounding box center [1103, 267] width 328 height 69
click at [1053, 0] on body "Reports Dazzler Studio Dashboards Plans SmartModel ™ Data Sources Team Settings…" at bounding box center [665, 0] width 1331 height 0
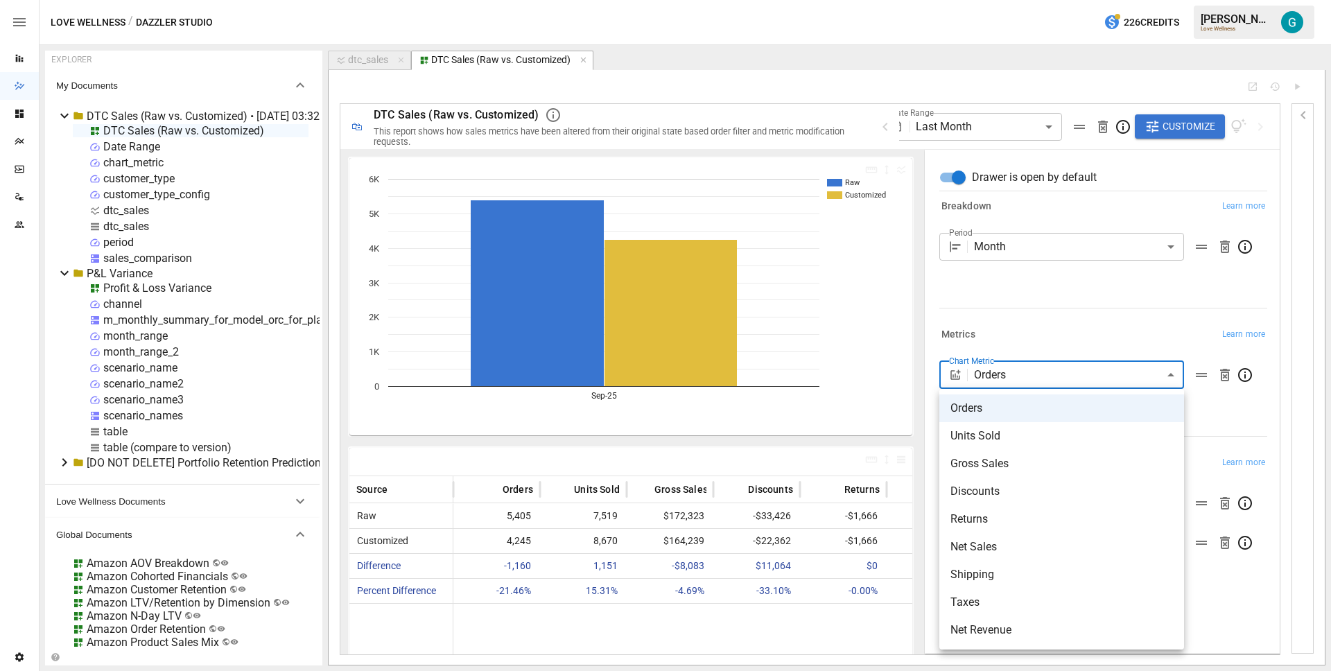
click at [1010, 525] on span "Returns" at bounding box center [1061, 519] width 222 height 17
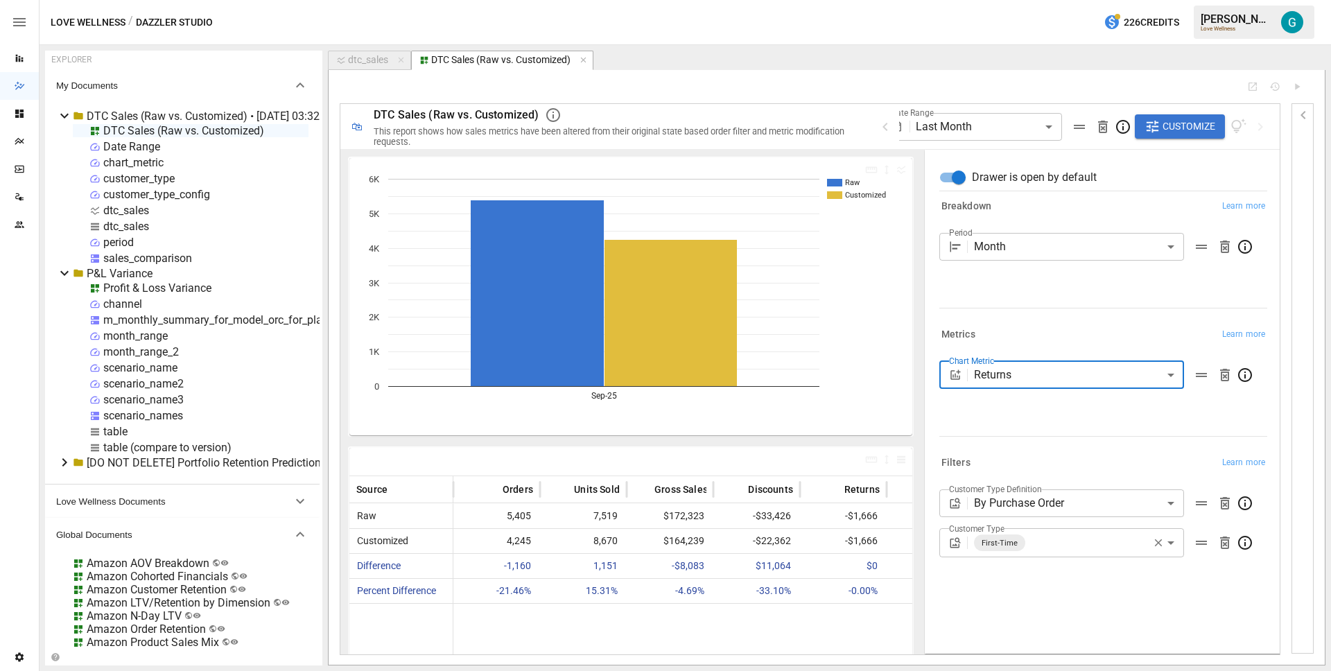
click at [1000, 295] on div "Period Month ***** ​" at bounding box center [1103, 267] width 328 height 69
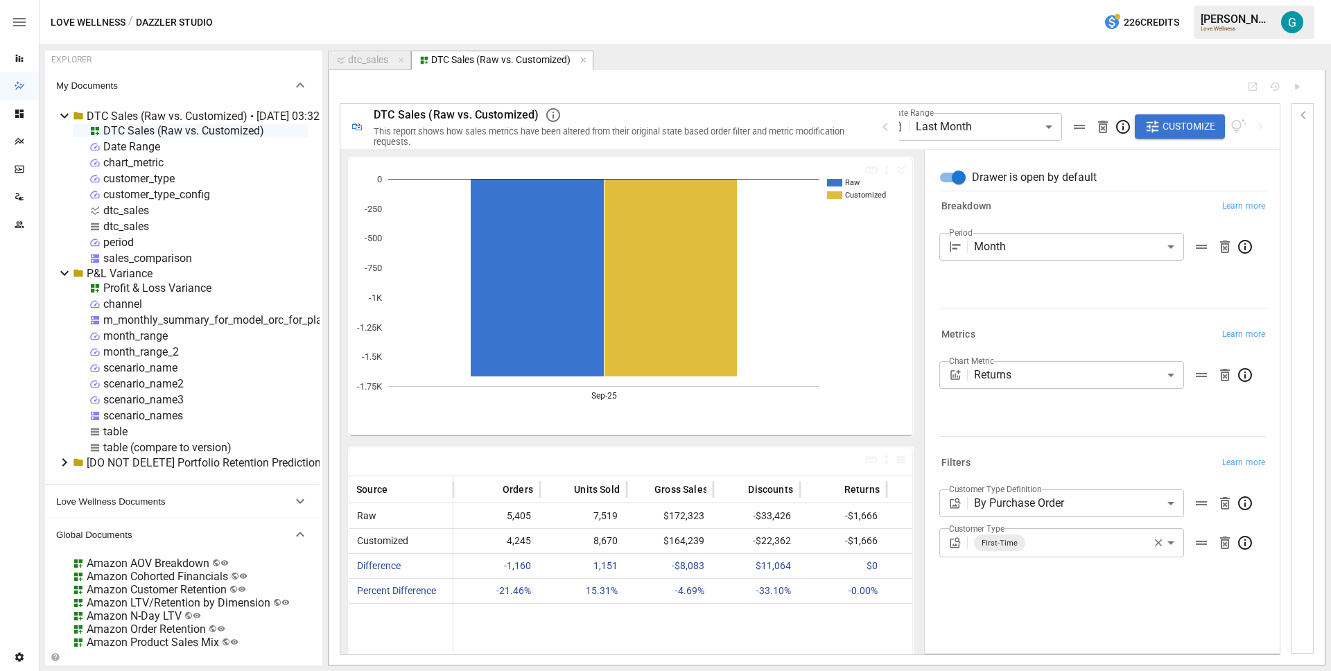
click at [1035, 0] on body "Reports Dazzler Studio Dashboards Plans SmartModel ™ Data Sources Team Settings…" at bounding box center [665, 0] width 1331 height 0
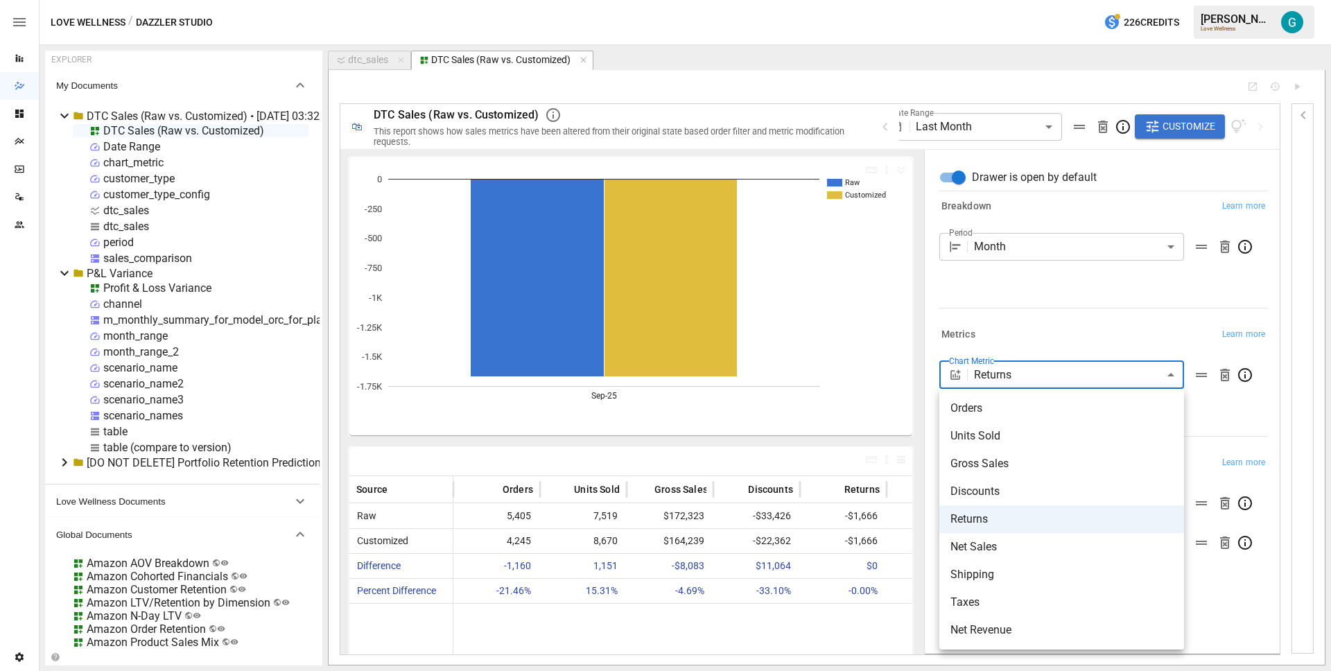
click at [1008, 501] on li "Discounts" at bounding box center [1061, 491] width 245 height 28
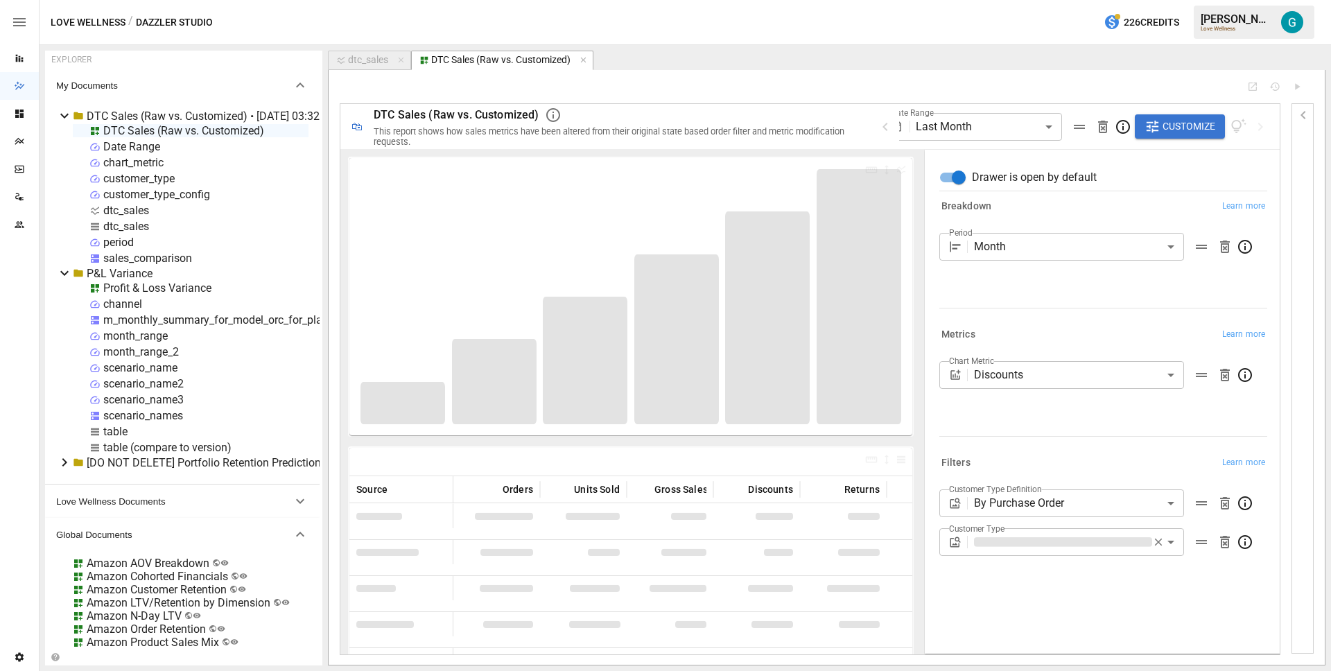
click at [1028, 297] on div "Period Month ***** ​" at bounding box center [1103, 267] width 328 height 69
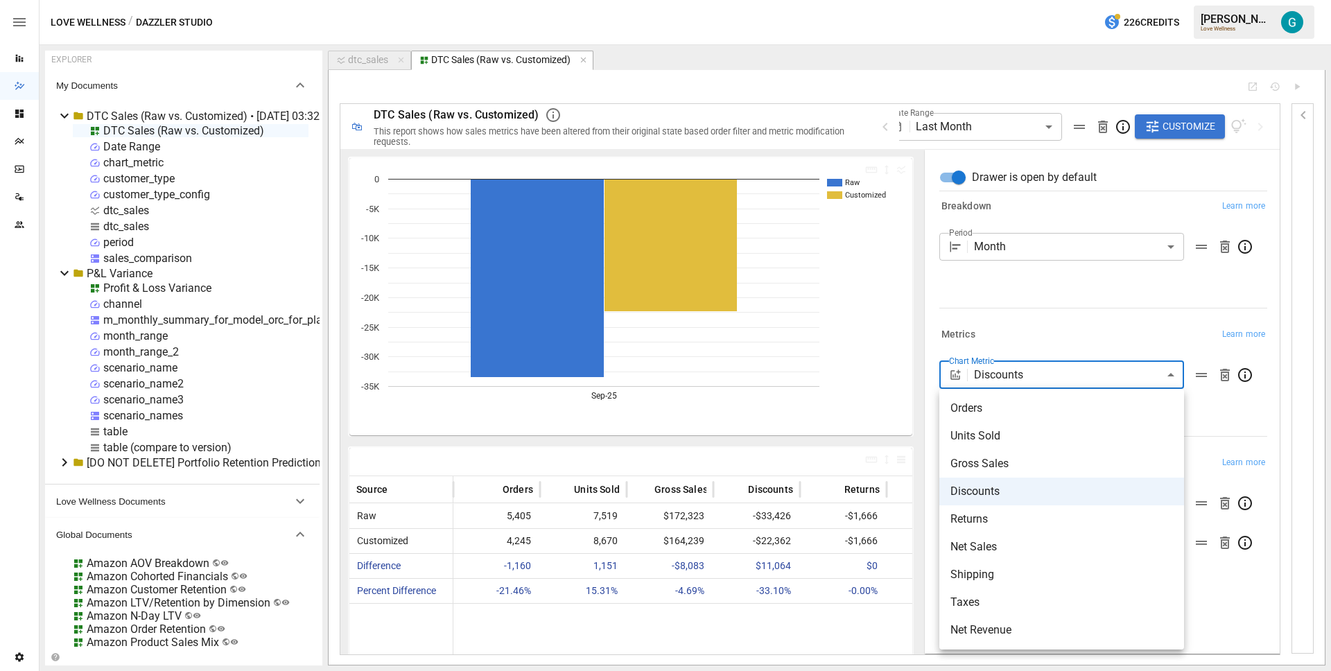
click at [1056, 0] on body "Reports Dazzler Studio Dashboards Plans SmartModel ™ Data Sources Team Settings…" at bounding box center [665, 0] width 1331 height 0
click at [1026, 543] on span "Net Sales" at bounding box center [1061, 546] width 222 height 17
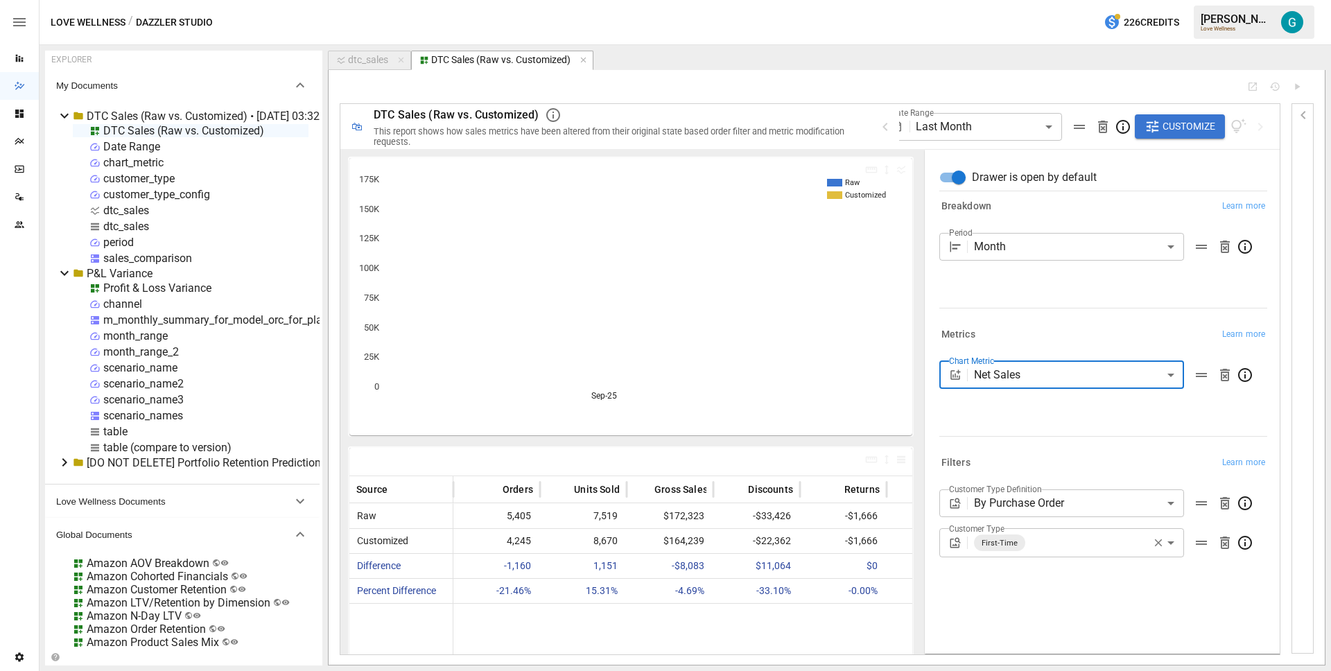
click at [1044, 0] on body "Reports Dazzler Studio Dashboards Plans SmartModel ™ Data Sources Team Settings…" at bounding box center [665, 0] width 1331 height 0
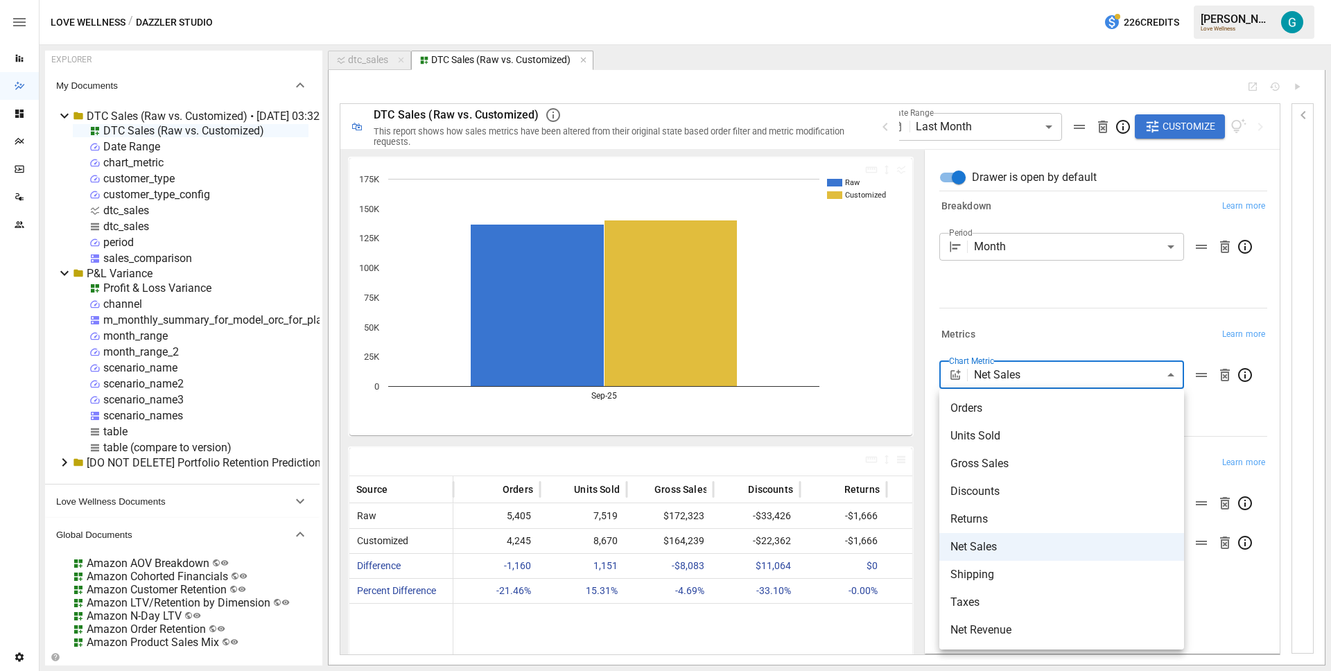
click at [1050, 633] on span "Net Revenue" at bounding box center [1061, 630] width 222 height 17
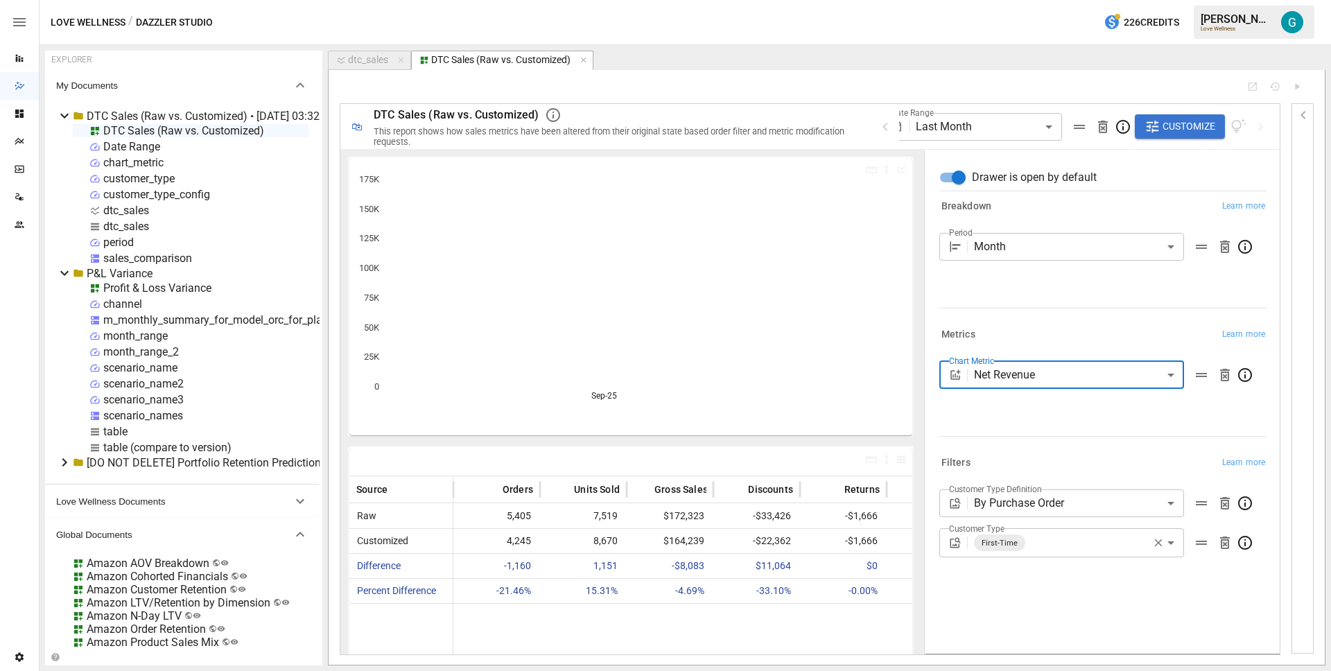
click at [1078, 313] on div "Breakdown Learn more Period Month ***** ​" at bounding box center [1099, 255] width 333 height 128
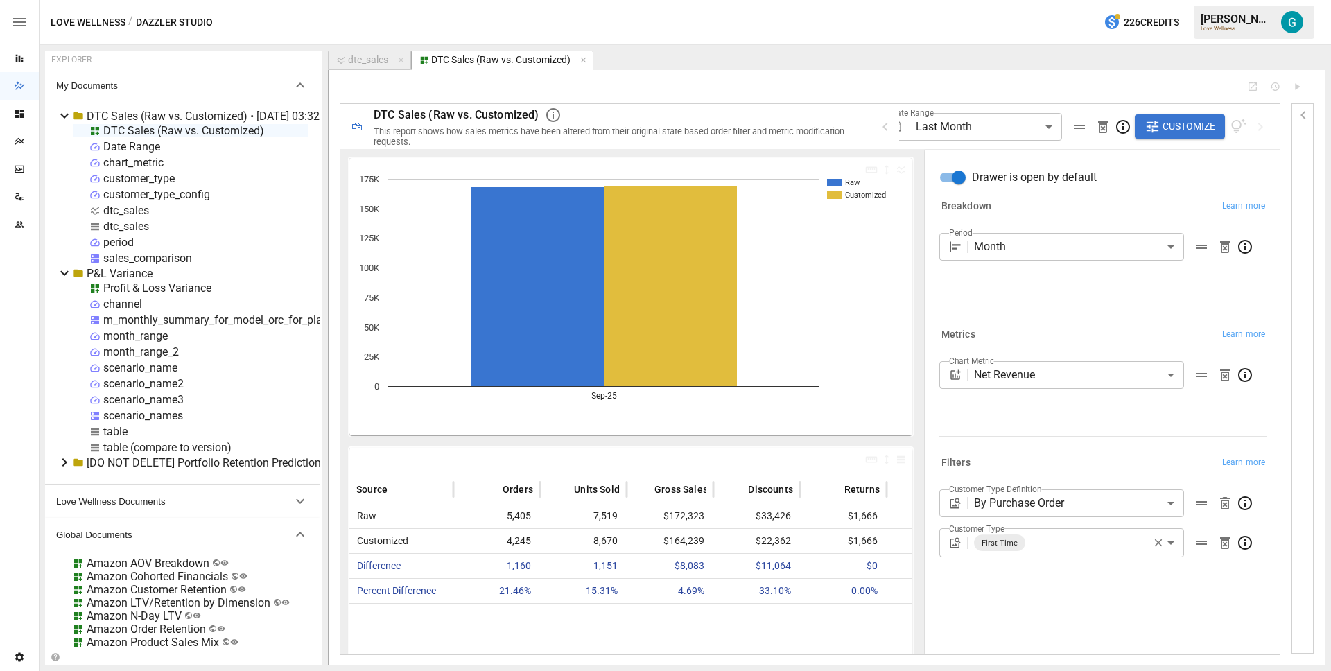
click at [158, 131] on div "DTC Sales (Raw vs. Customized)" at bounding box center [183, 130] width 161 height 13
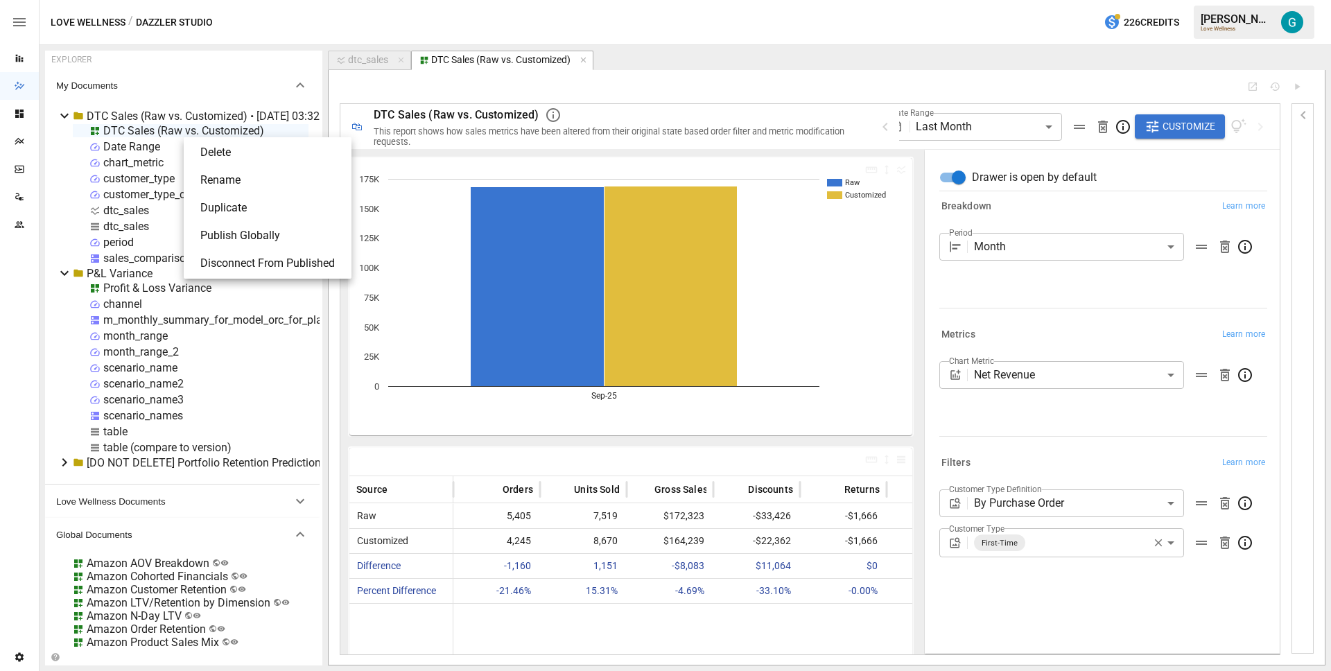
click at [252, 238] on li "Publish Globally" at bounding box center [267, 236] width 157 height 28
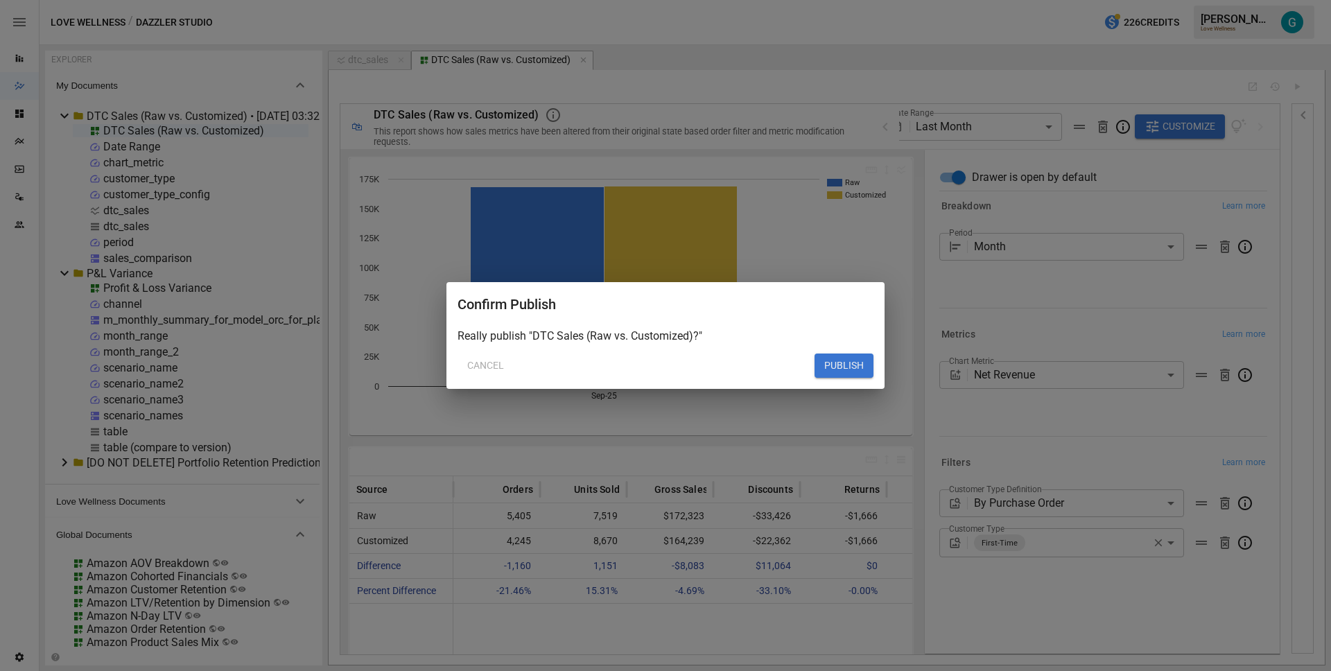
click at [821, 374] on button "PUBLISH" at bounding box center [843, 365] width 59 height 25
click at [844, 366] on button "PUBLISH" at bounding box center [843, 365] width 59 height 25
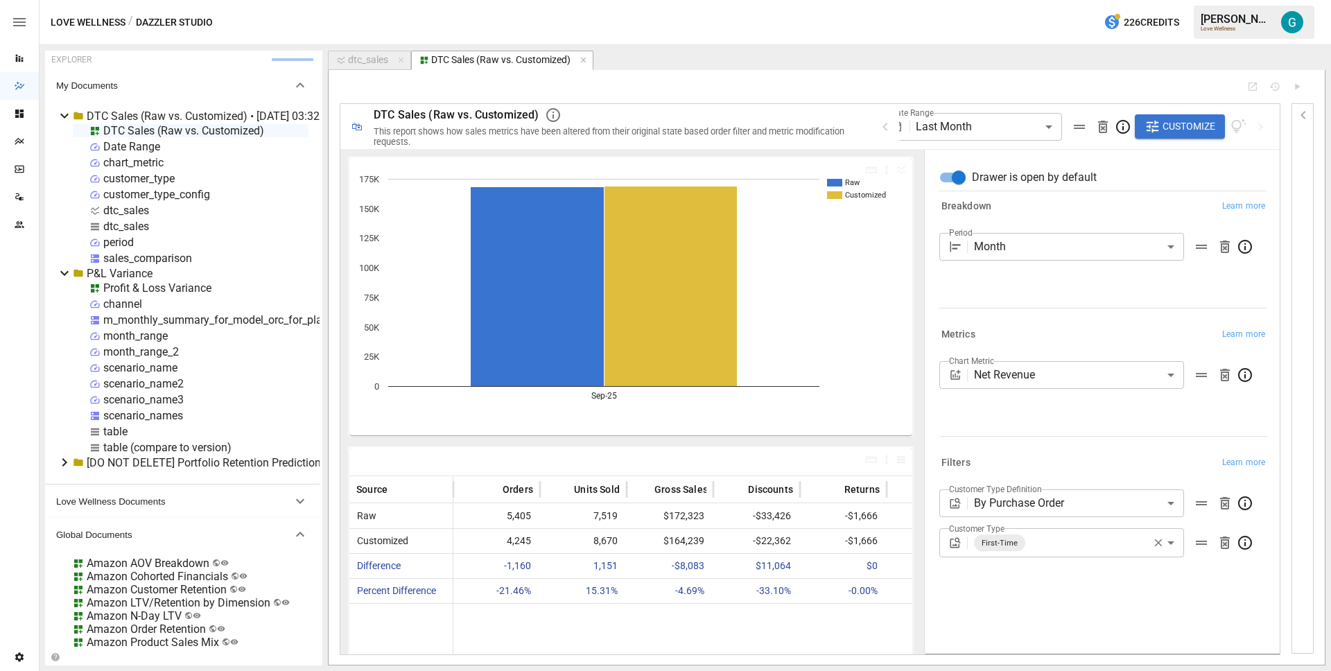
type input "**********"
type input "******"
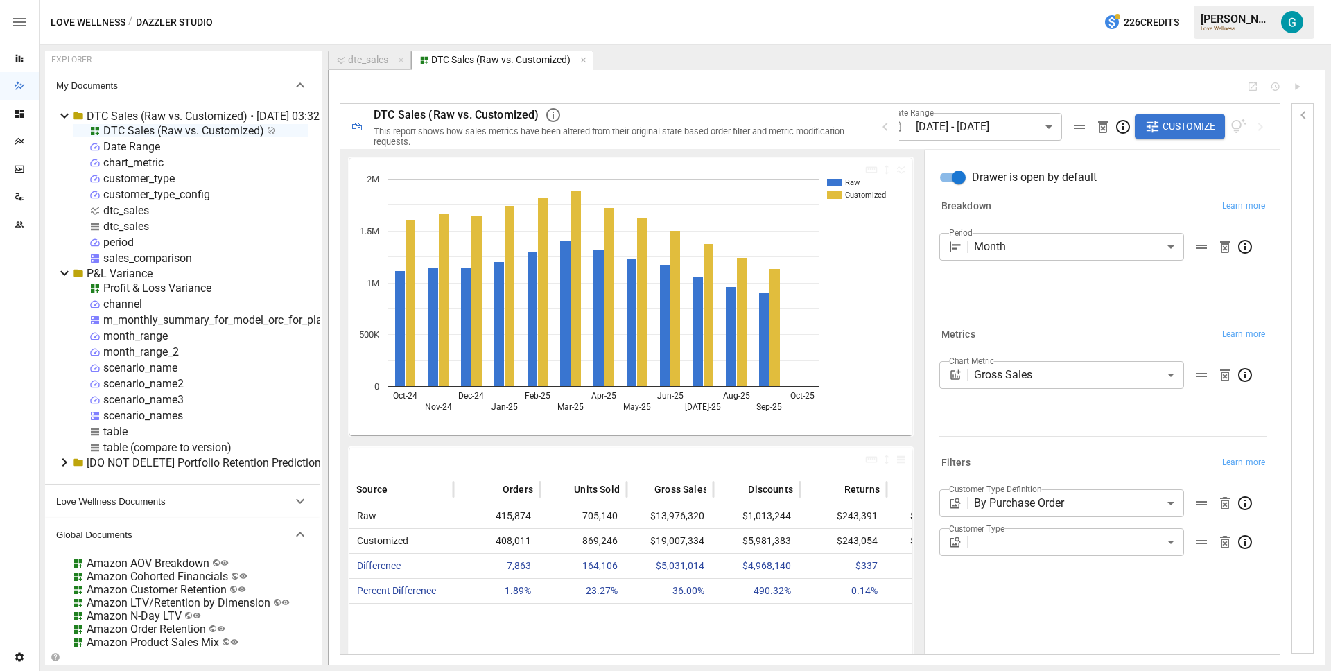
click at [1087, 0] on body "Reports Dazzler Studio Dashboards Plans SmartModel ™ Data Sources Team Settings…" at bounding box center [665, 0] width 1331 height 0
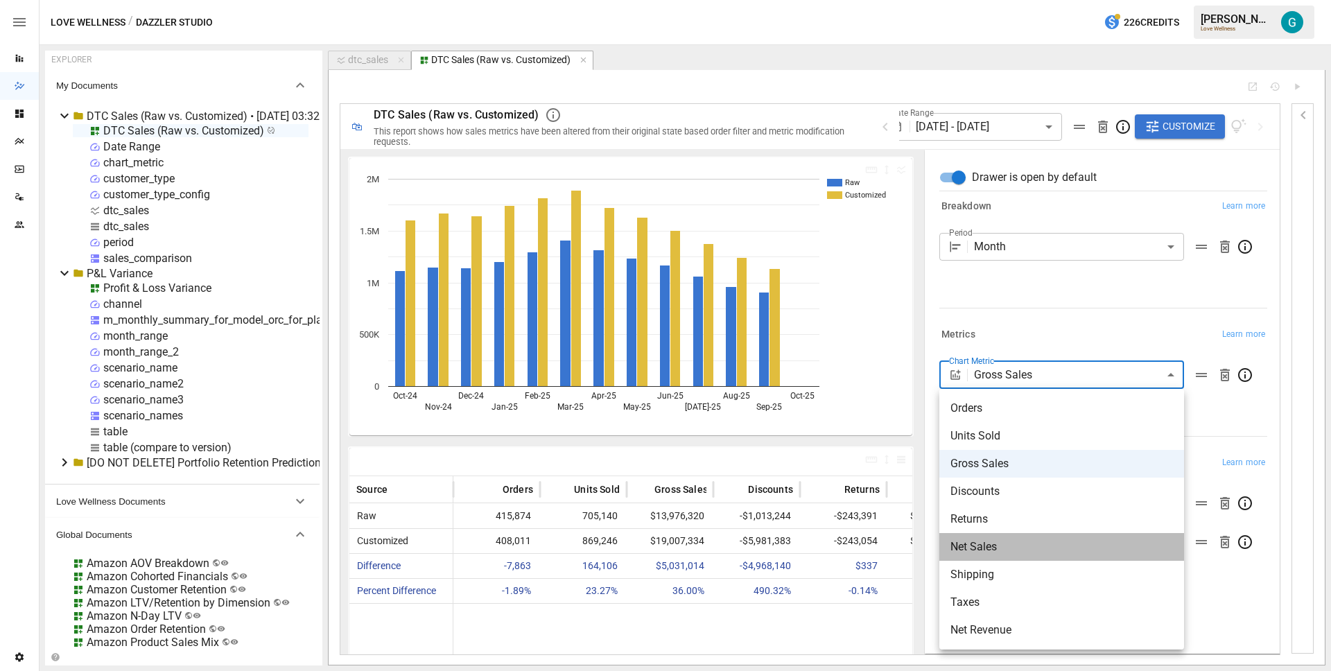
click at [997, 544] on span "Net Sales" at bounding box center [1061, 546] width 222 height 17
type input "*********"
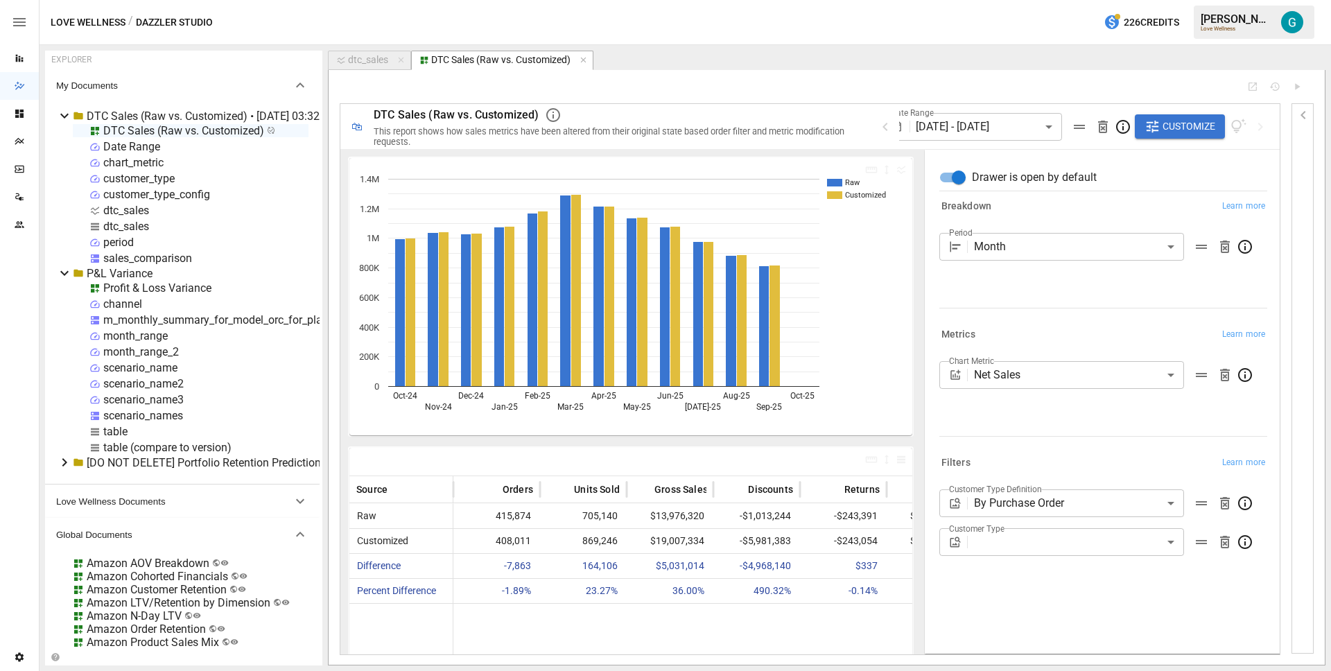
click at [1047, 340] on div "Metrics Learn more" at bounding box center [1103, 334] width 328 height 19
click at [988, 0] on body "Reports Dazzler Studio Dashboards Plans SmartModel ™ Data Sources Team Settings…" at bounding box center [665, 0] width 1331 height 0
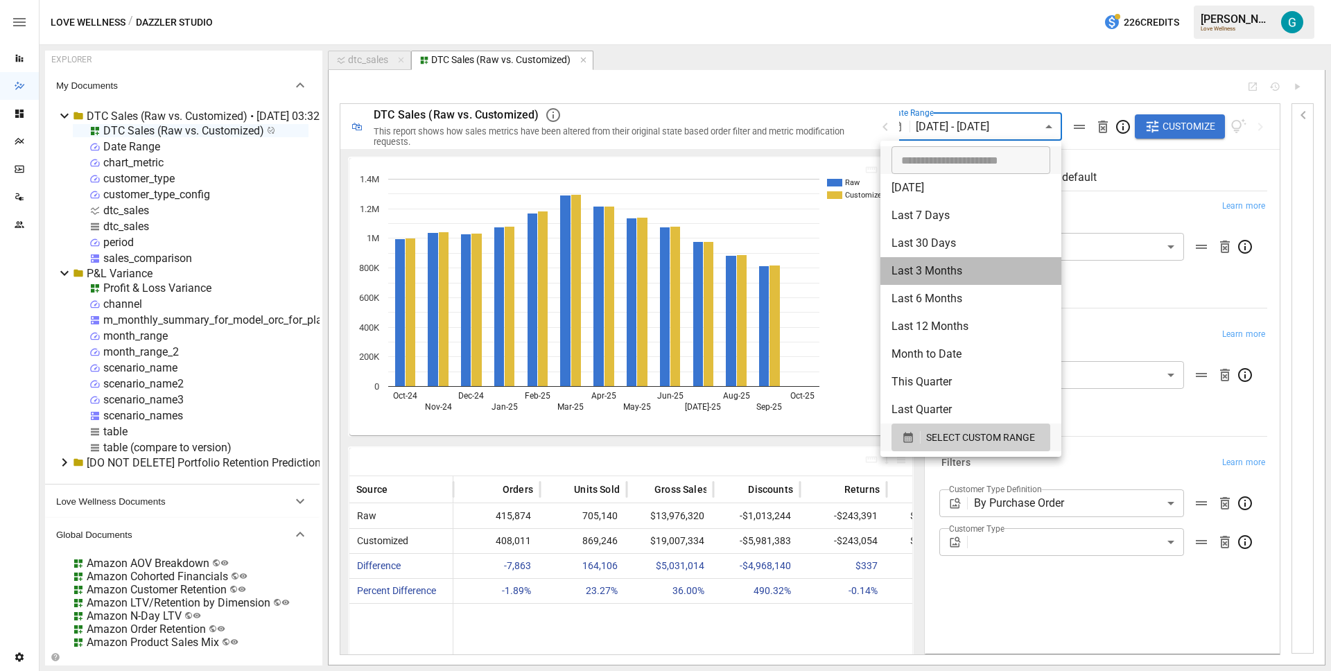
click at [942, 268] on li "Last 3 Months" at bounding box center [970, 271] width 181 height 28
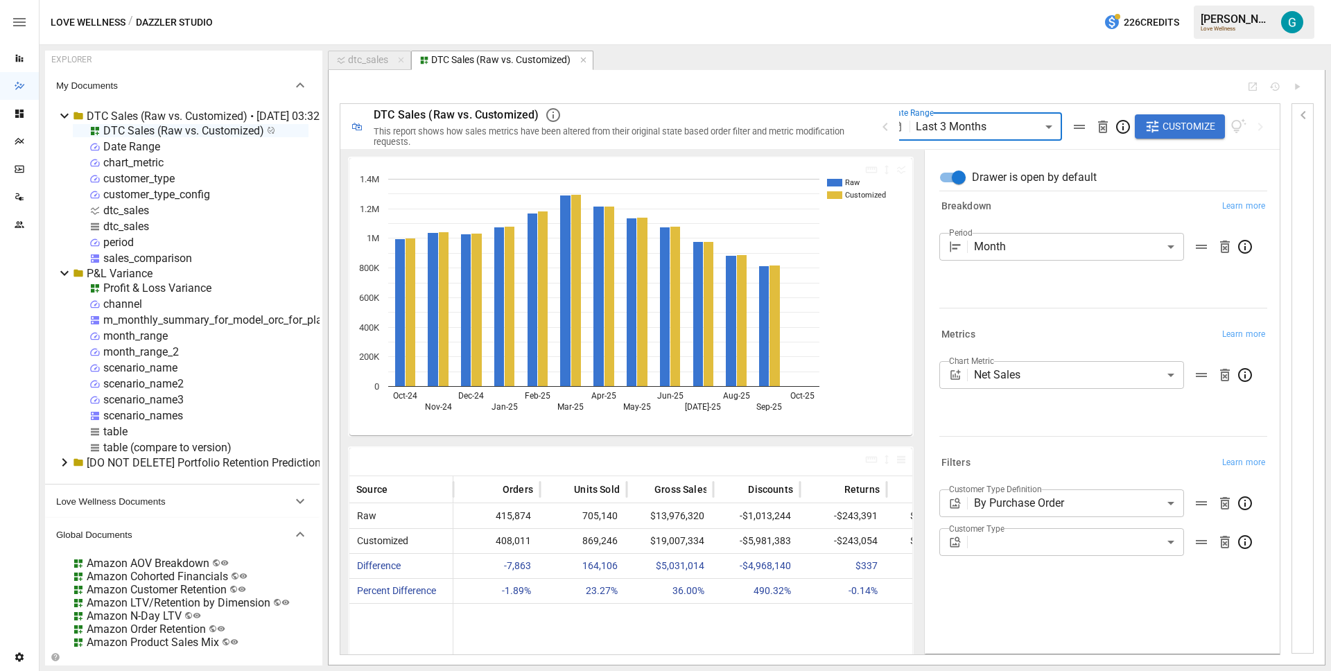
click at [1097, 315] on div "Breakdown Learn more Period Month ***** ​" at bounding box center [1099, 255] width 333 height 128
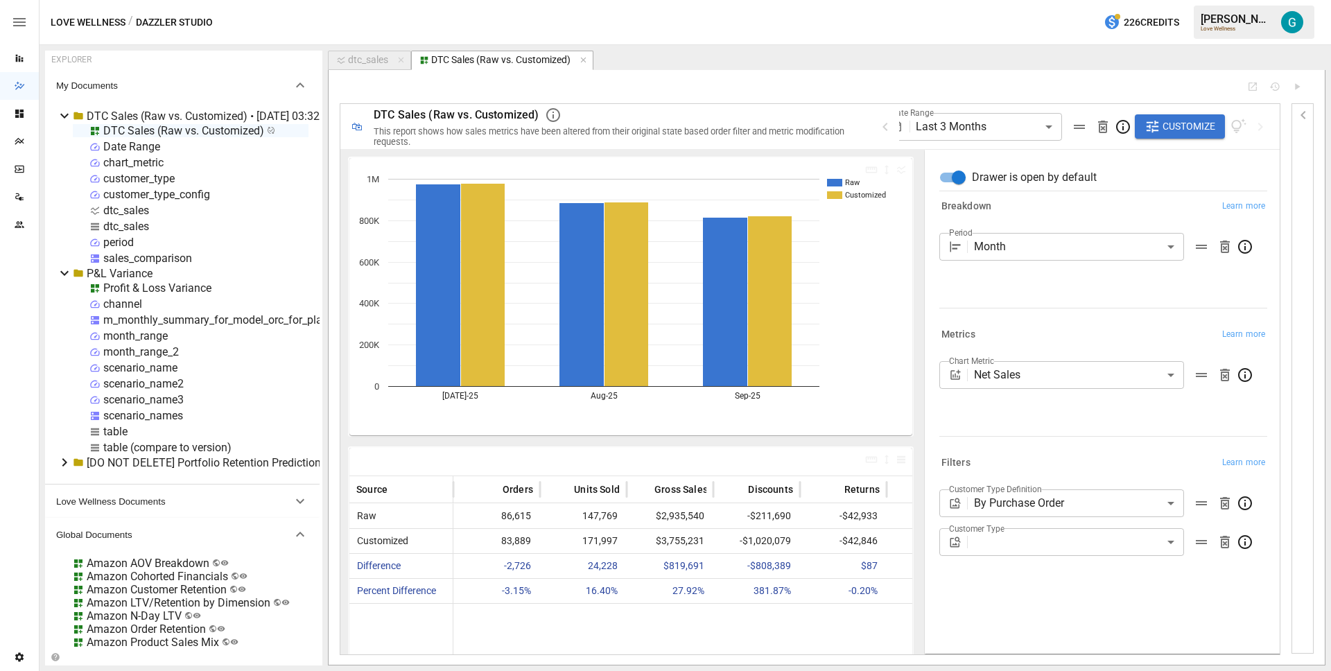
click at [984, 0] on body "Reports Dazzler Studio Dashboards Plans SmartModel ™ Data Sources Team Settings…" at bounding box center [665, 0] width 1331 height 0
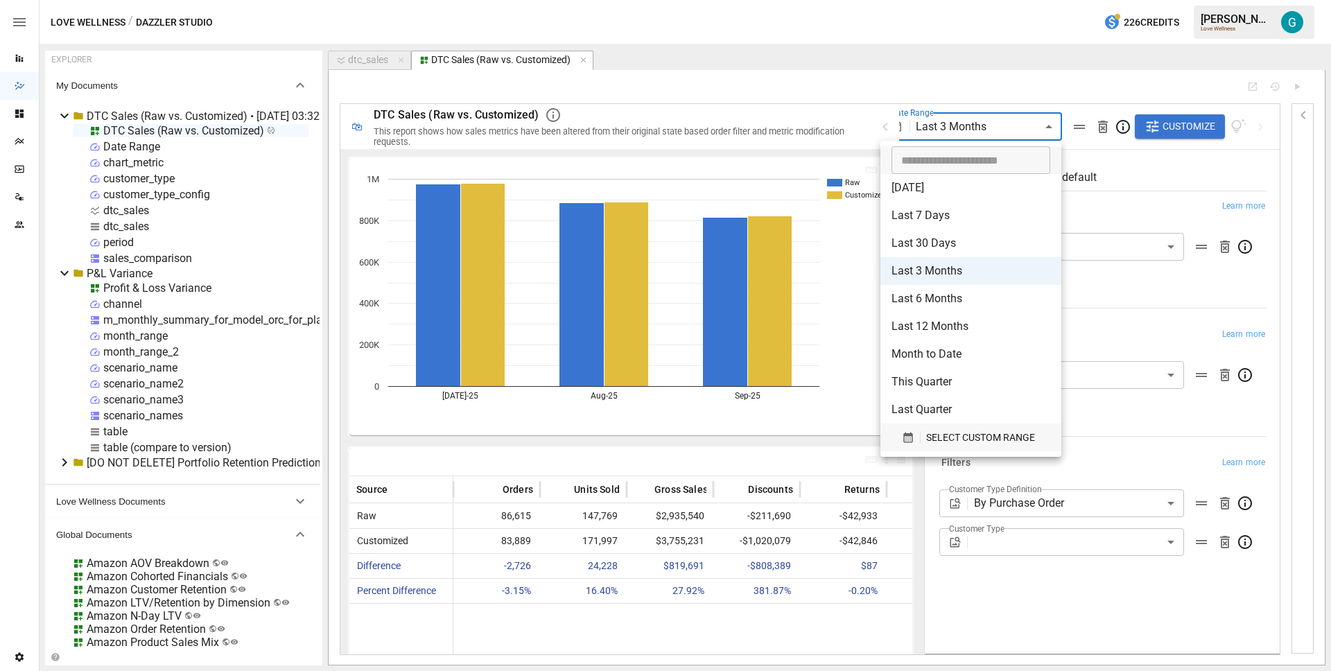
click at [981, 434] on span "SELECT CUSTOM RANGE" at bounding box center [980, 437] width 109 height 17
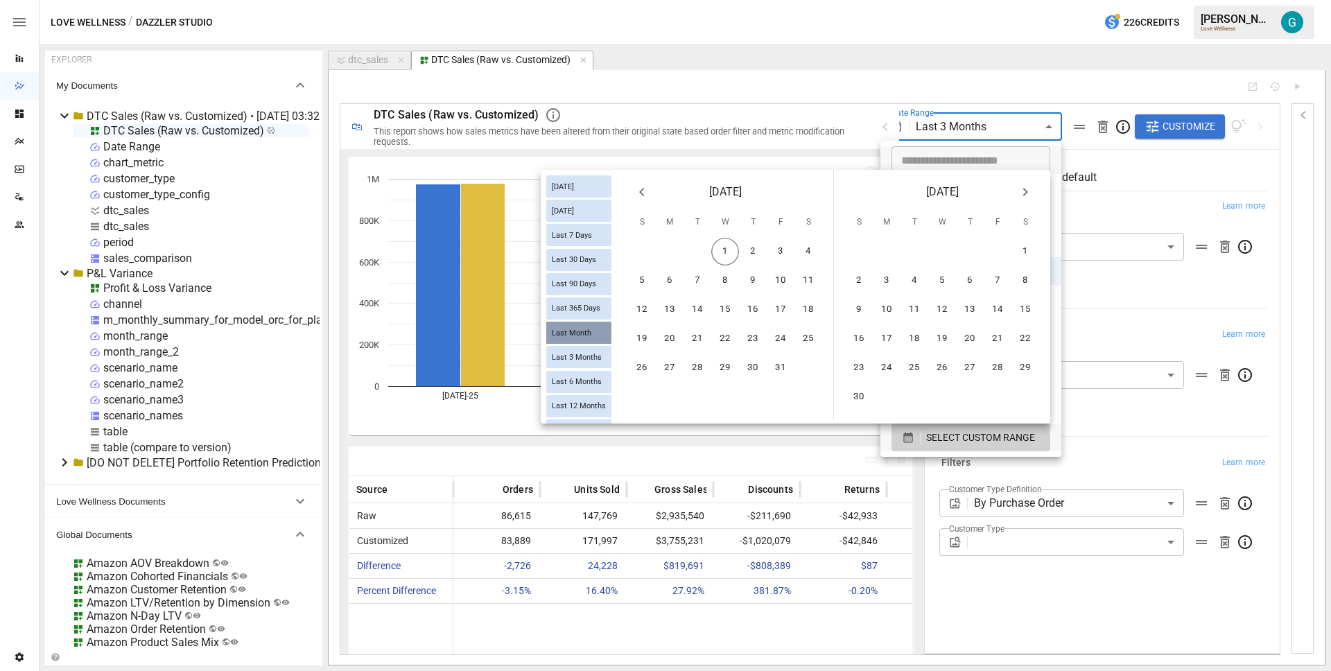
click at [582, 333] on span "Last Month" at bounding box center [571, 332] width 51 height 9
type input "**********"
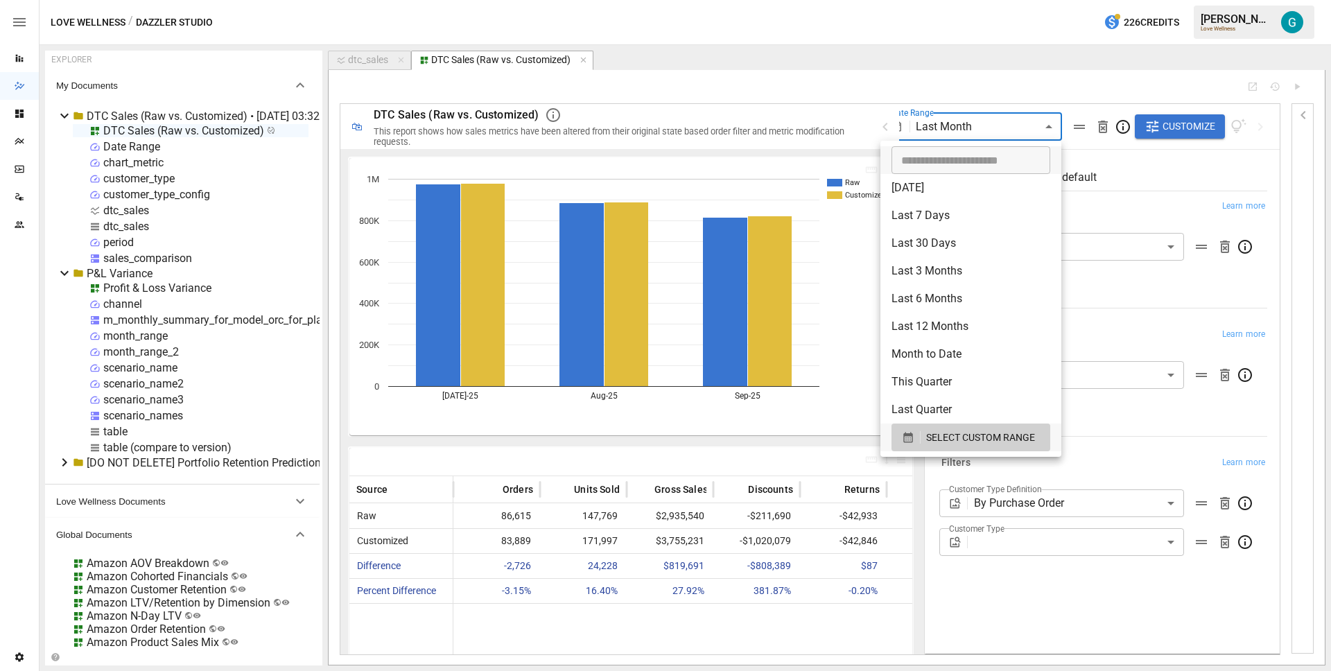
click at [1137, 299] on div at bounding box center [665, 335] width 1331 height 671
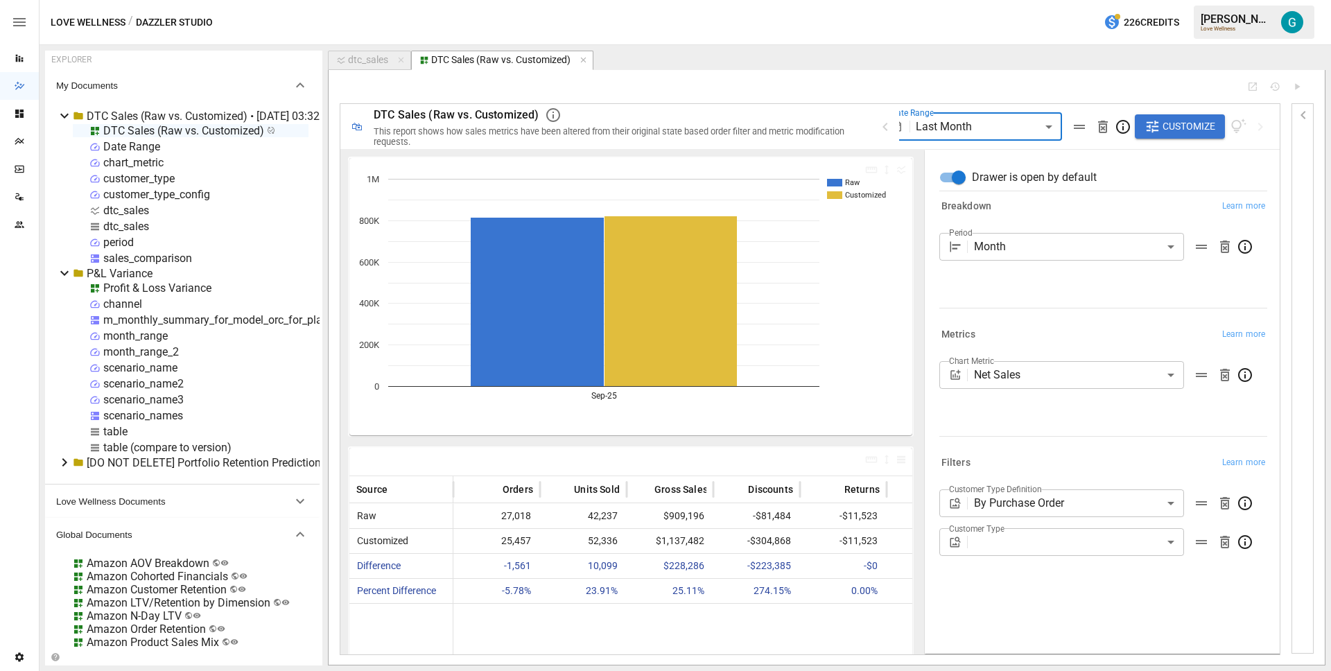
click at [1090, 317] on div "Breakdown Learn more Period Month ***** ​" at bounding box center [1099, 255] width 333 height 128
click at [369, 60] on div "dtc_sales" at bounding box center [368, 60] width 40 height 12
select select "**********"
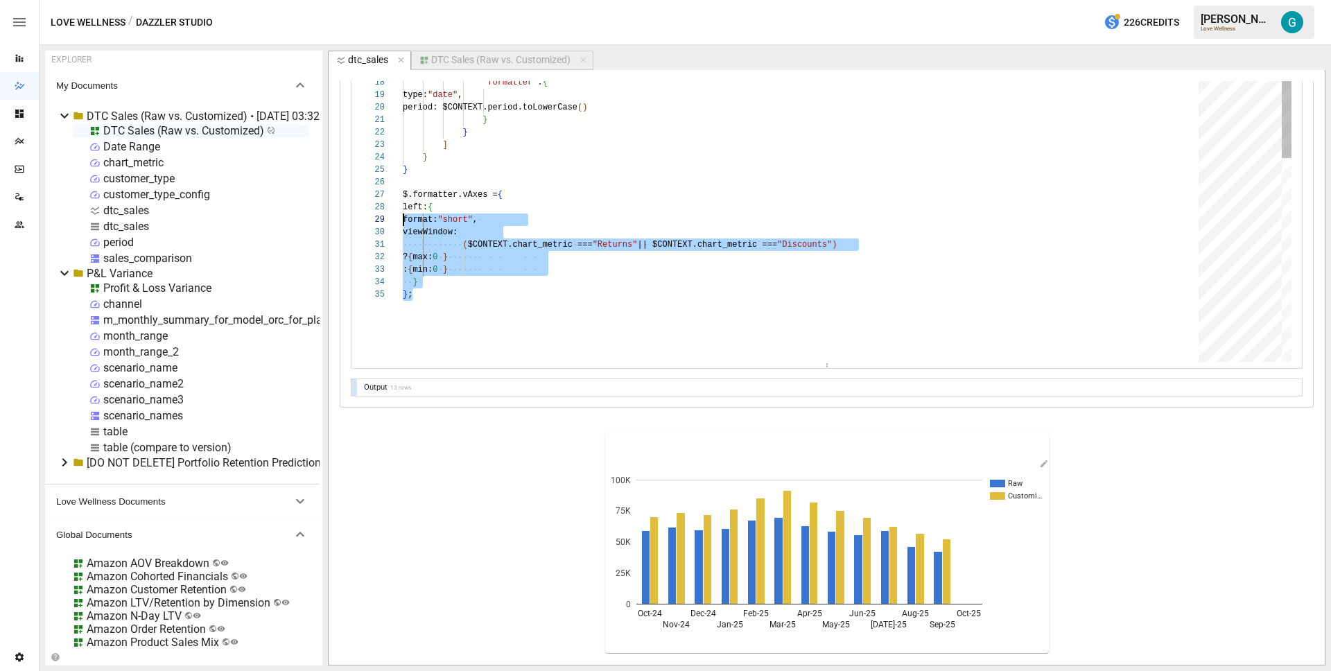
scroll to position [75, 0]
drag, startPoint x: 428, startPoint y: 290, endPoint x: 362, endPoint y: 190, distance: 120.1
click at [403, 190] on div "$.formatter = { "columns" : { "formatter" : { notation: "standard" , //type: $C…" at bounding box center [805, 307] width 805 height 887
type textarea "* **"
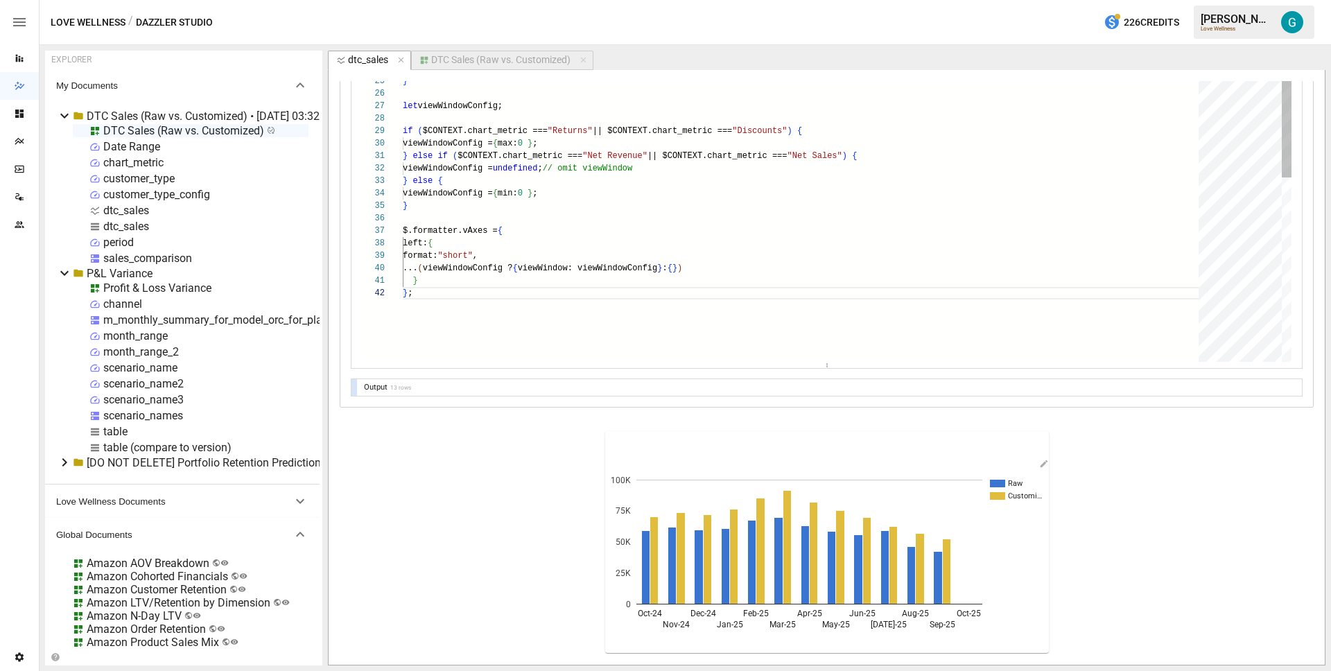
click at [510, 295] on div "notation: "standard" , //type: $CONTEXT.chart_metric === "Orders" ? "numb er" :…" at bounding box center [805, 262] width 805 height 974
click at [512, 63] on div "DTC Sales (Raw vs. Customized)" at bounding box center [500, 60] width 139 height 12
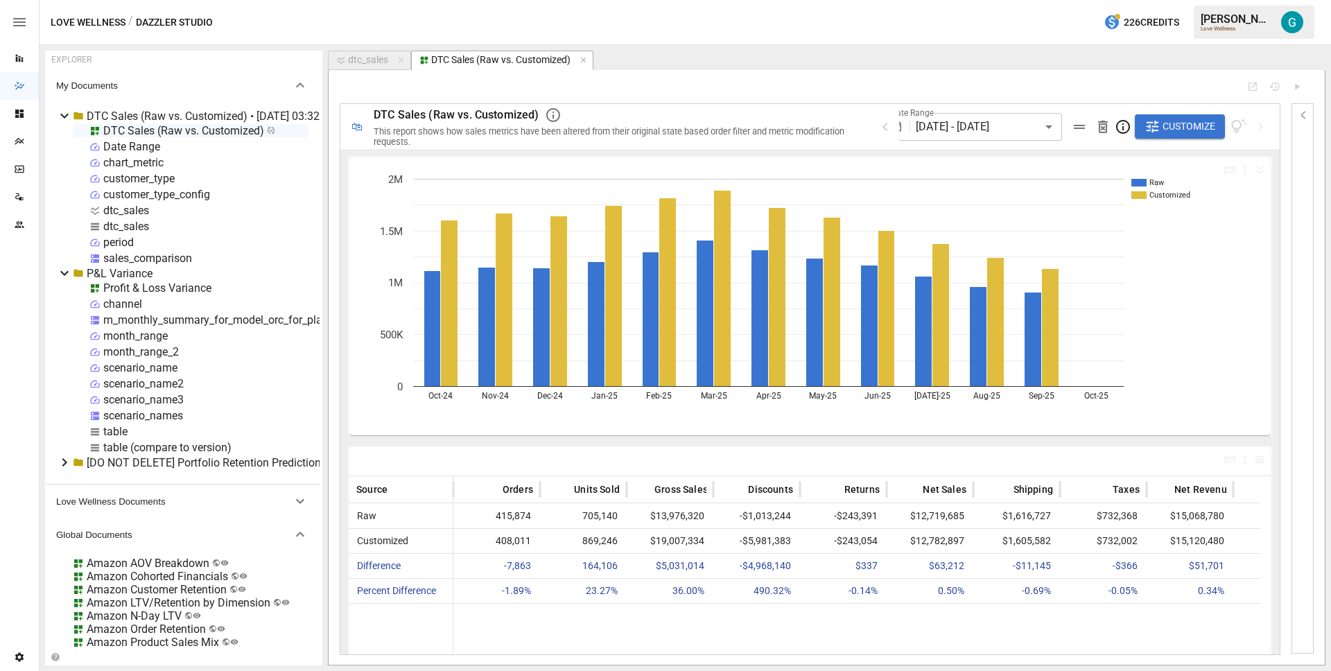
click at [1018, 0] on body "Reports Dazzler Studio Dashboards Plans SmartModel ™ Data Sources Team Settings…" at bounding box center [665, 0] width 1331 height 0
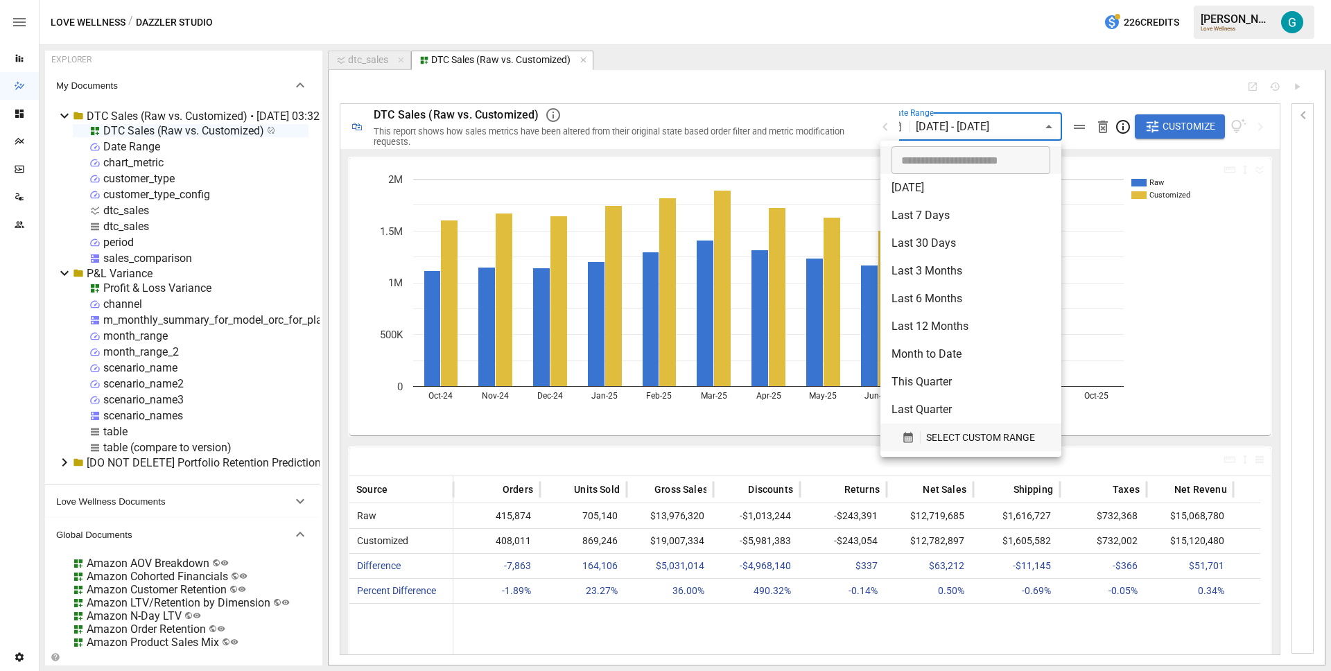
click at [986, 440] on span "SELECT CUSTOM RANGE" at bounding box center [980, 437] width 109 height 17
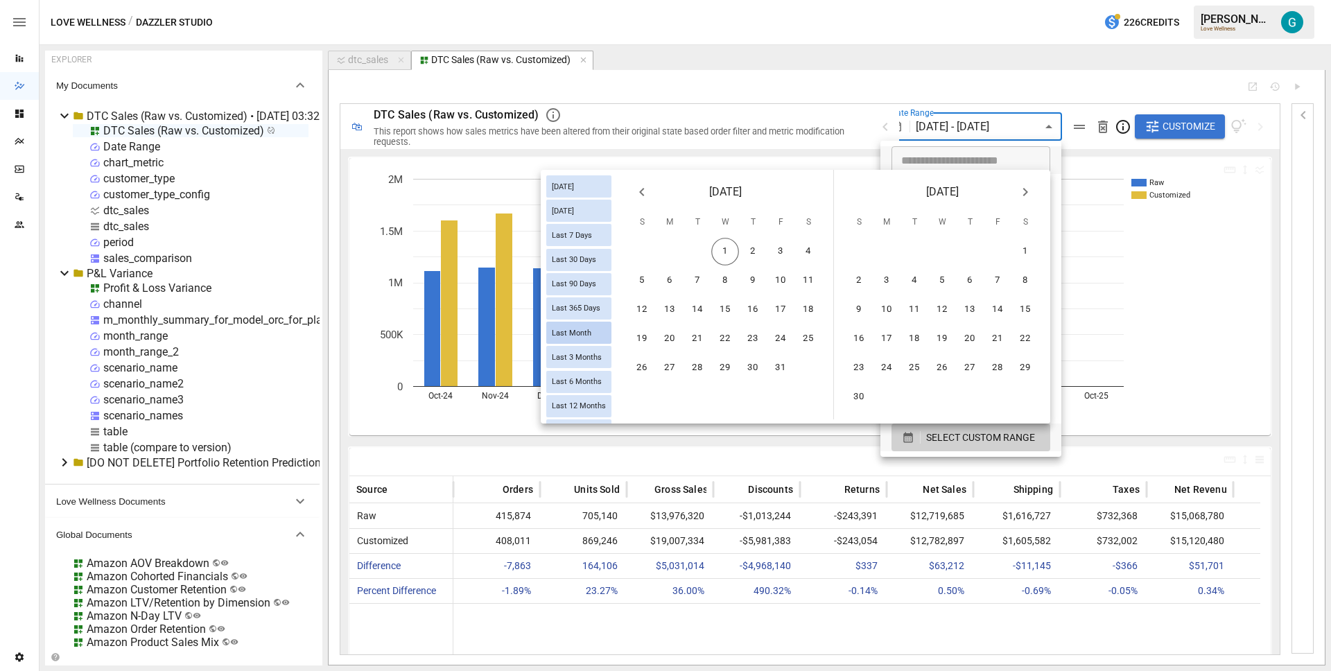
click at [565, 335] on span "Last Month" at bounding box center [571, 332] width 51 height 9
type input "**********"
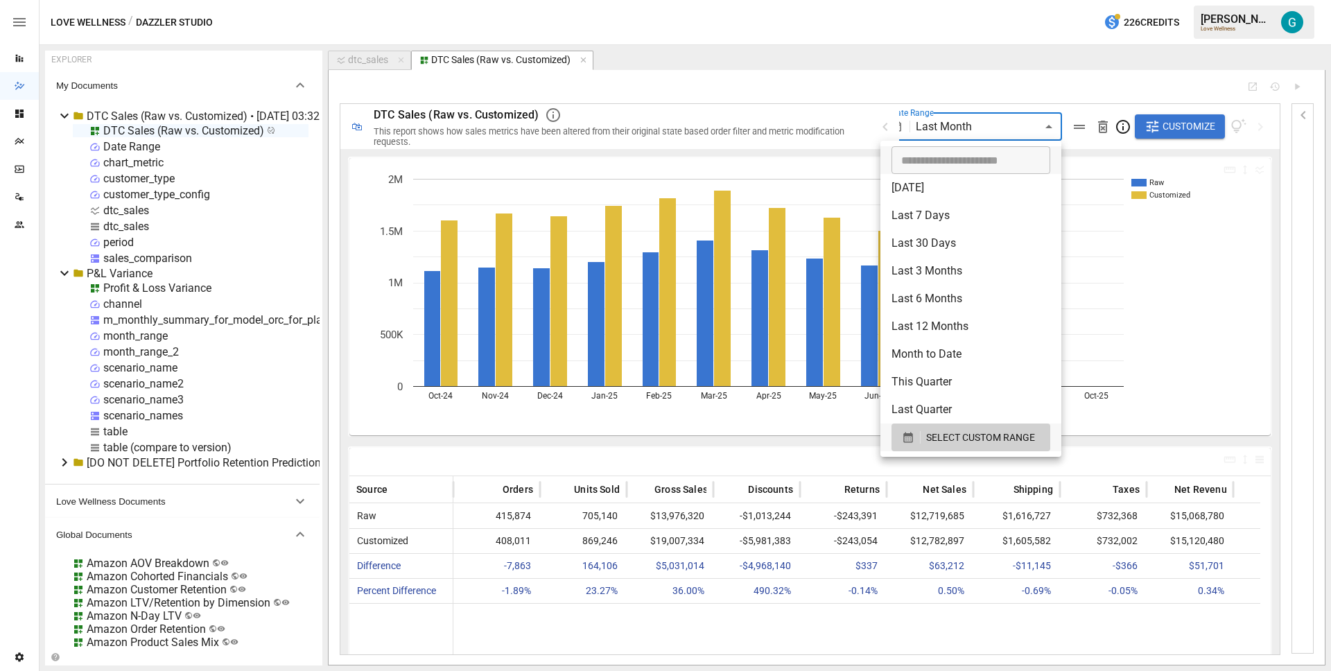
click at [882, 73] on div at bounding box center [665, 335] width 1331 height 671
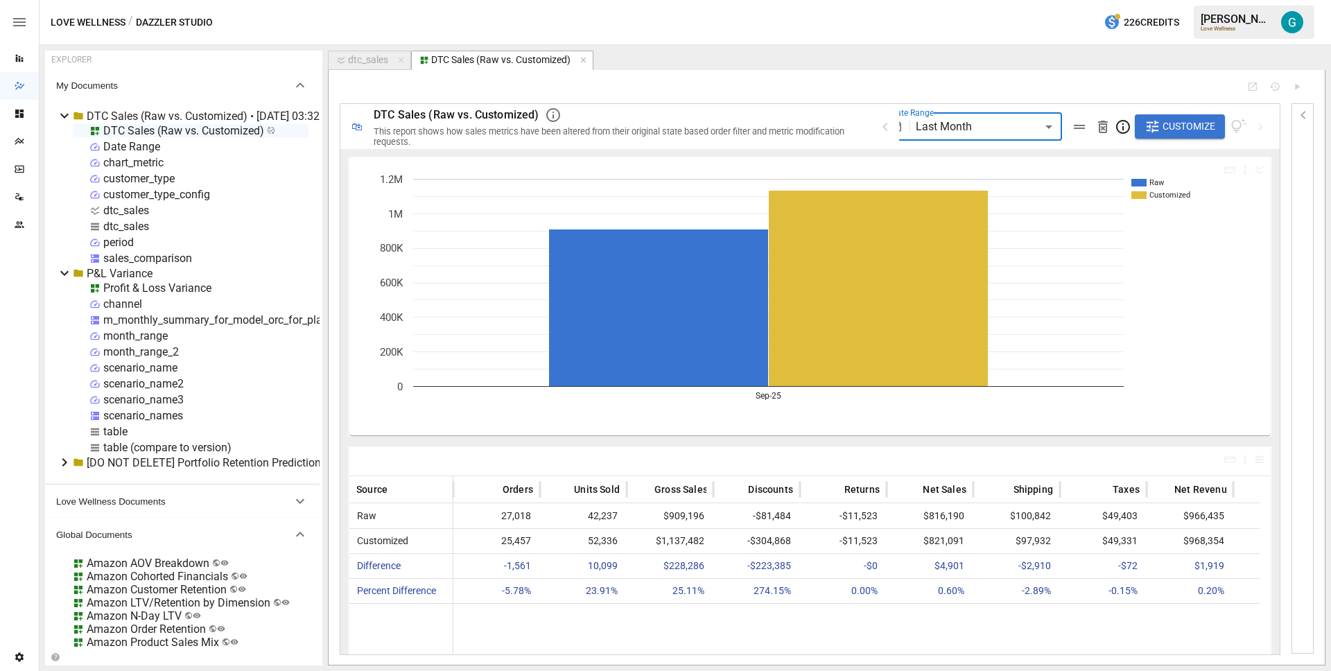
click at [1158, 120] on icon "button" at bounding box center [1152, 127] width 16 height 16
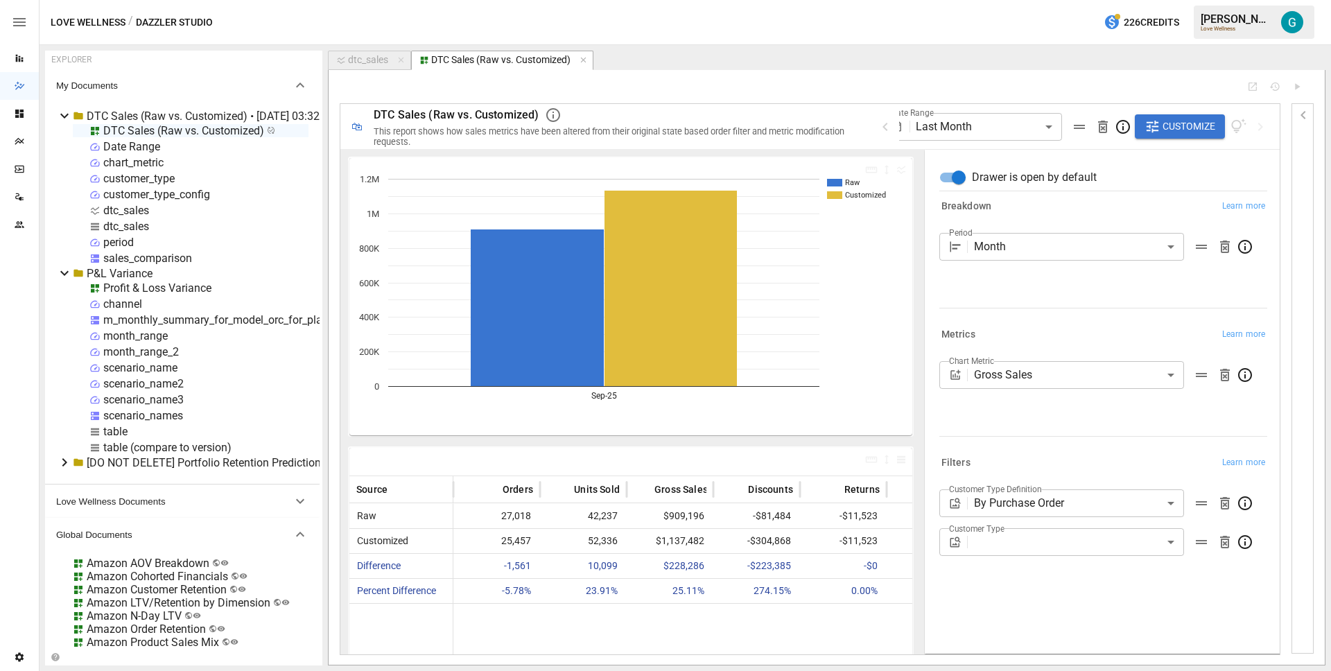
click at [1082, 0] on body "Reports Dazzler Studio Dashboards Plans SmartModel ™ Data Sources Team Settings…" at bounding box center [665, 0] width 1331 height 0
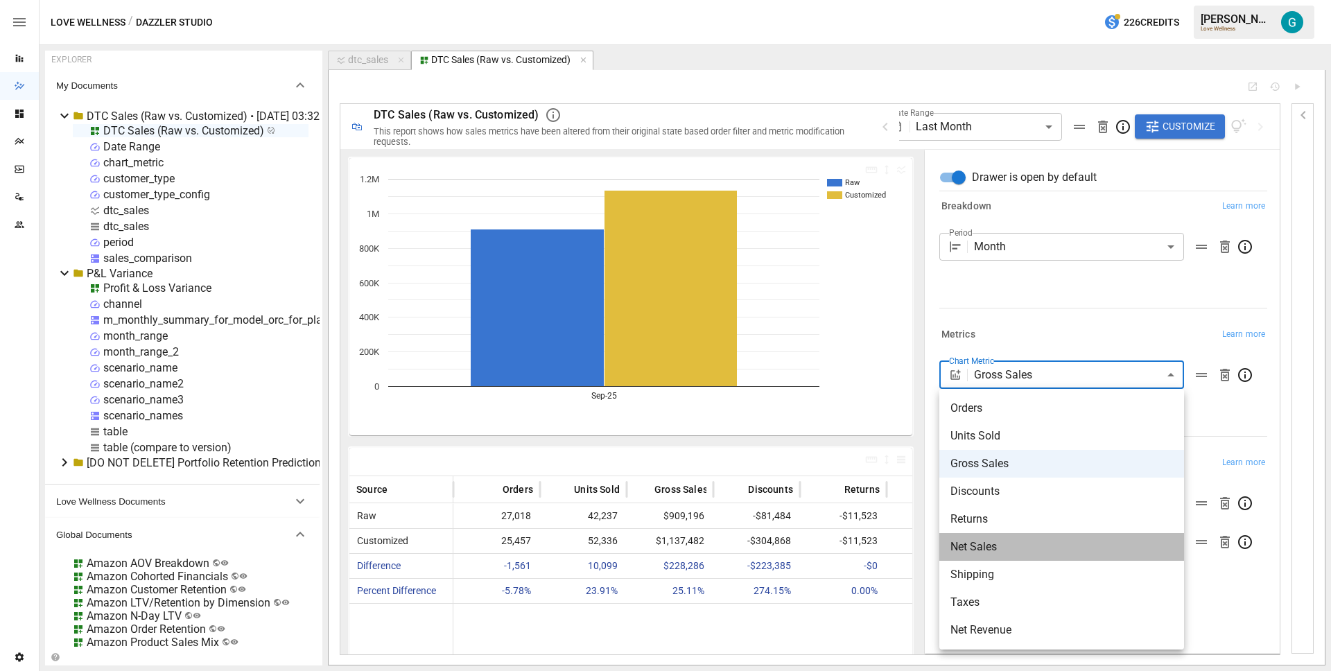
click at [1003, 543] on span "Net Sales" at bounding box center [1061, 546] width 222 height 17
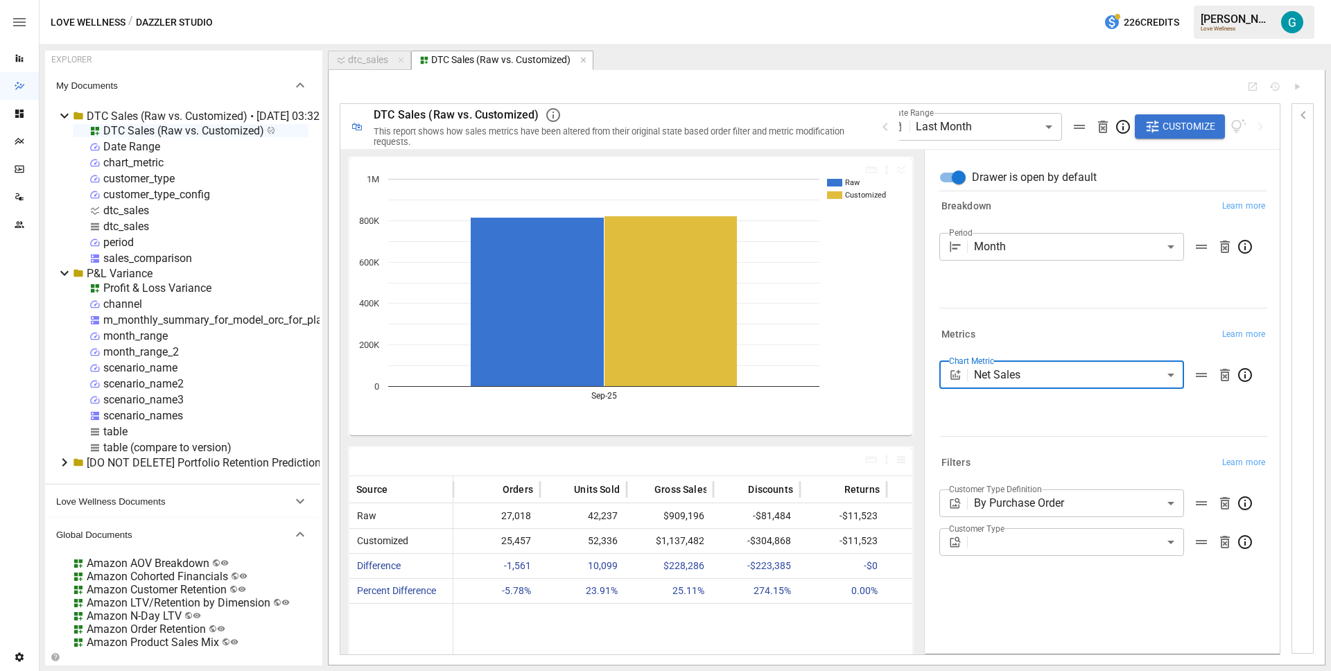
click at [1050, 0] on body "Reports Dazzler Studio Dashboards Plans SmartModel ™ Data Sources Team Settings…" at bounding box center [665, 0] width 1331 height 0
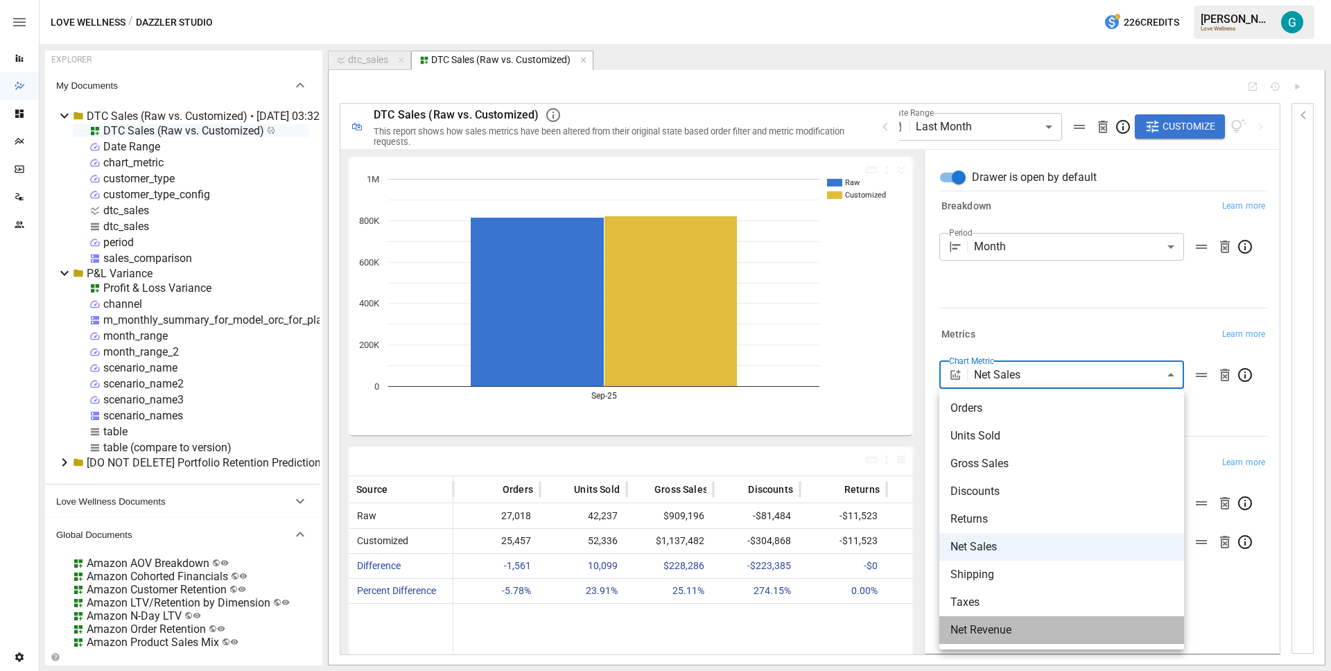
click at [1014, 622] on span "Net Revenue" at bounding box center [1061, 630] width 222 height 17
type input "**********"
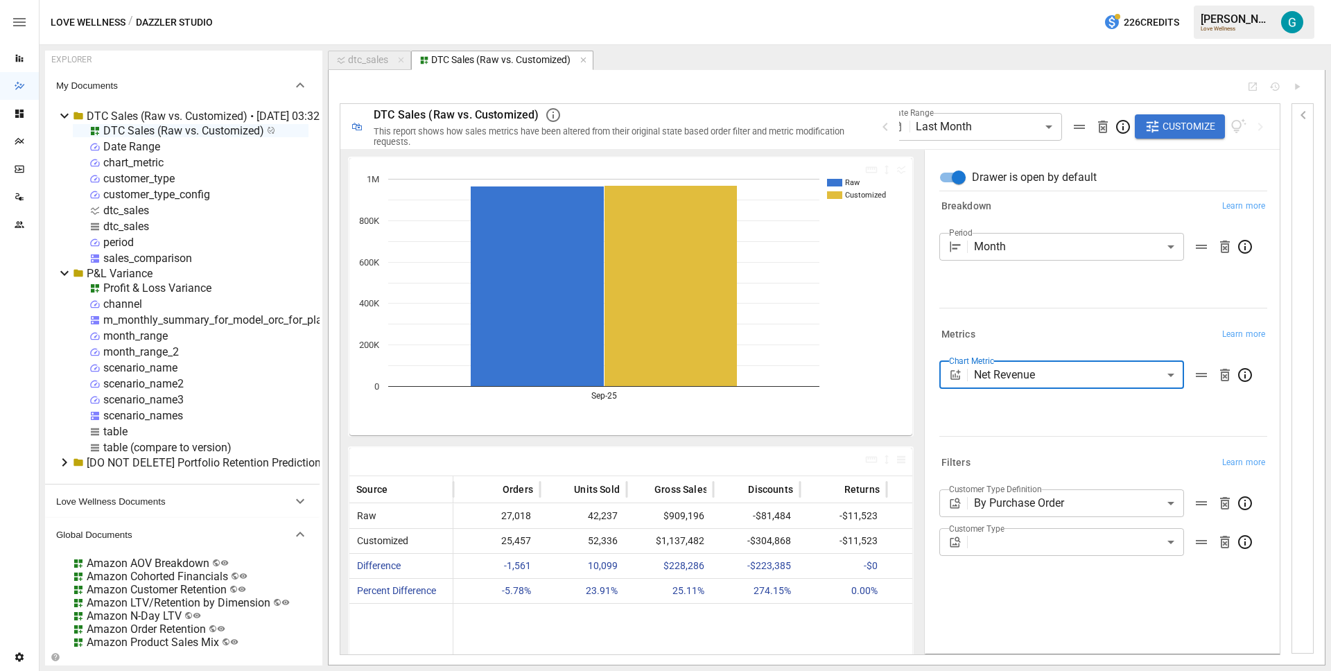
click at [359, 58] on div "dtc_sales" at bounding box center [368, 60] width 40 height 12
select select "**********"
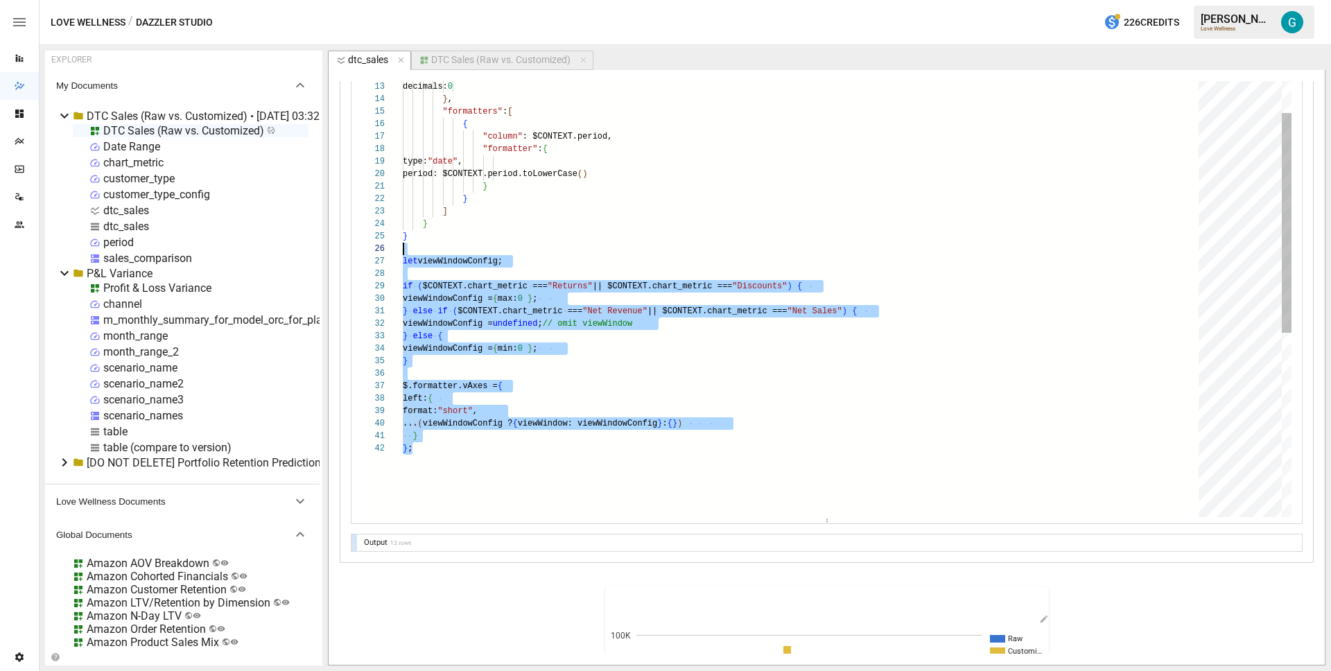
scroll to position [75, 0]
drag, startPoint x: 428, startPoint y: 450, endPoint x: 362, endPoint y: 259, distance: 201.9
click at [403, 259] on div "notation: "standard" , //type: $CONTEXT.chart_metric === "Orders" ? "numb er" :…" at bounding box center [805, 418] width 805 height 974
type textarea "**********"
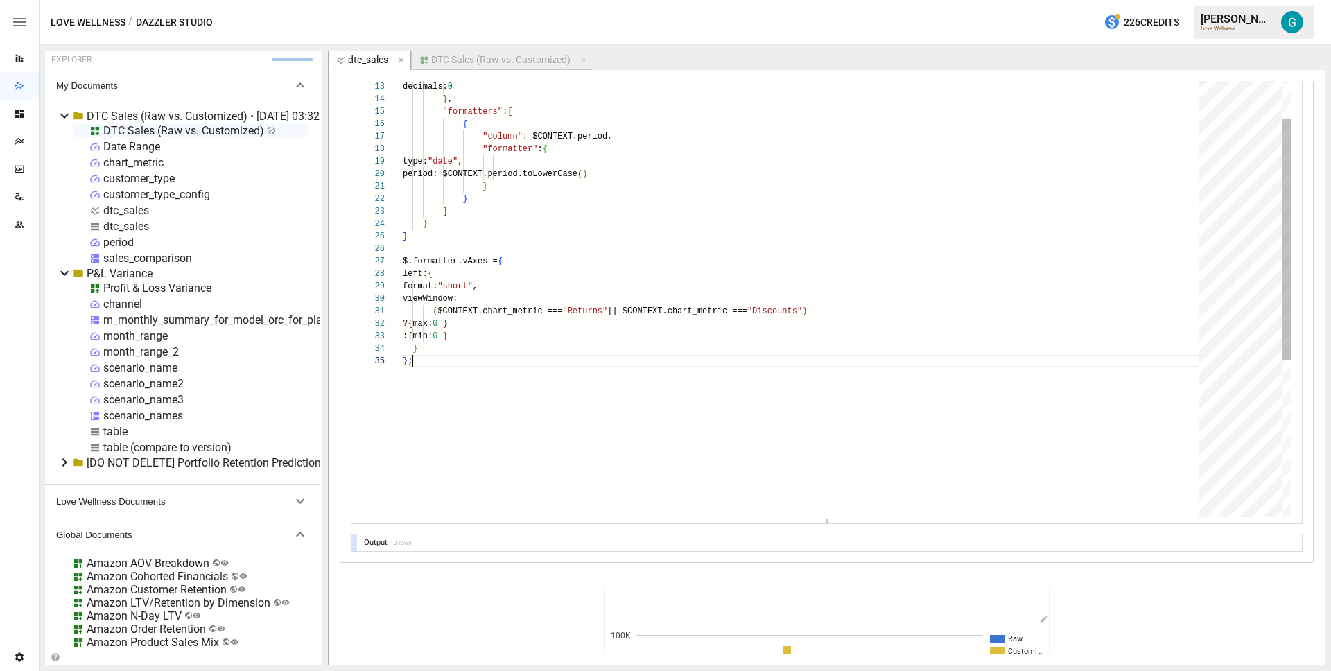
click at [536, 363] on div "notation: "standard" , //type: $CONTEXT.chart_metric === "Orders" ? "numb er" :…" at bounding box center [805, 374] width 805 height 887
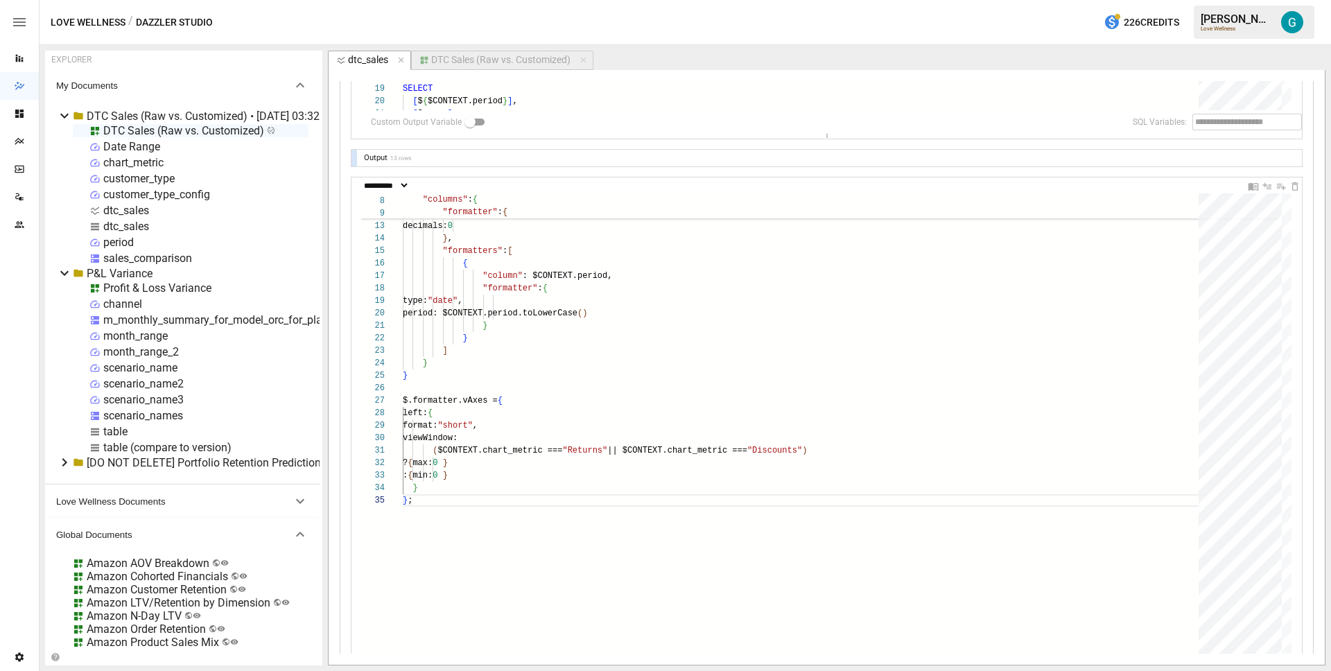
click at [523, 55] on div "DTC Sales (Raw vs. Customized)" at bounding box center [500, 60] width 139 height 12
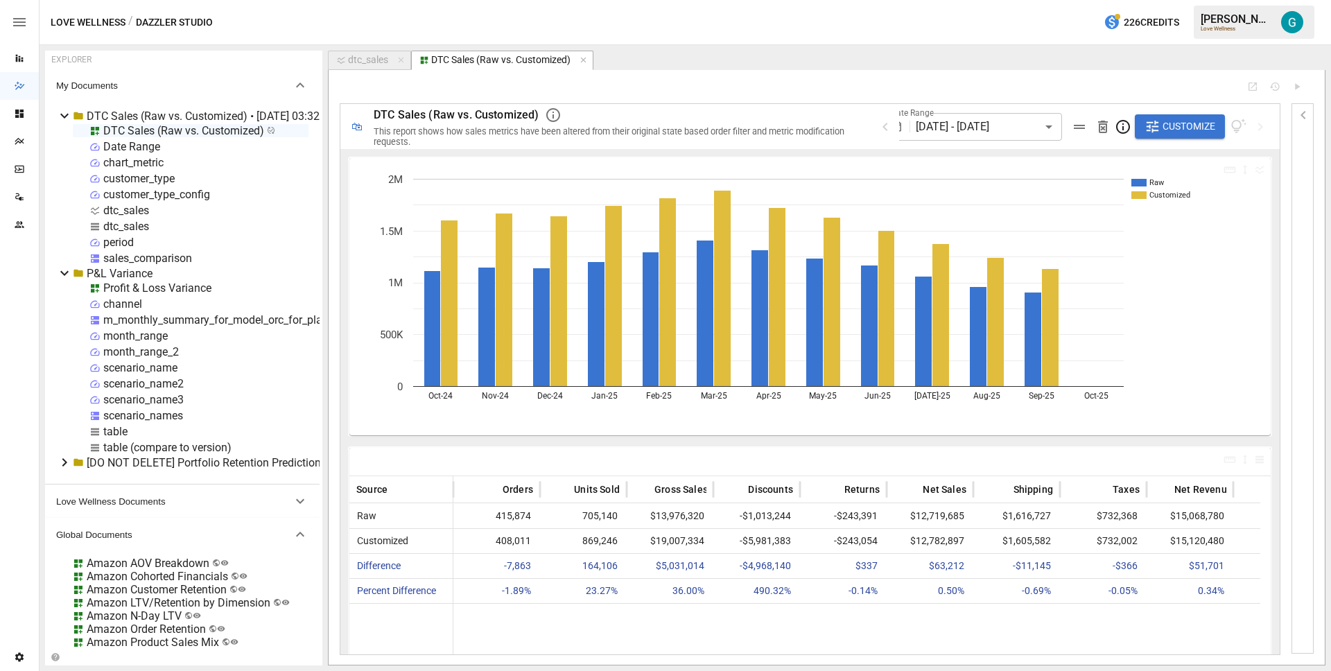
click at [1157, 127] on icon "button" at bounding box center [1152, 127] width 12 height 12
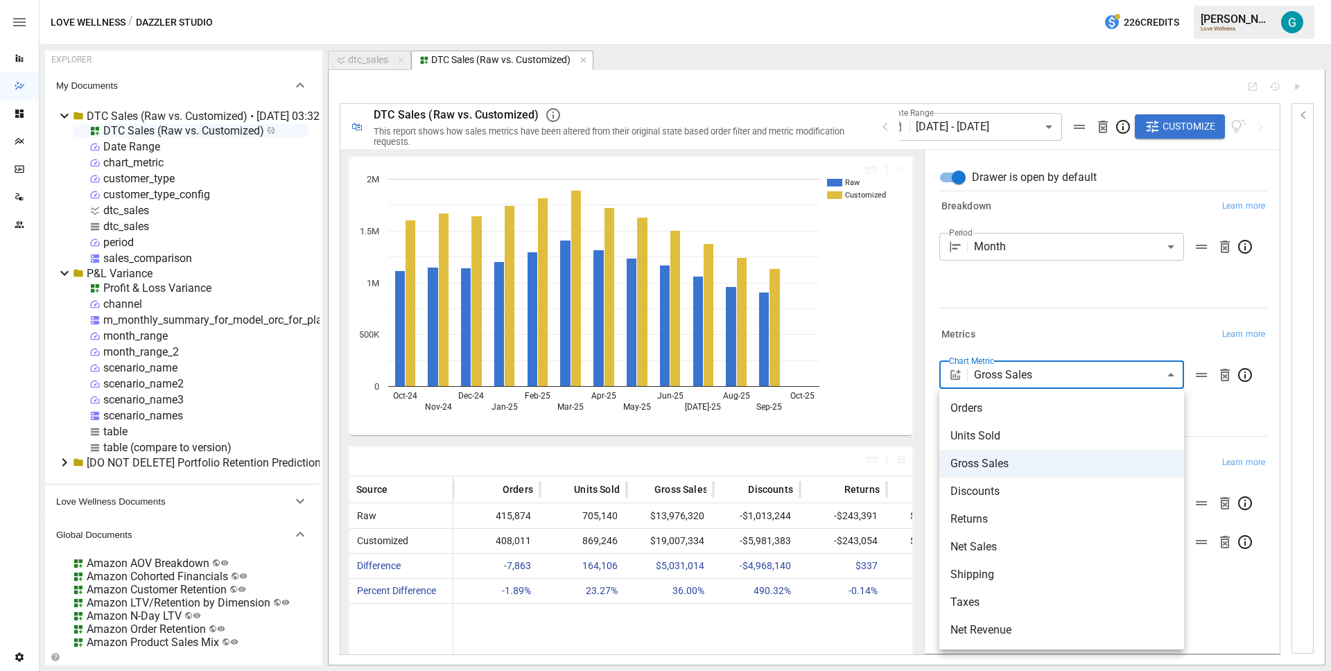
click at [1105, 0] on body "Reports Dazzler Studio Dashboards Plans SmartModel ™ Data Sources Team Settings…" at bounding box center [665, 0] width 1331 height 0
click at [995, 546] on span "Net Sales" at bounding box center [1061, 546] width 222 height 17
type input "*********"
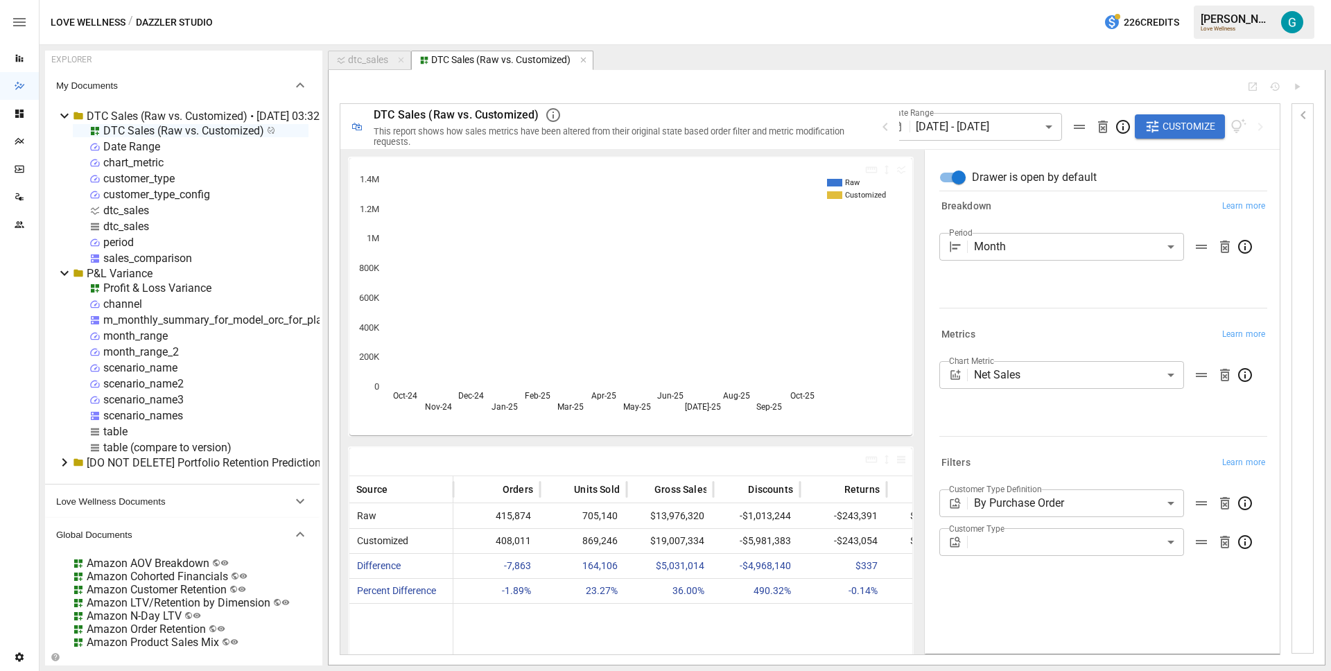
click at [1037, 337] on div "Metrics Learn more" at bounding box center [1103, 334] width 328 height 19
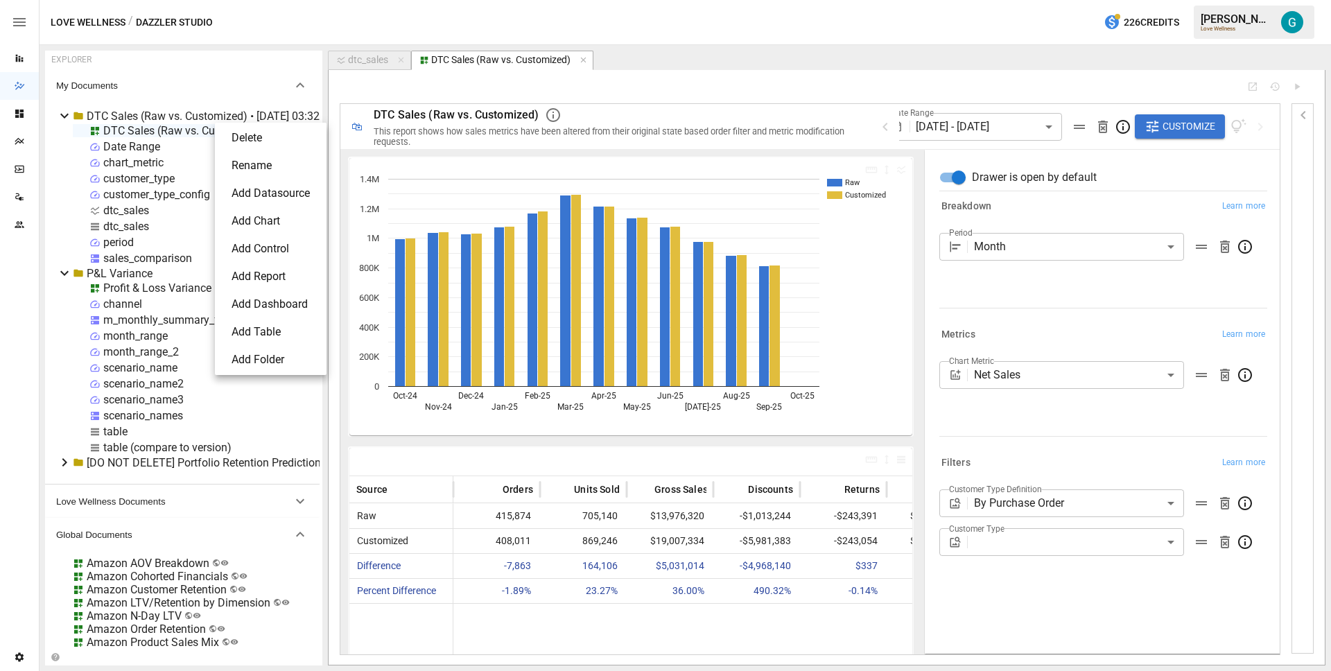
click at [256, 141] on li "Delete" at bounding box center [270, 138] width 100 height 28
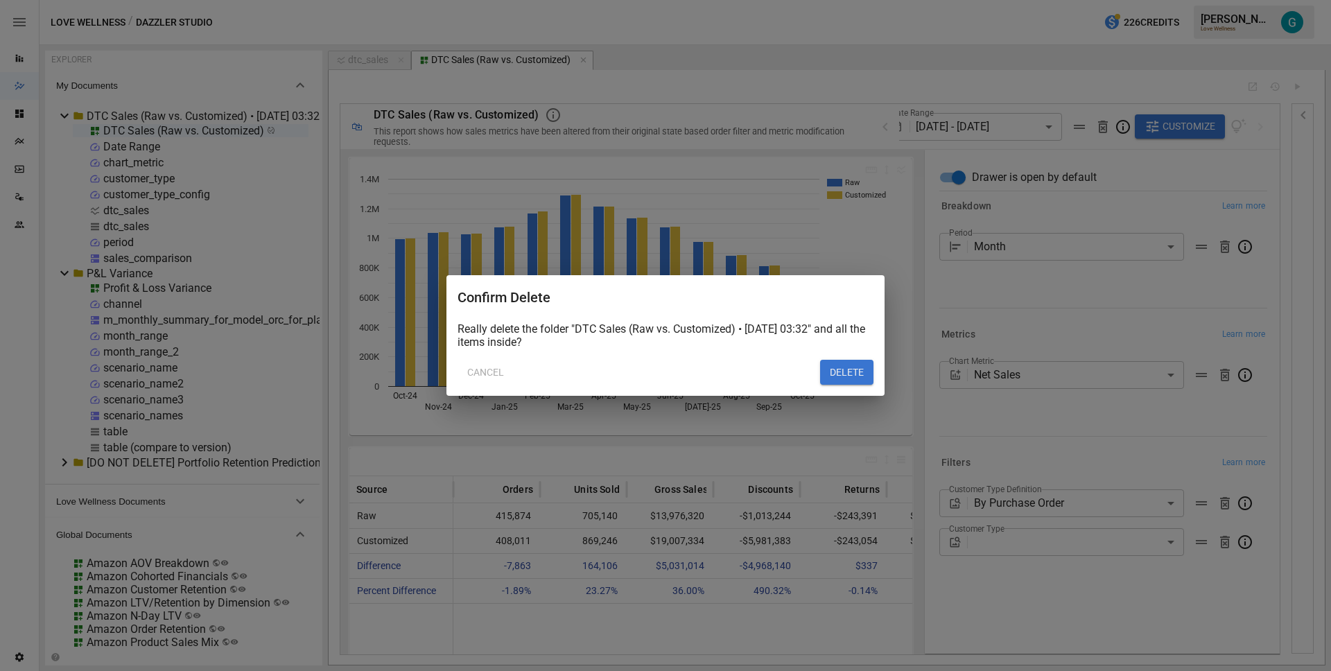
click at [868, 367] on button "DELETE" at bounding box center [846, 372] width 53 height 25
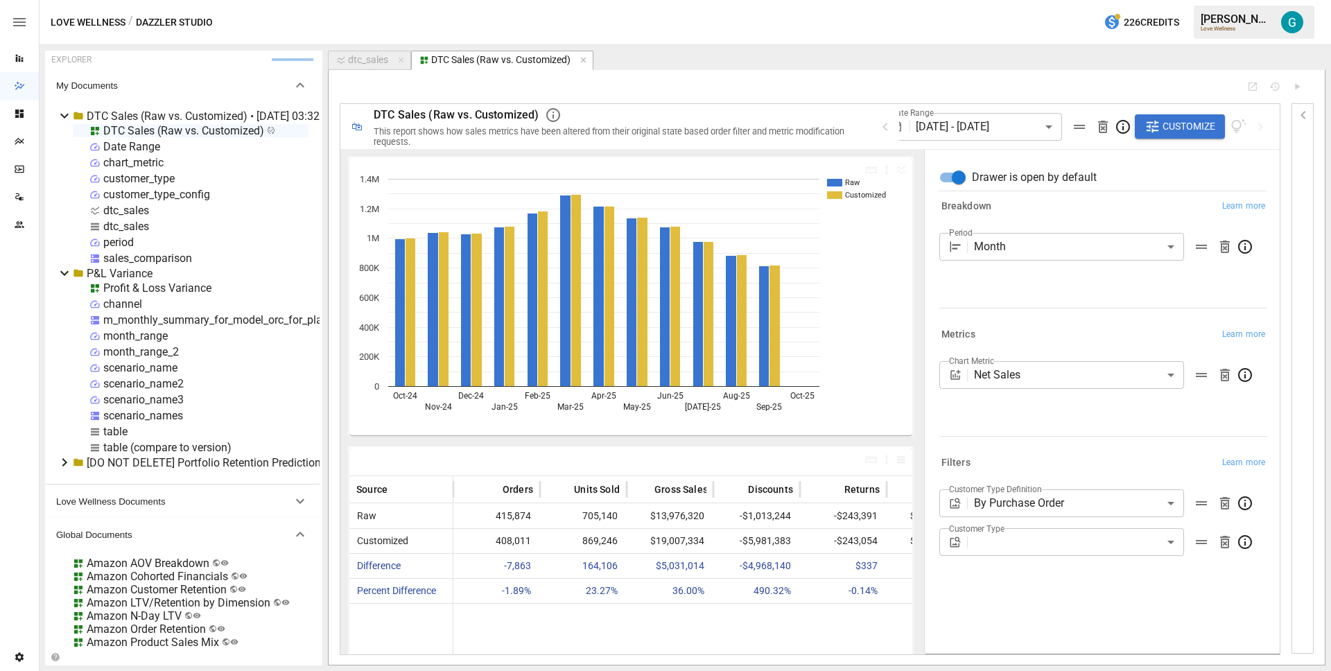
click at [866, 46] on article "EXPLORER My Documents DTC Sales (Raw vs. Customized) • [DATE] 03:32 DTC Sales (…" at bounding box center [685, 358] width 1291 height 626
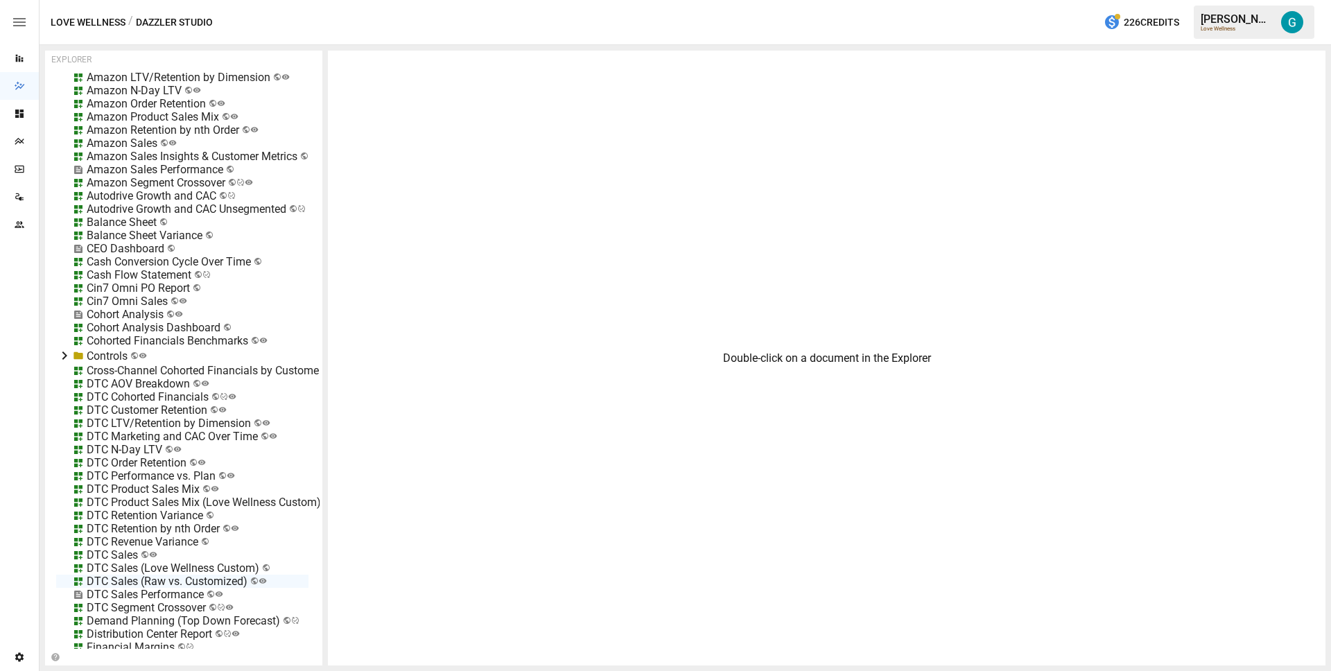
scroll to position [387, 0]
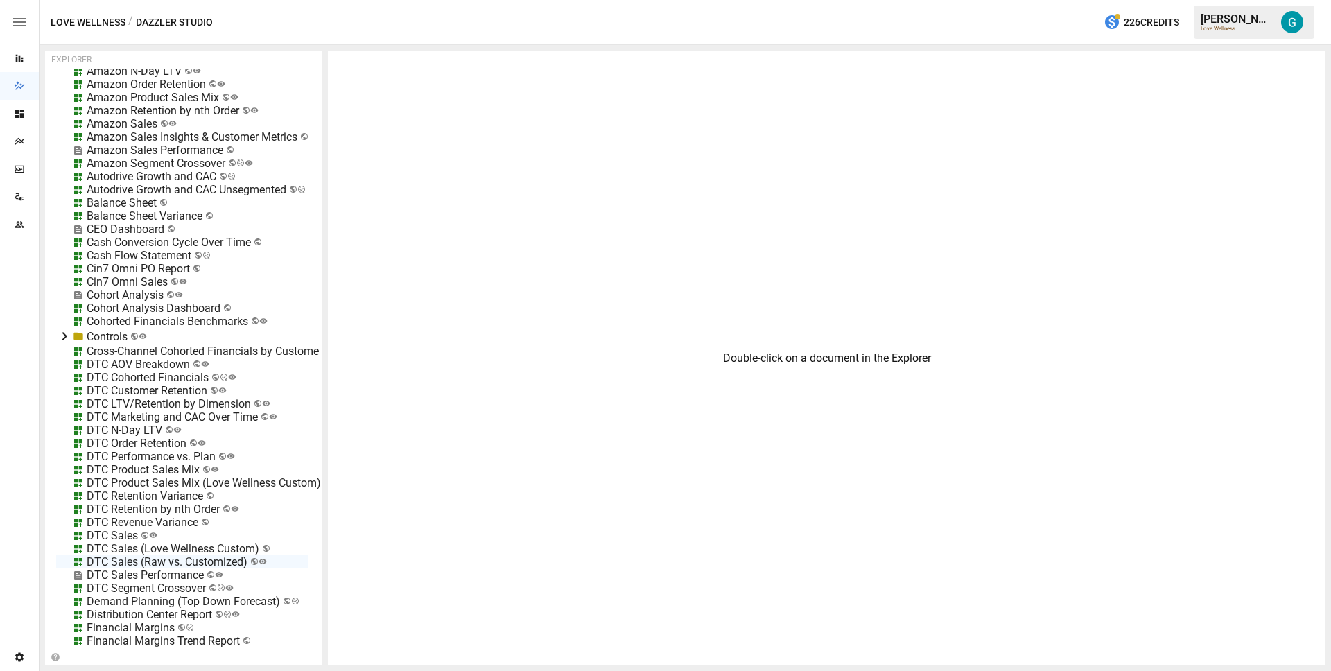
click at [144, 395] on div "DTC Customer Retention" at bounding box center [147, 390] width 121 height 13
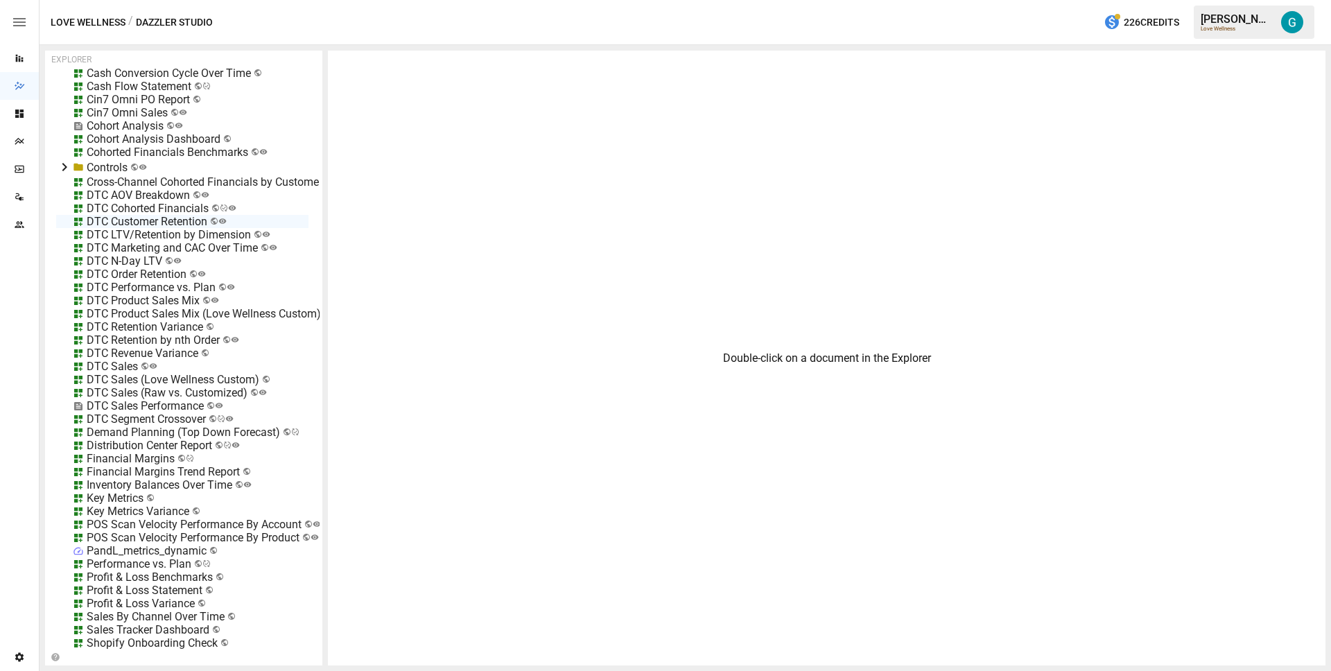
scroll to position [554, 0]
click at [143, 277] on div "DTC Order Retention" at bounding box center [137, 276] width 100 height 13
click at [144, 262] on div "DTC N-Day LTV" at bounding box center [125, 263] width 76 height 13
click at [145, 343] on div "DTC Retention by nth Order" at bounding box center [153, 342] width 133 height 13
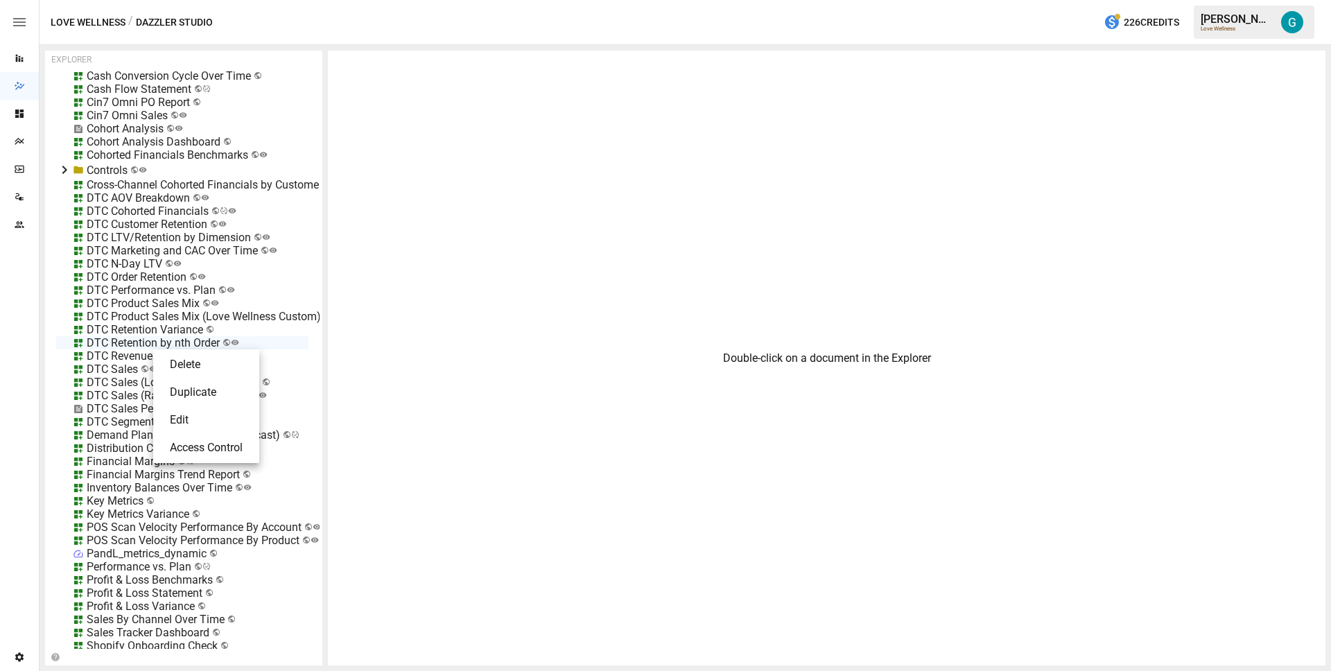
click at [195, 417] on li "Edit" at bounding box center [206, 420] width 95 height 28
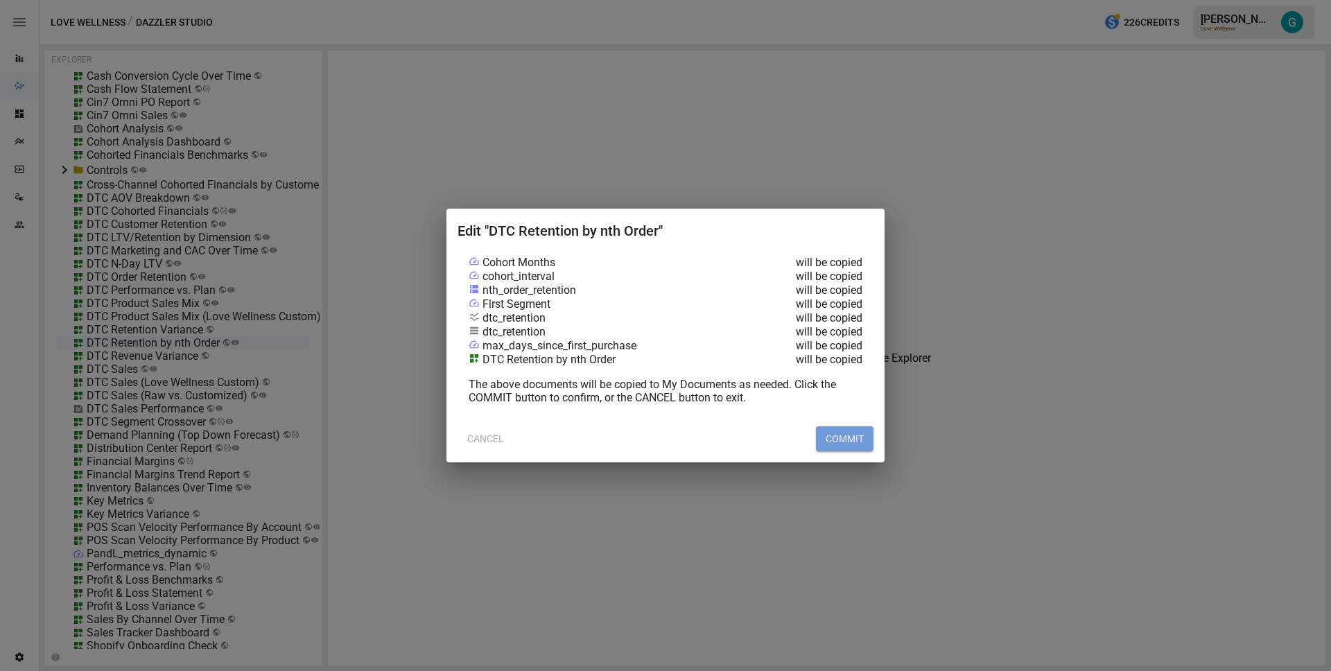
click at [835, 431] on button "COMMIT" at bounding box center [845, 438] width 58 height 25
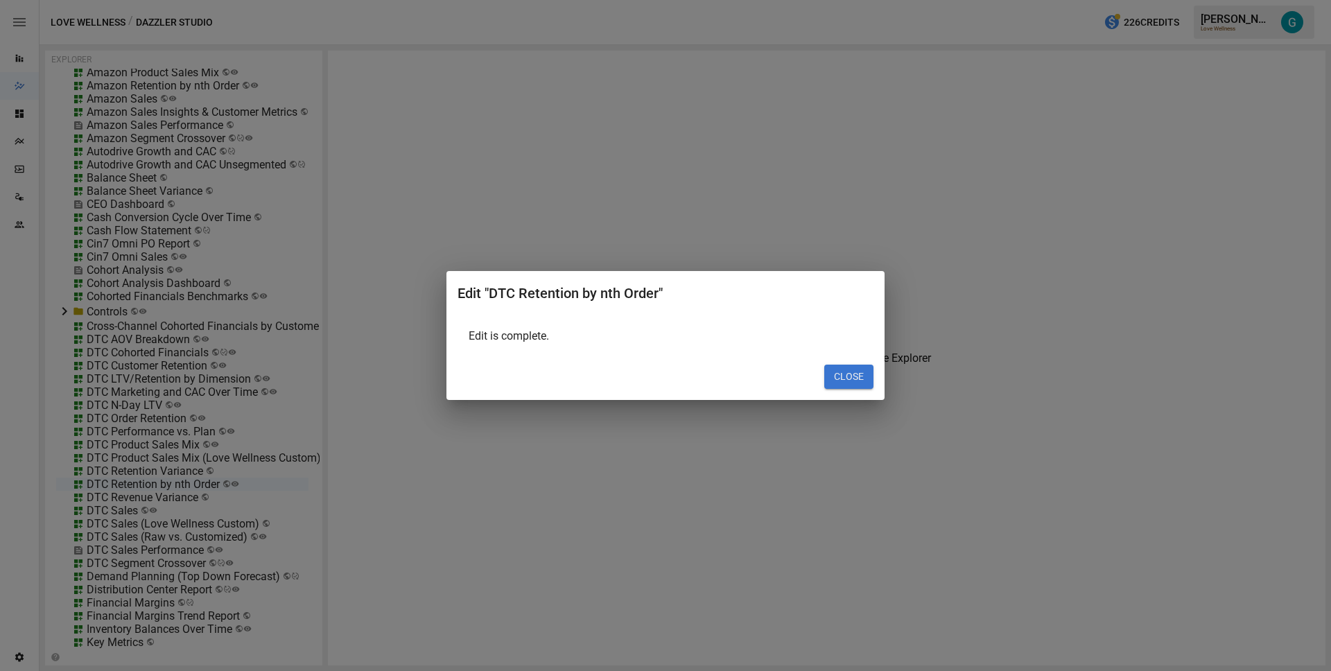
click at [878, 372] on div "Edit "DTC Retention by nth Order" Edit is complete. CLOSE" at bounding box center [665, 336] width 438 height 130
click at [850, 378] on button "CLOSE" at bounding box center [848, 377] width 49 height 25
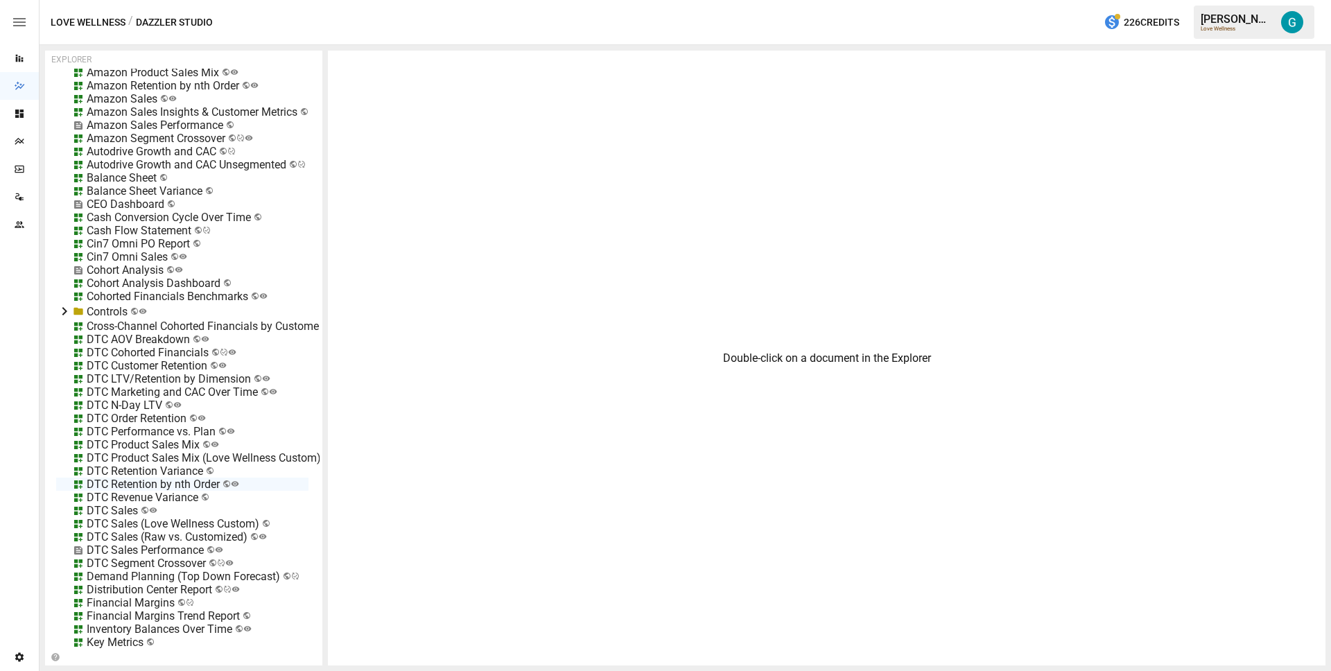
scroll to position [0, 0]
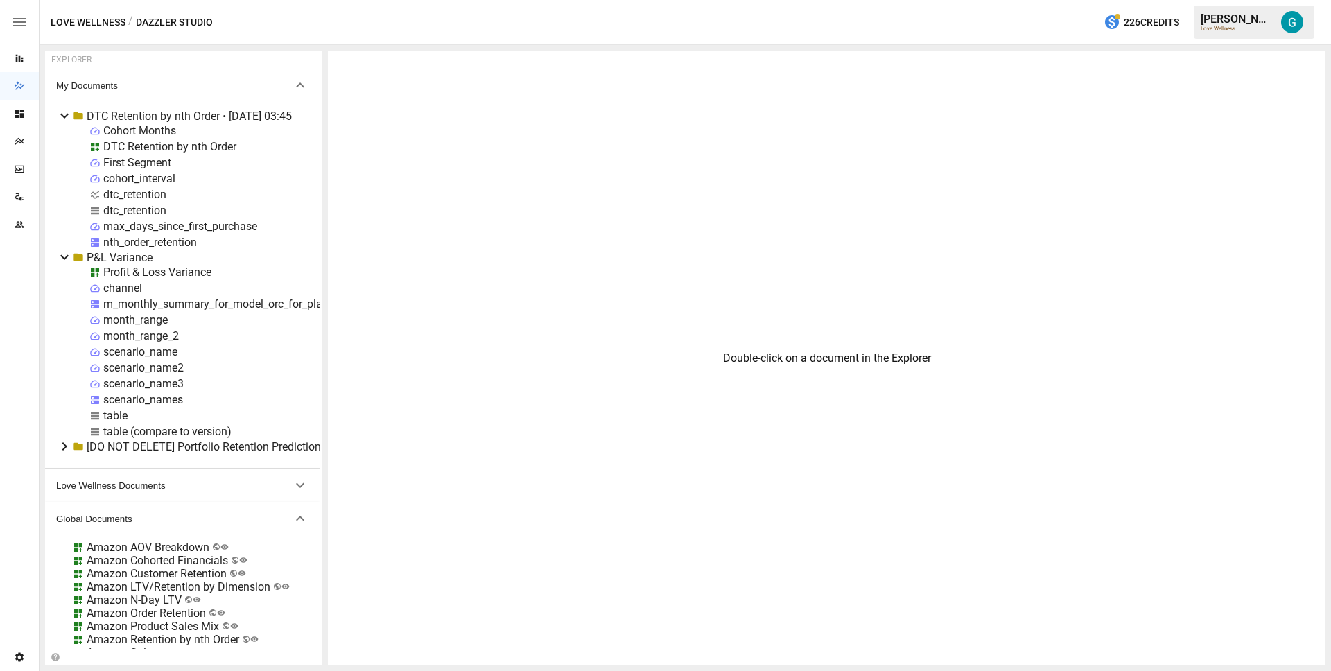
click at [193, 238] on div "nth_order_retention" at bounding box center [150, 242] width 94 height 13
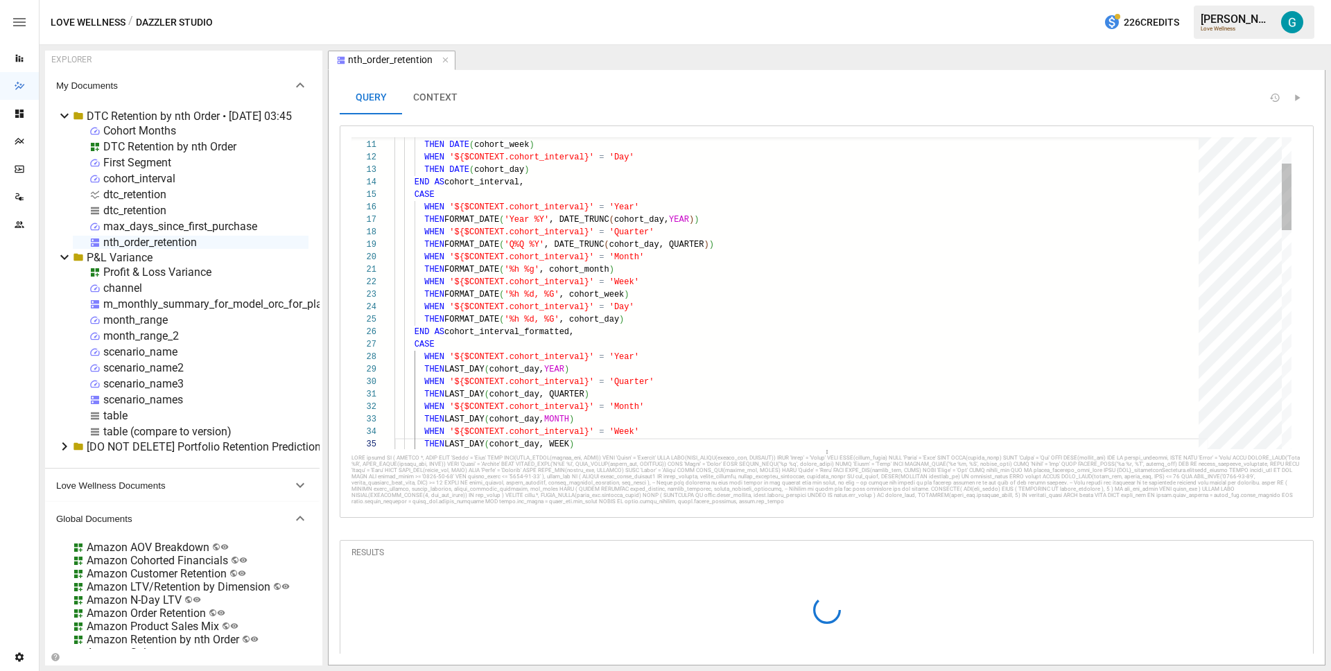
scroll to position [125, 10]
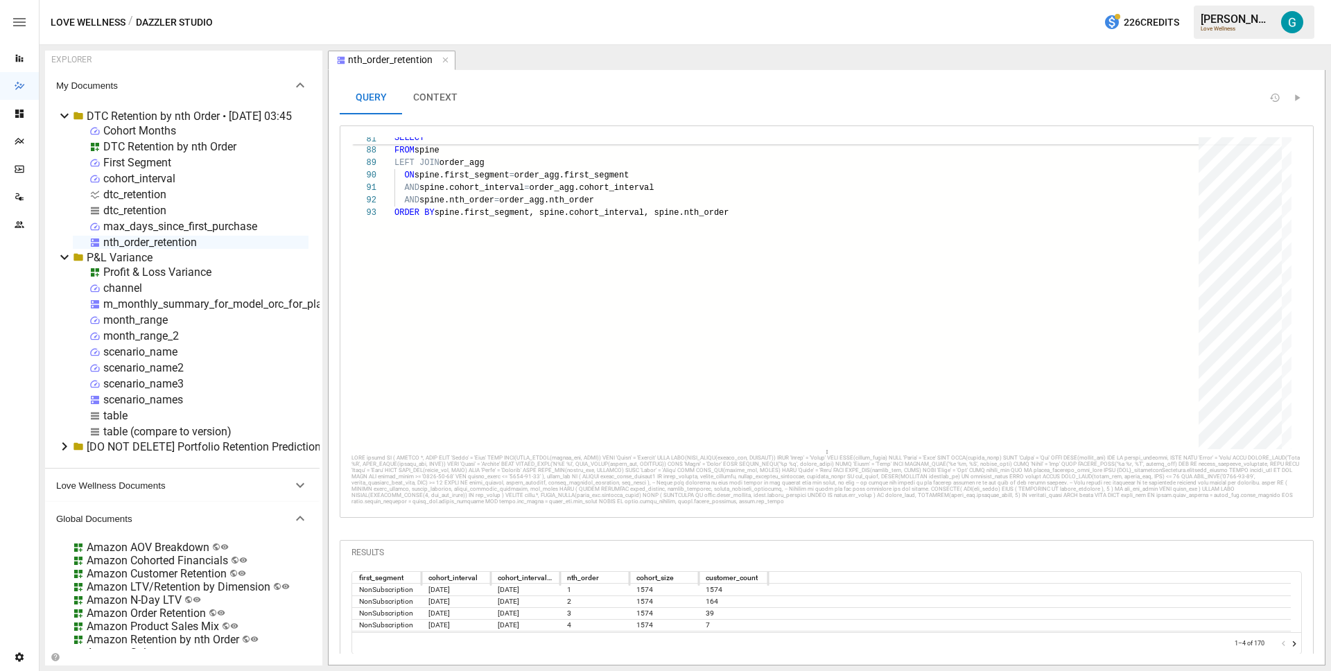
click at [154, 143] on div "DTC Retention by nth Order" at bounding box center [169, 146] width 133 height 13
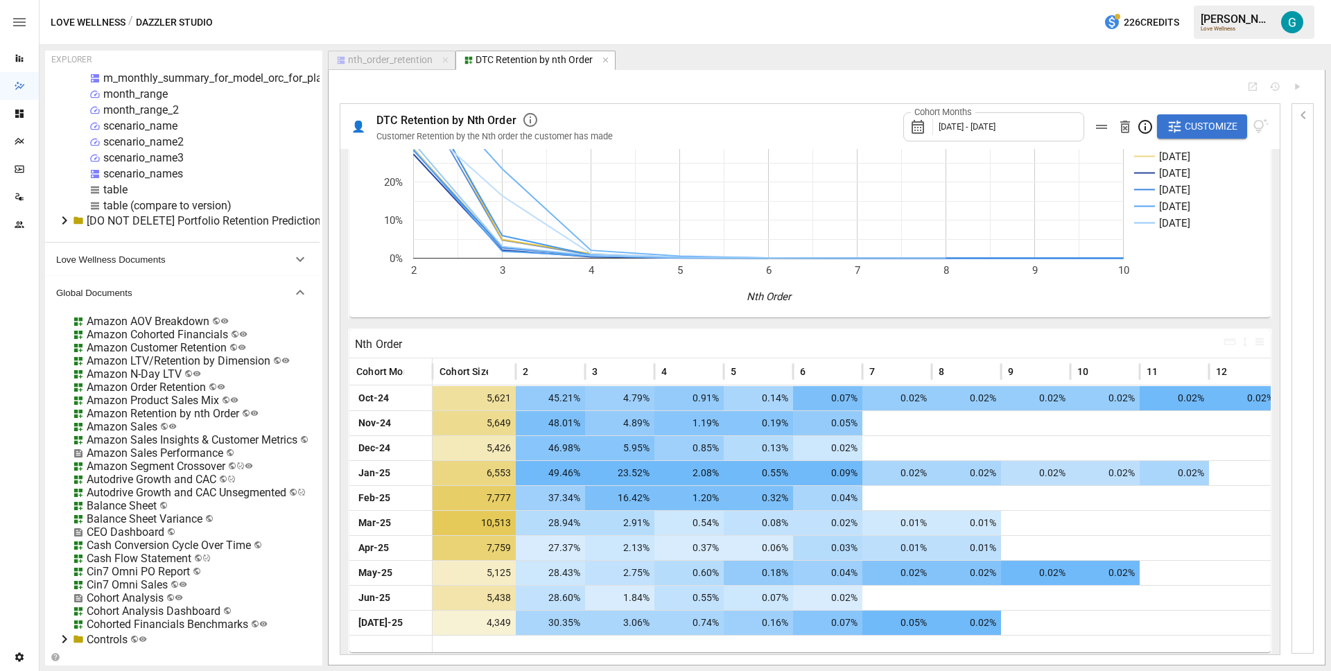
scroll to position [340, 0]
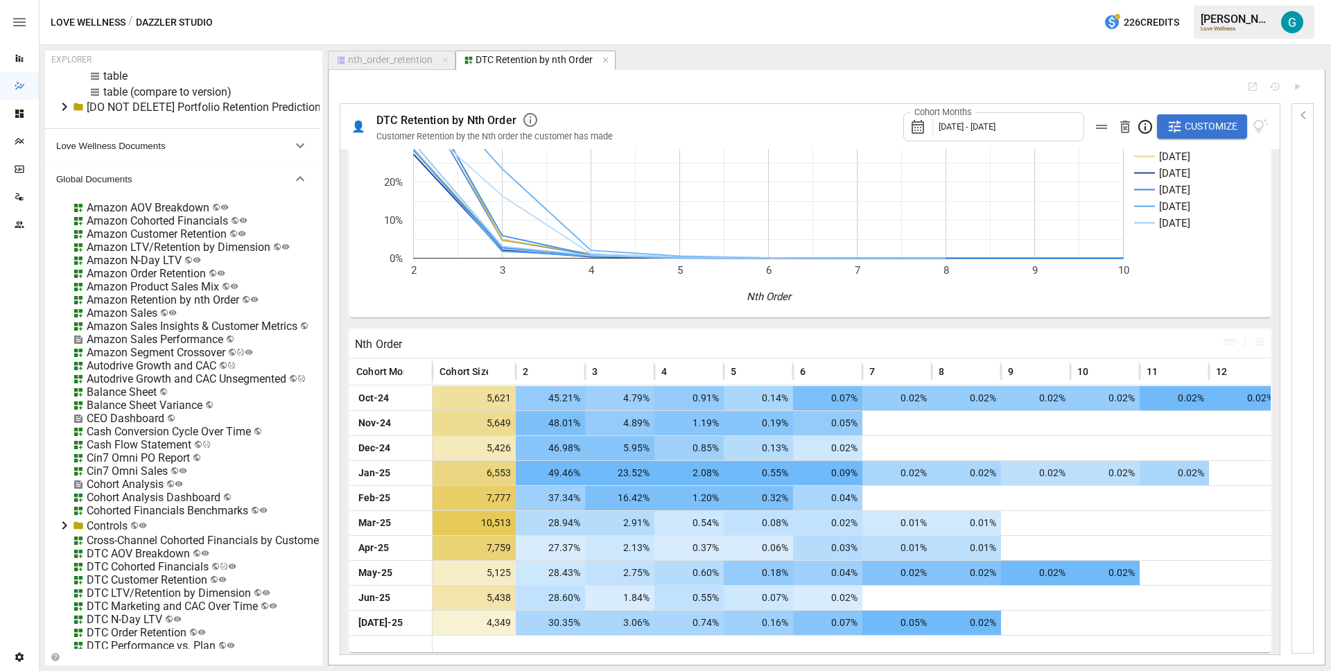
click at [136, 620] on div "DTC N-Day LTV" at bounding box center [125, 619] width 76 height 13
